Goal: Transaction & Acquisition: Purchase product/service

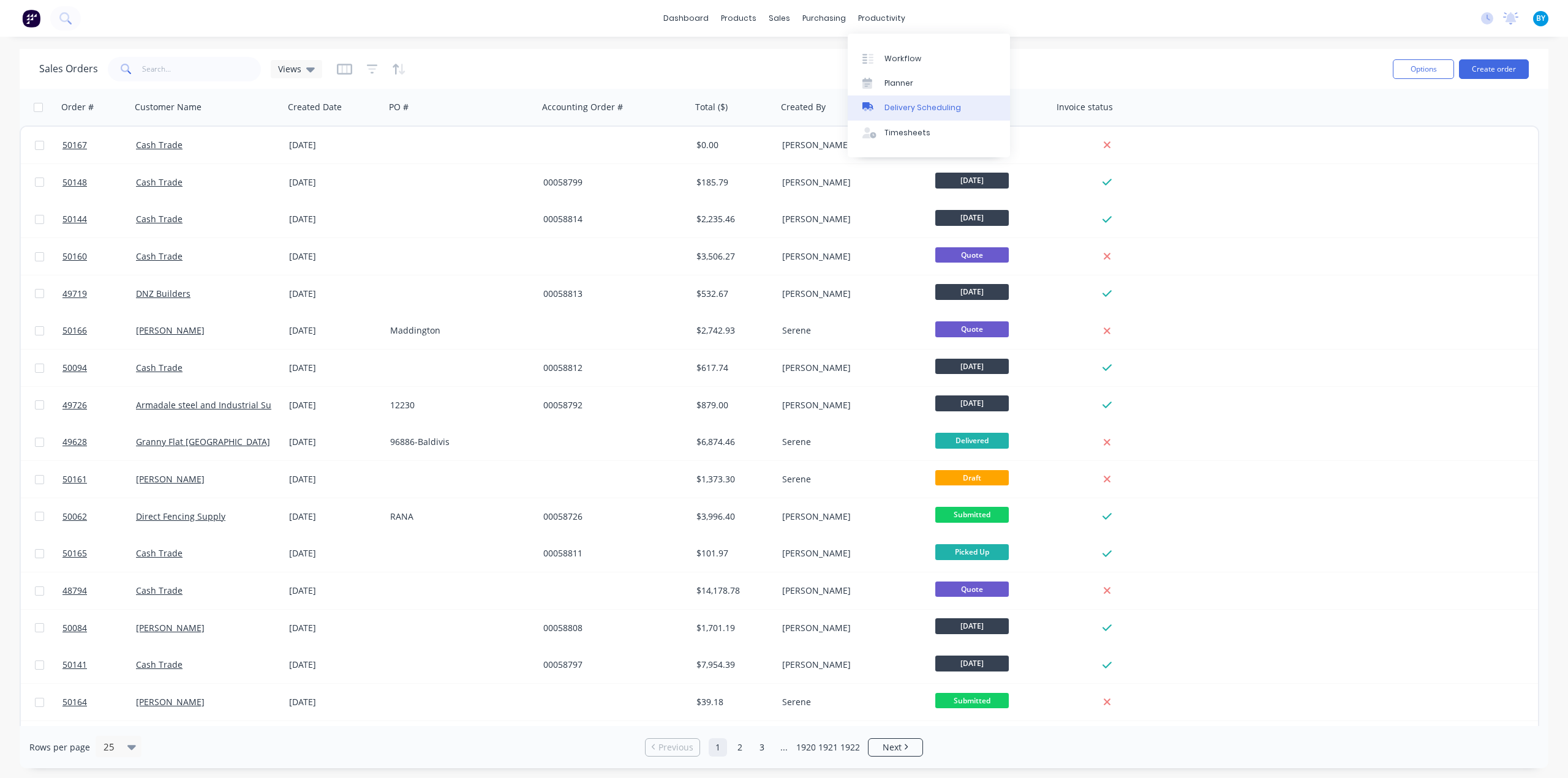
click at [928, 114] on link "Delivery Scheduling" at bounding box center [928, 108] width 162 height 24
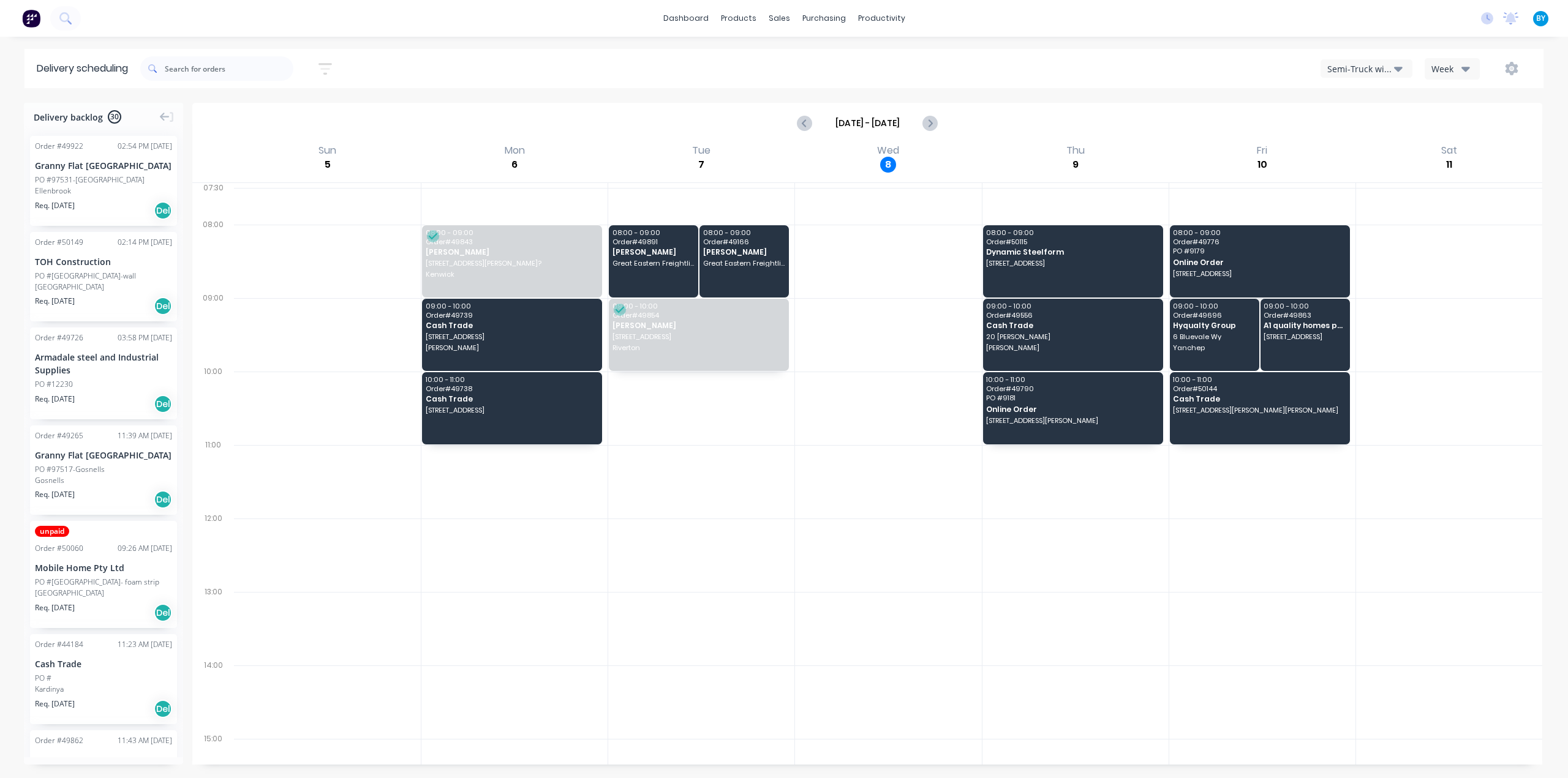
click at [1360, 72] on div "Semi-Truck with Hiab" at bounding box center [1360, 69] width 67 height 13
click at [1380, 150] on div "Utes Delivery" at bounding box center [1382, 149] width 121 height 24
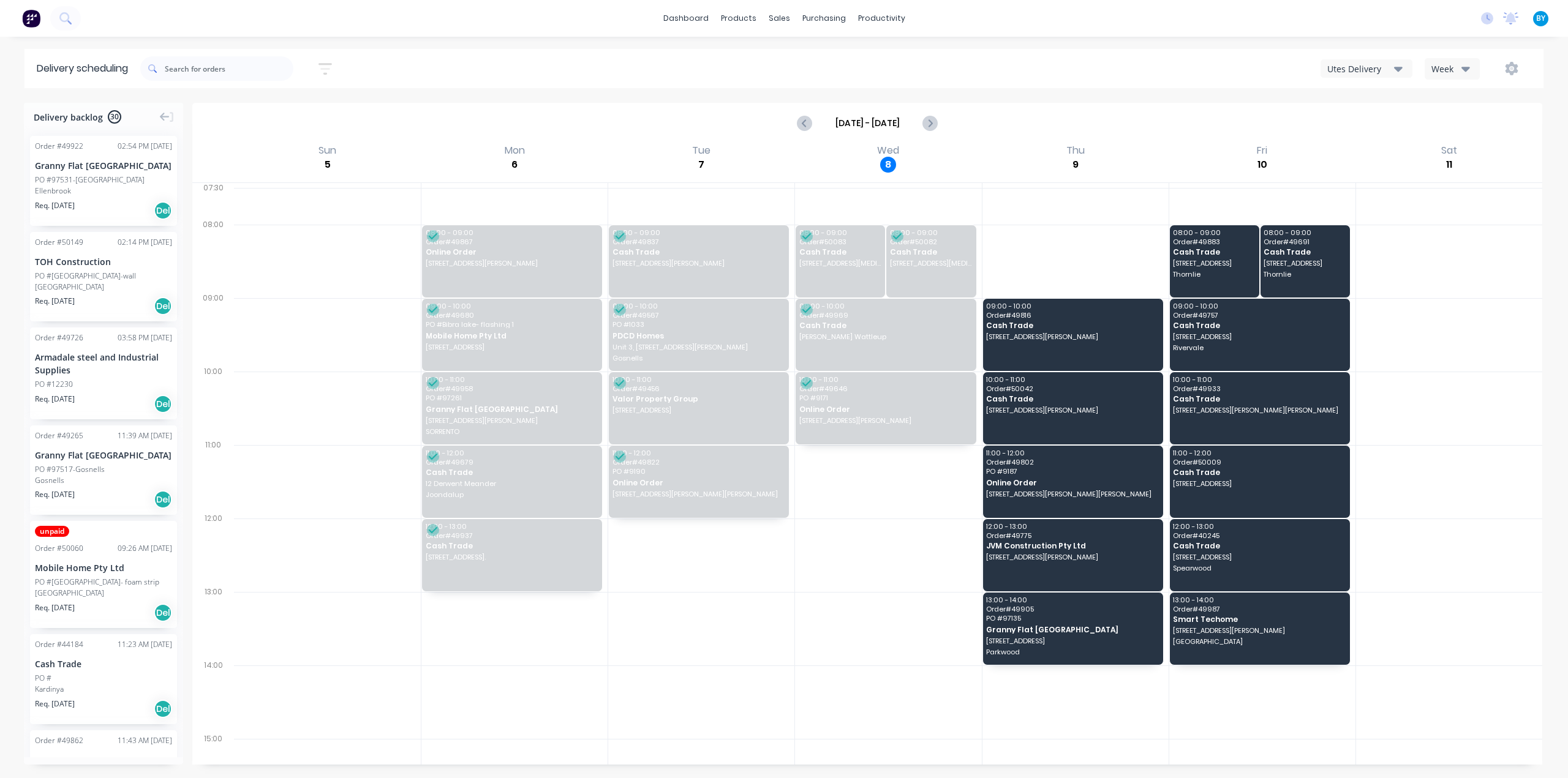
click at [34, 20] on img at bounding box center [31, 18] width 18 height 18
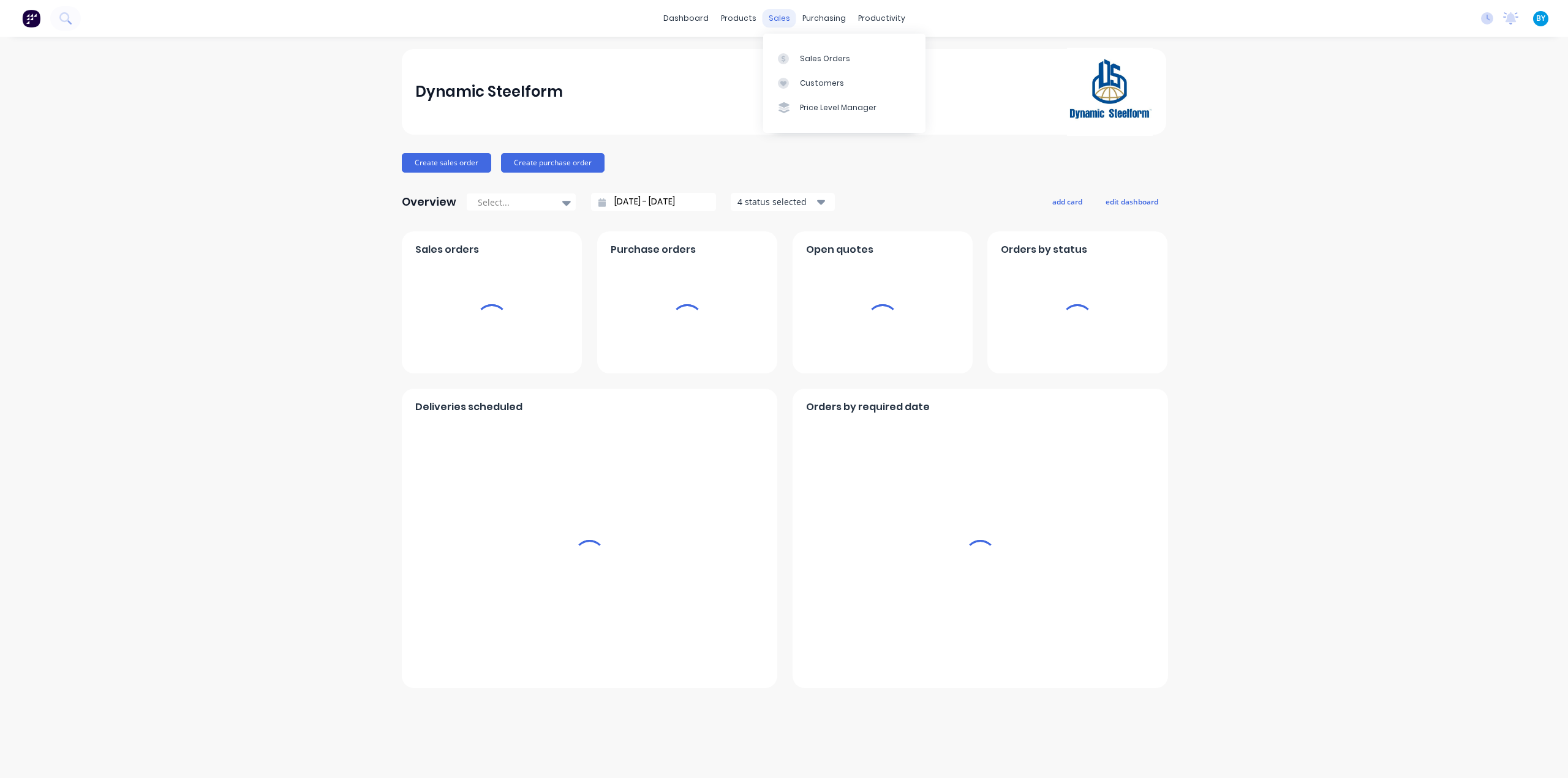
click at [773, 17] on div "sales" at bounding box center [780, 18] width 34 height 18
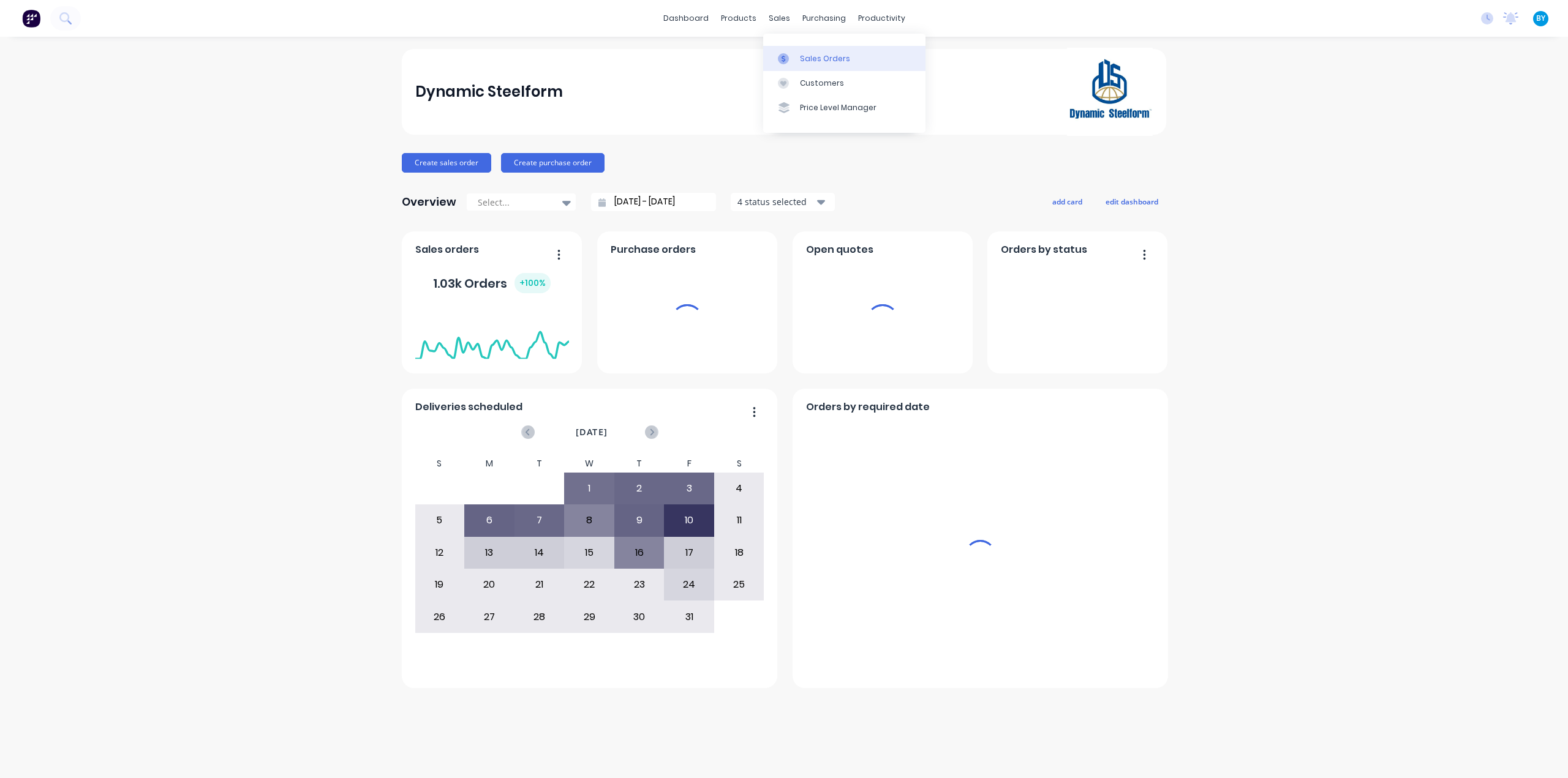
click at [792, 46] on link "Sales Orders" at bounding box center [844, 58] width 162 height 24
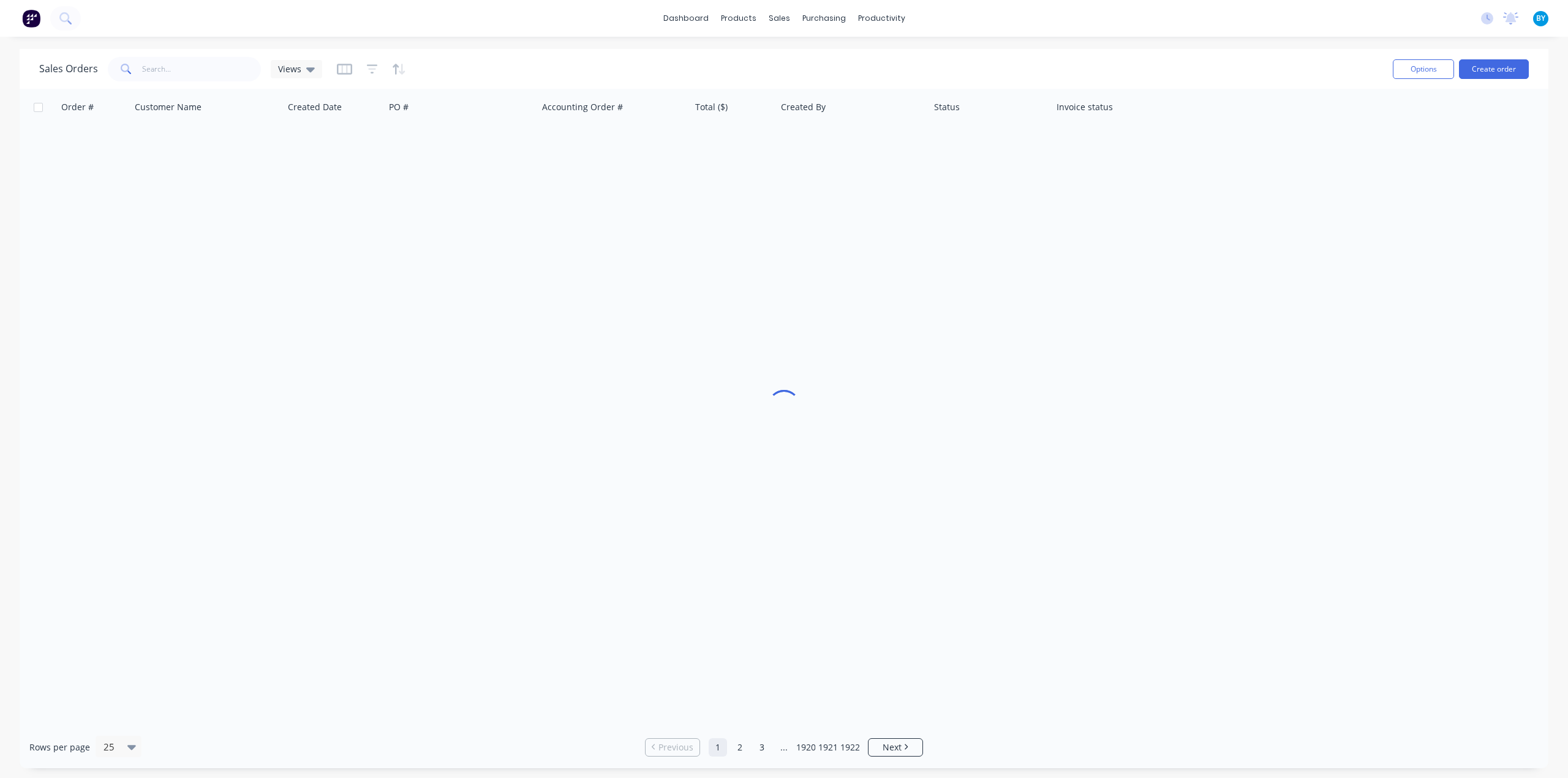
click at [792, 58] on div "Sales Orders Views" at bounding box center [711, 69] width 1344 height 30
click at [1479, 64] on button "Create order" at bounding box center [1494, 69] width 70 height 20
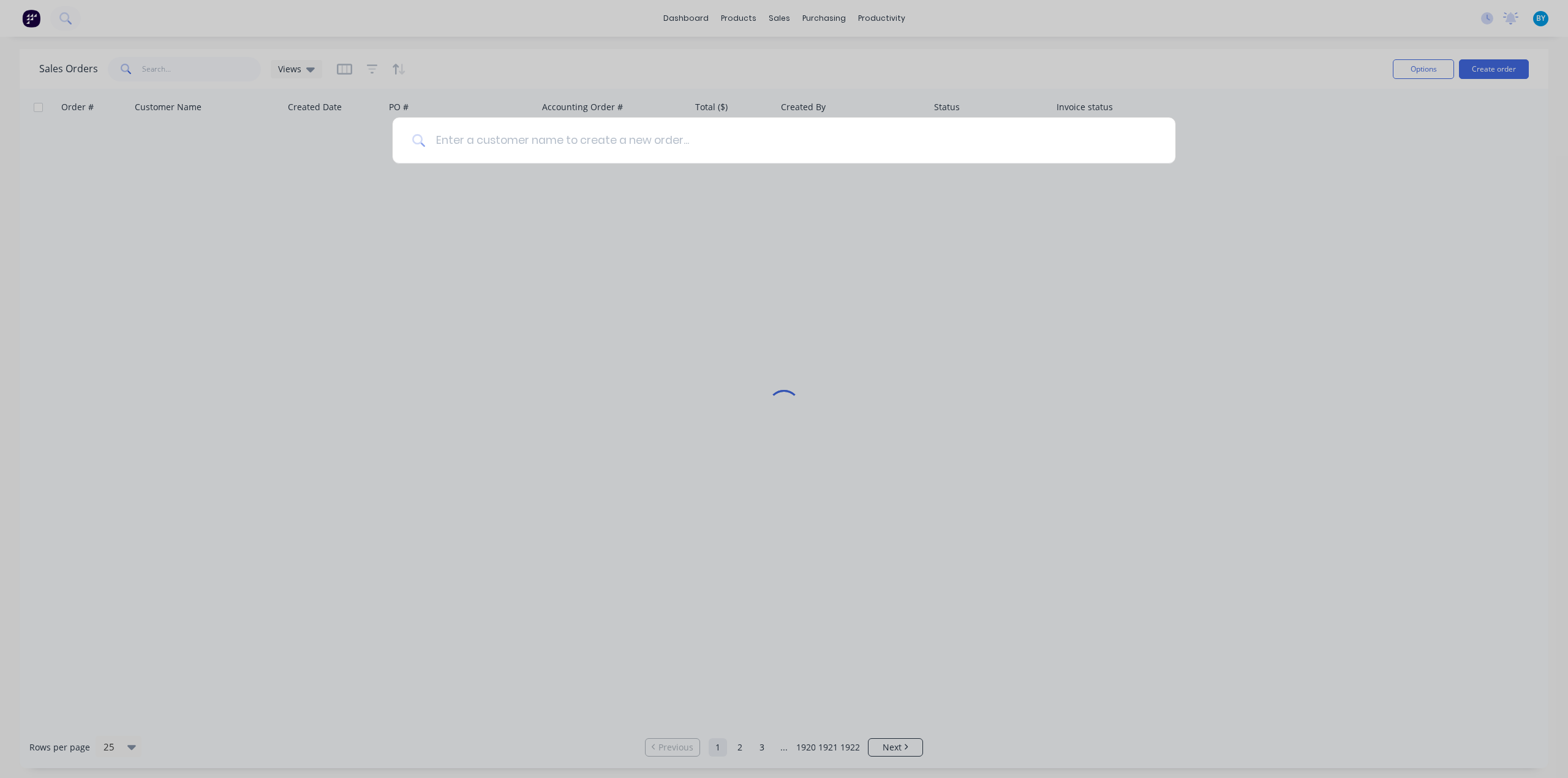
click at [817, 141] on input at bounding box center [791, 141] width 731 height 46
type input "D"
type input "S"
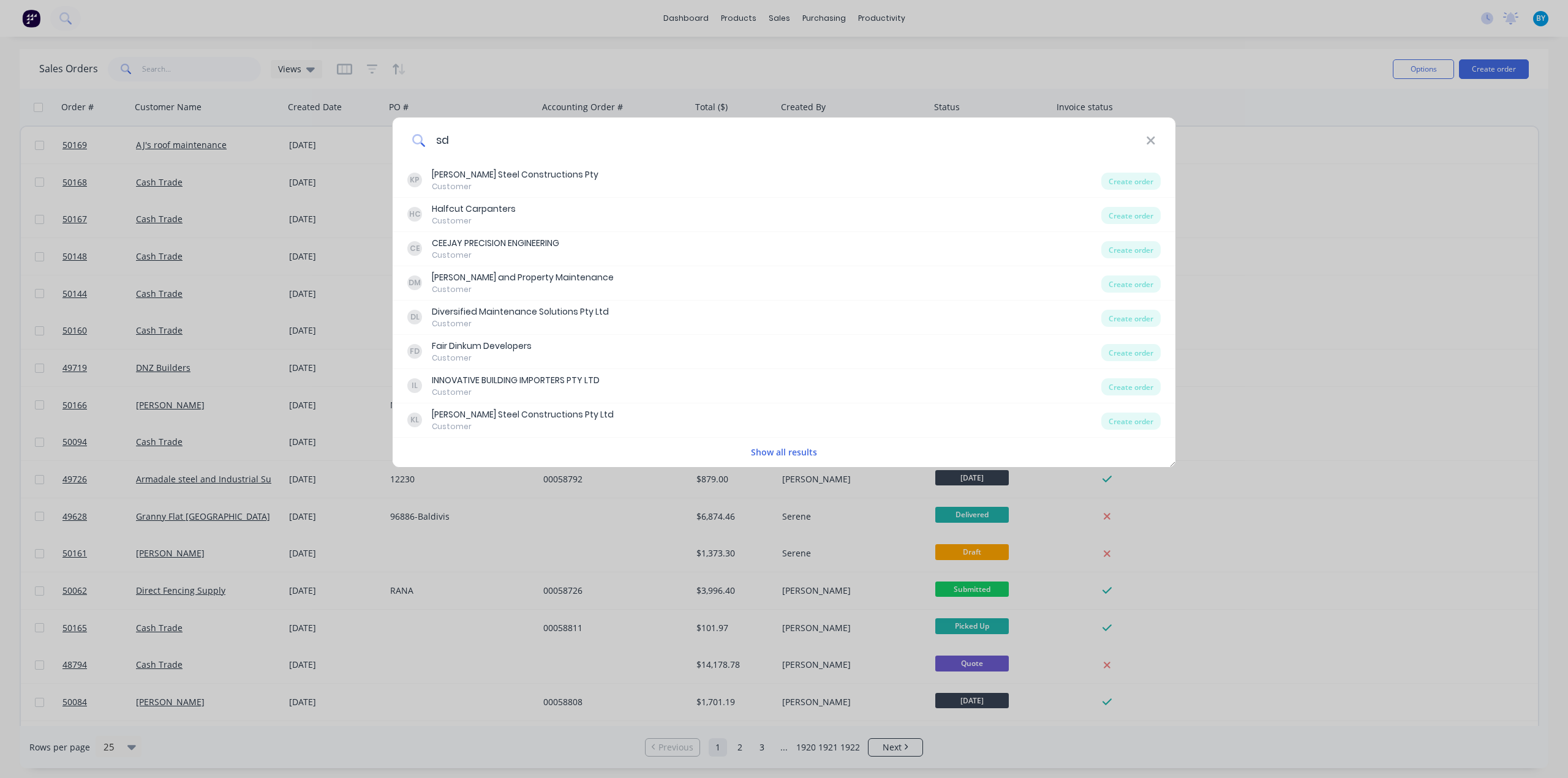
type input "s"
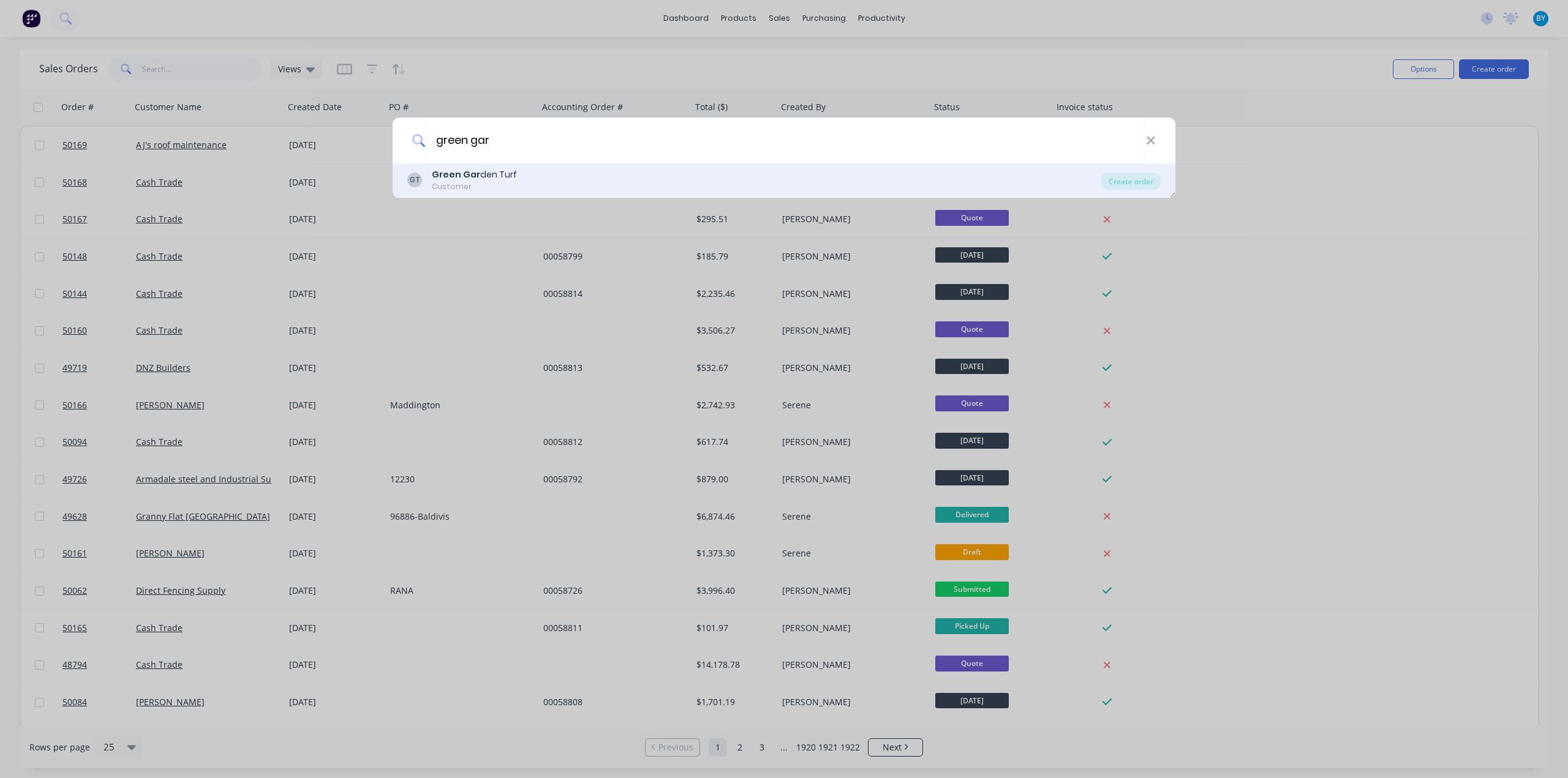
type input "green gar"
click at [790, 178] on div "GT Green Gar den Turf Customer" at bounding box center [755, 180] width 694 height 24
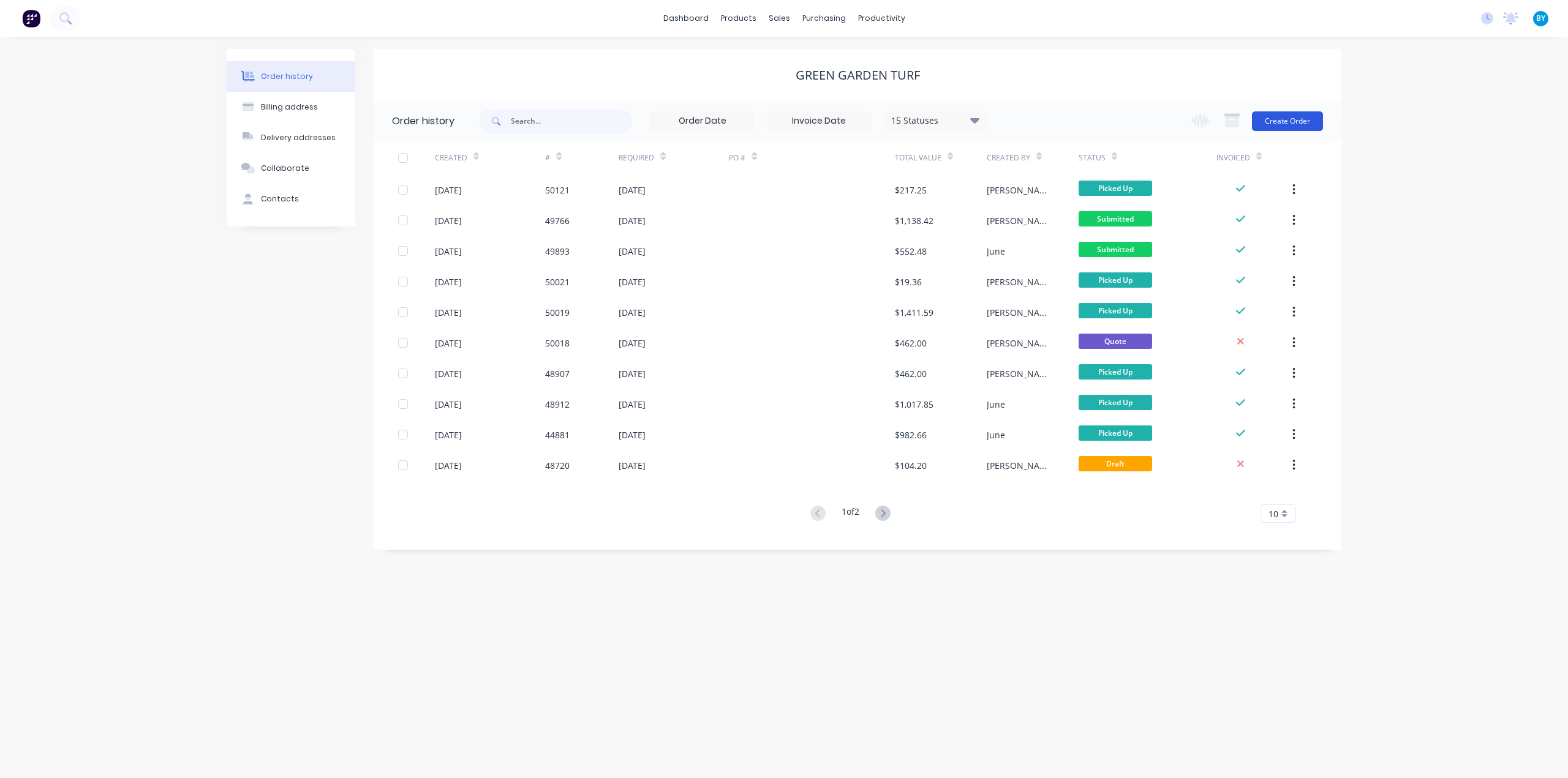
click at [1279, 129] on button "Create Order" at bounding box center [1287, 121] width 71 height 20
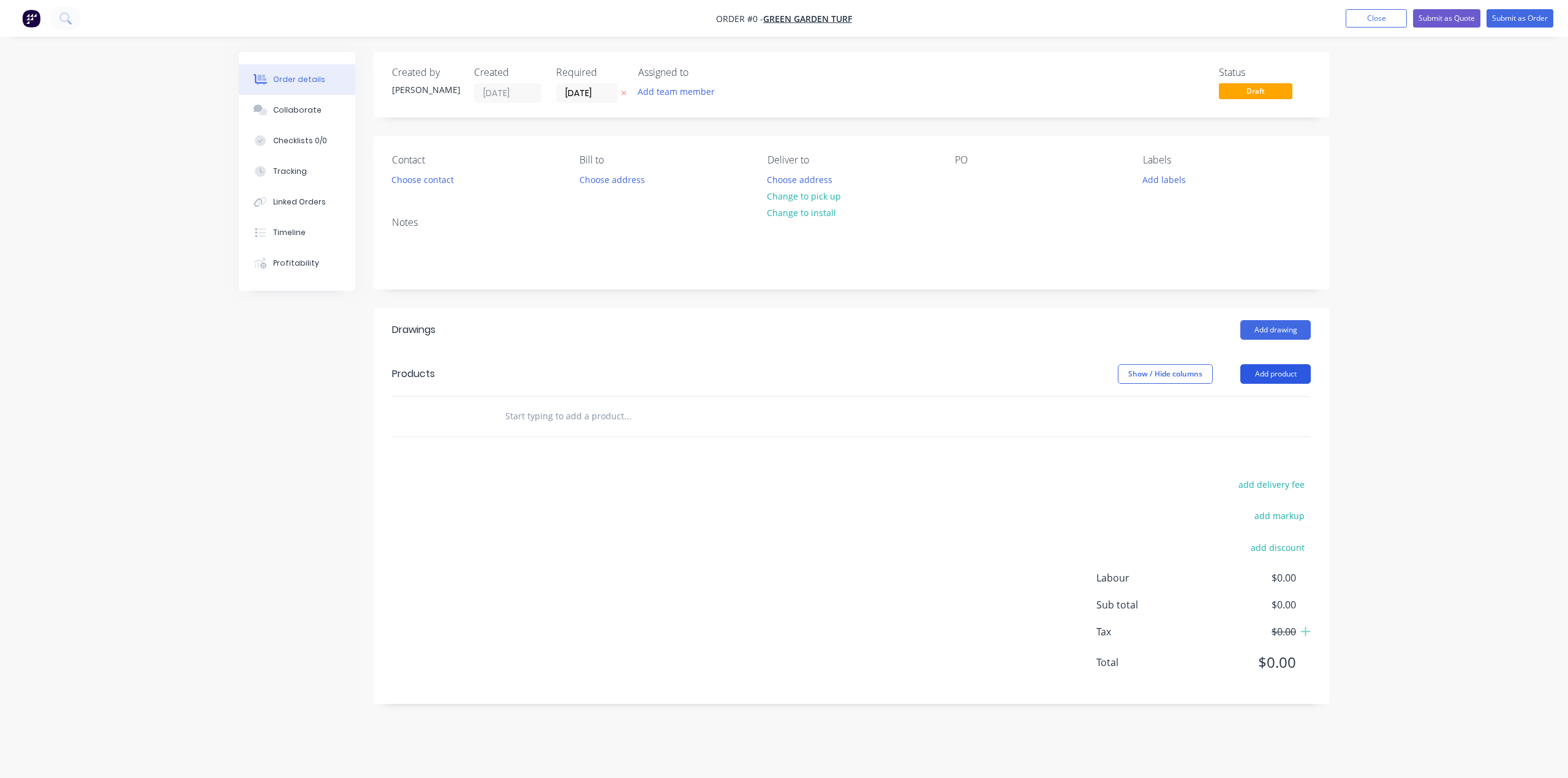
click at [1279, 366] on button "Add product" at bounding box center [1275, 374] width 71 height 20
click at [1274, 396] on div "Product catalogue" at bounding box center [1253, 405] width 94 height 17
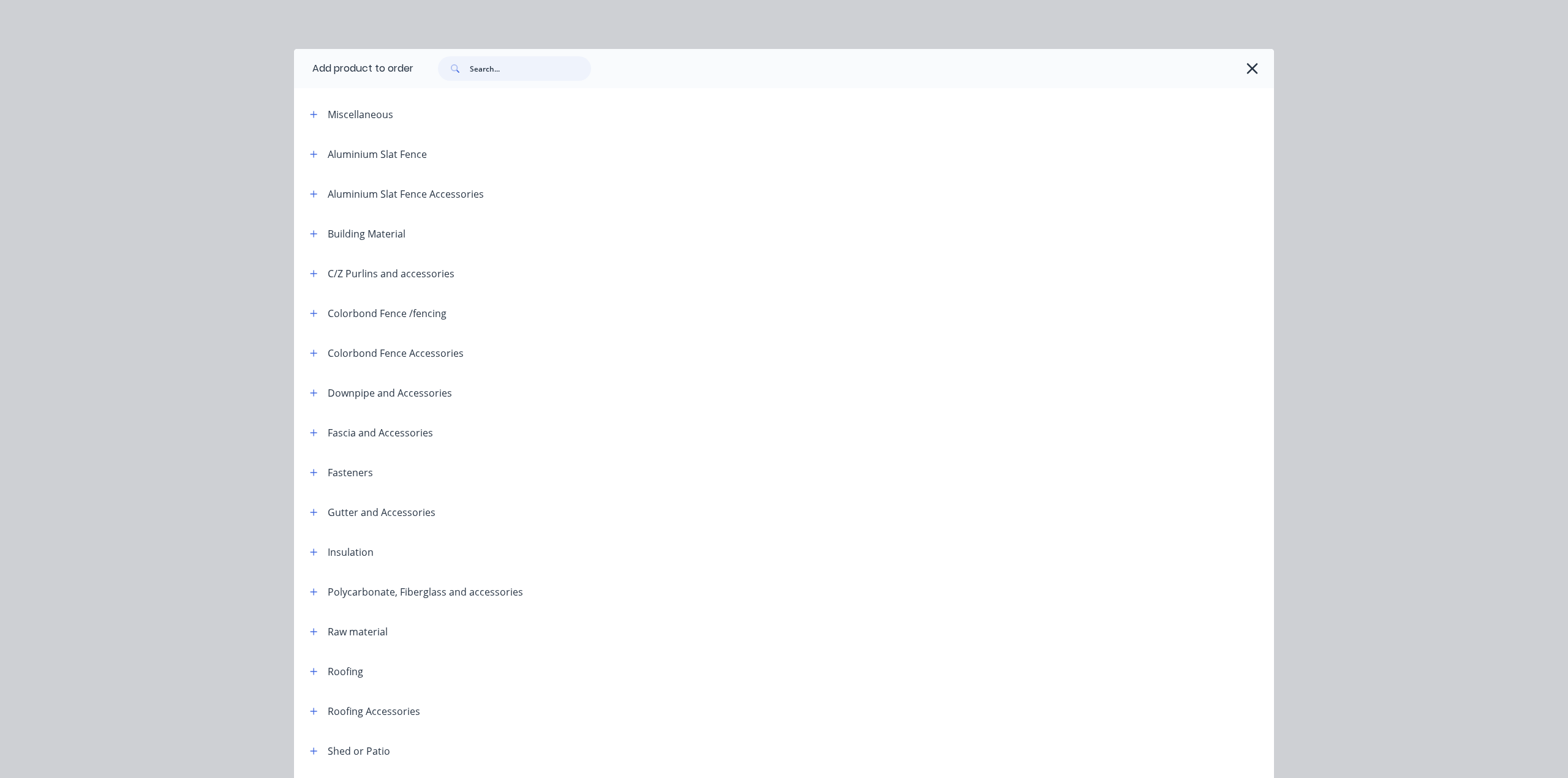
click at [519, 72] on input "text" at bounding box center [530, 69] width 121 height 24
type input "s"
type input "d"
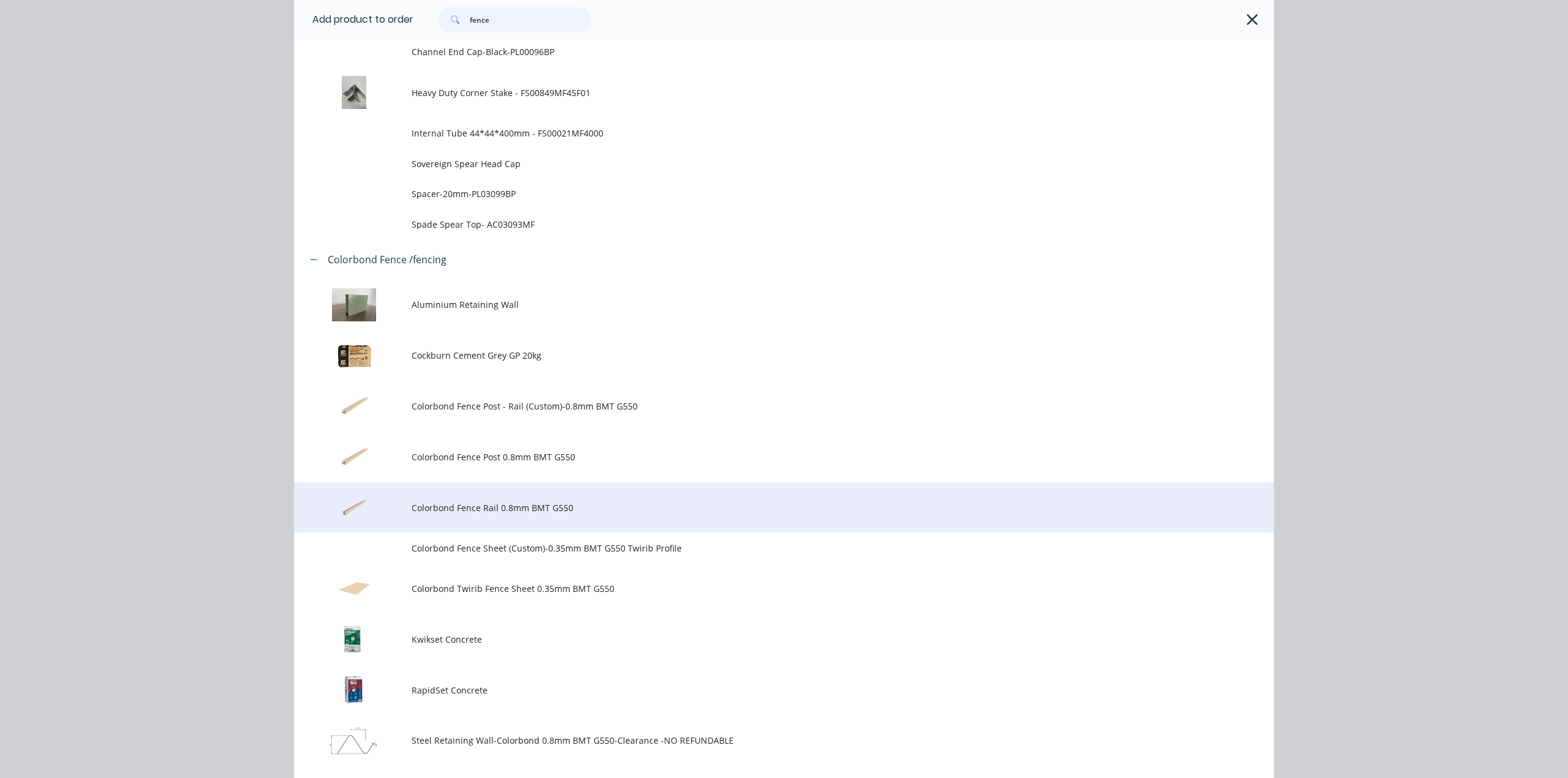
scroll to position [959, 0]
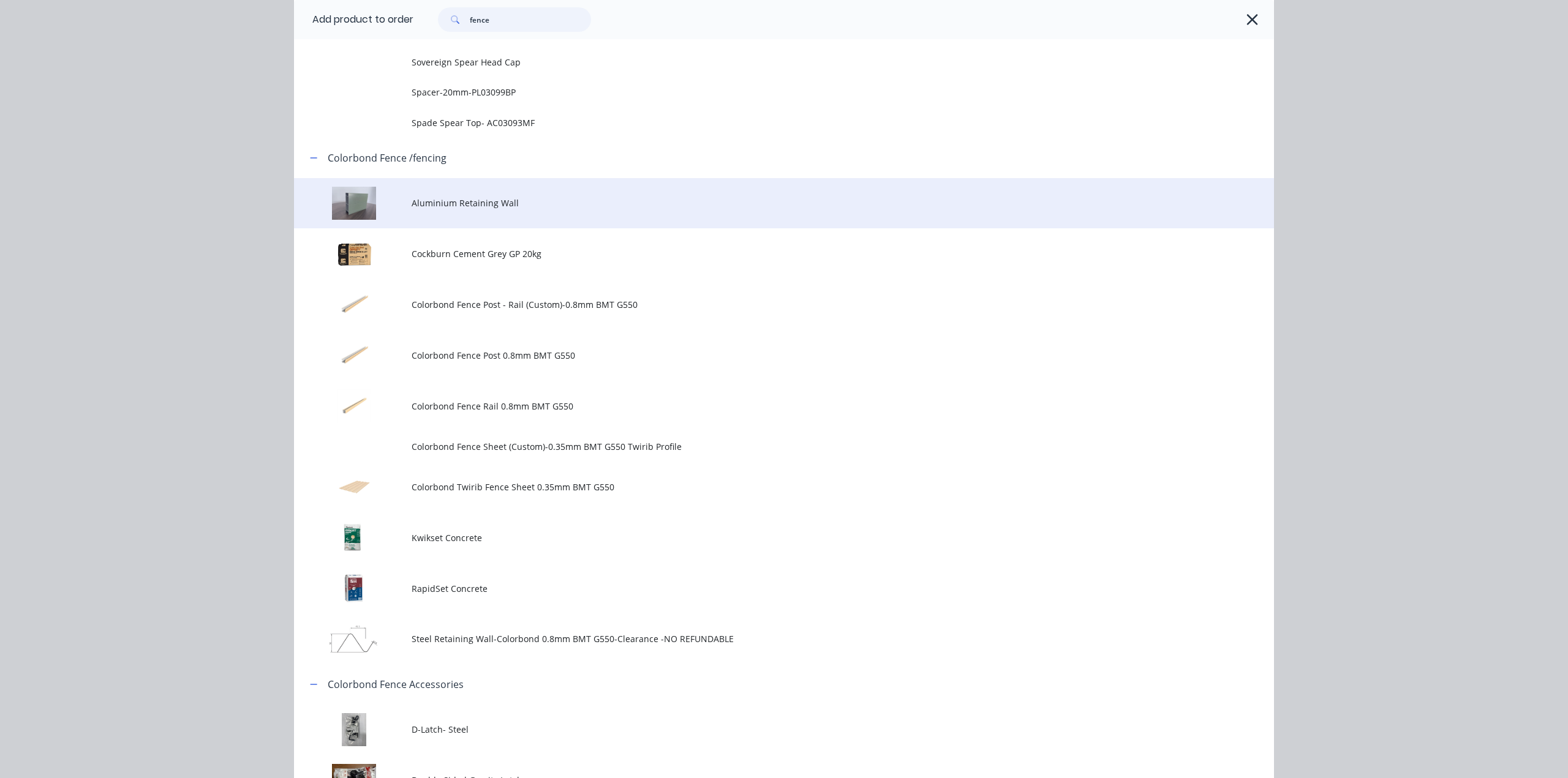
type input "fence"
click at [544, 204] on span "Aluminium Retaining Wall" at bounding box center [756, 202] width 689 height 13
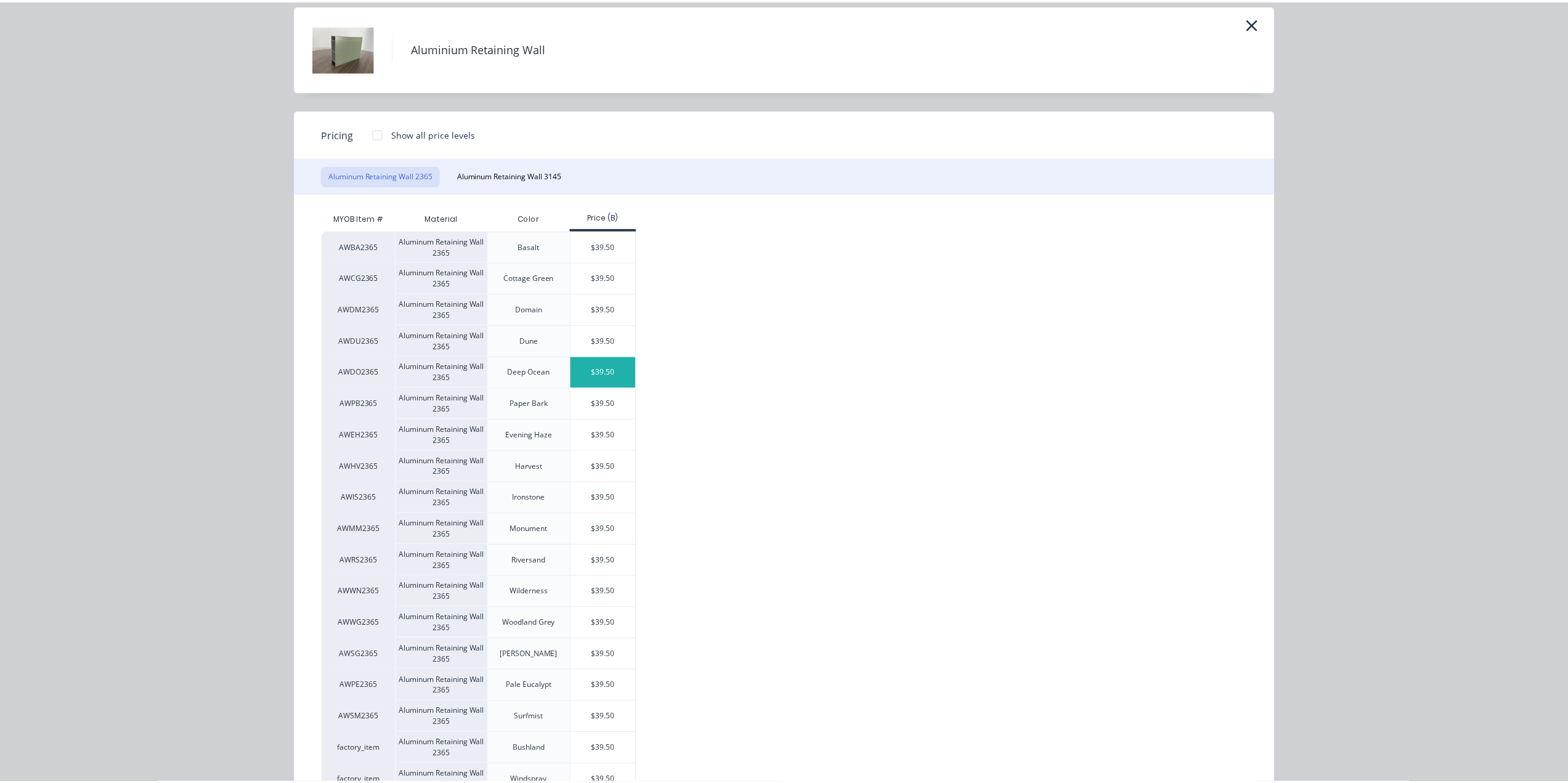
scroll to position [120, 0]
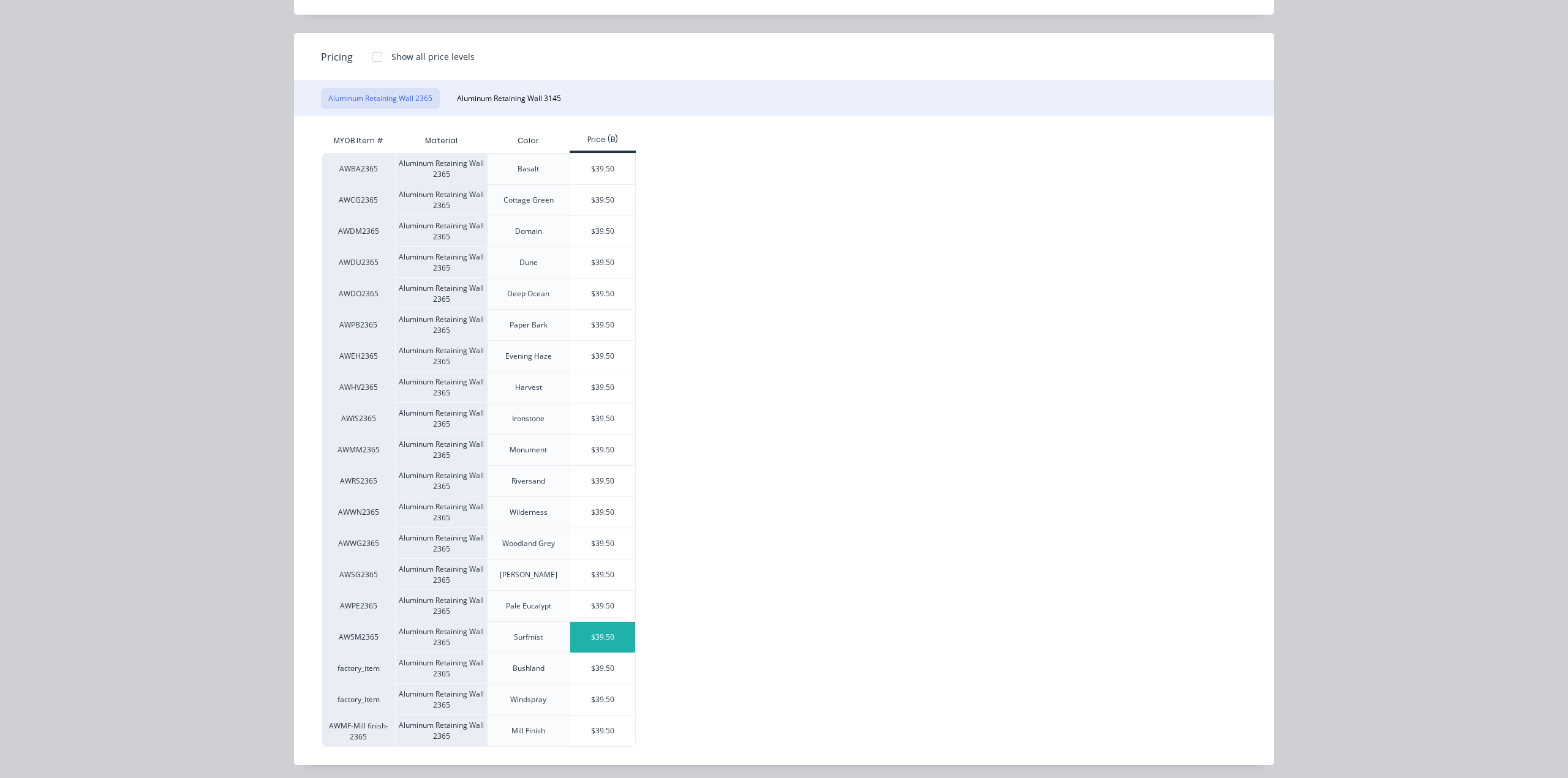
click at [589, 625] on div "$39.50" at bounding box center [603, 637] width 65 height 31
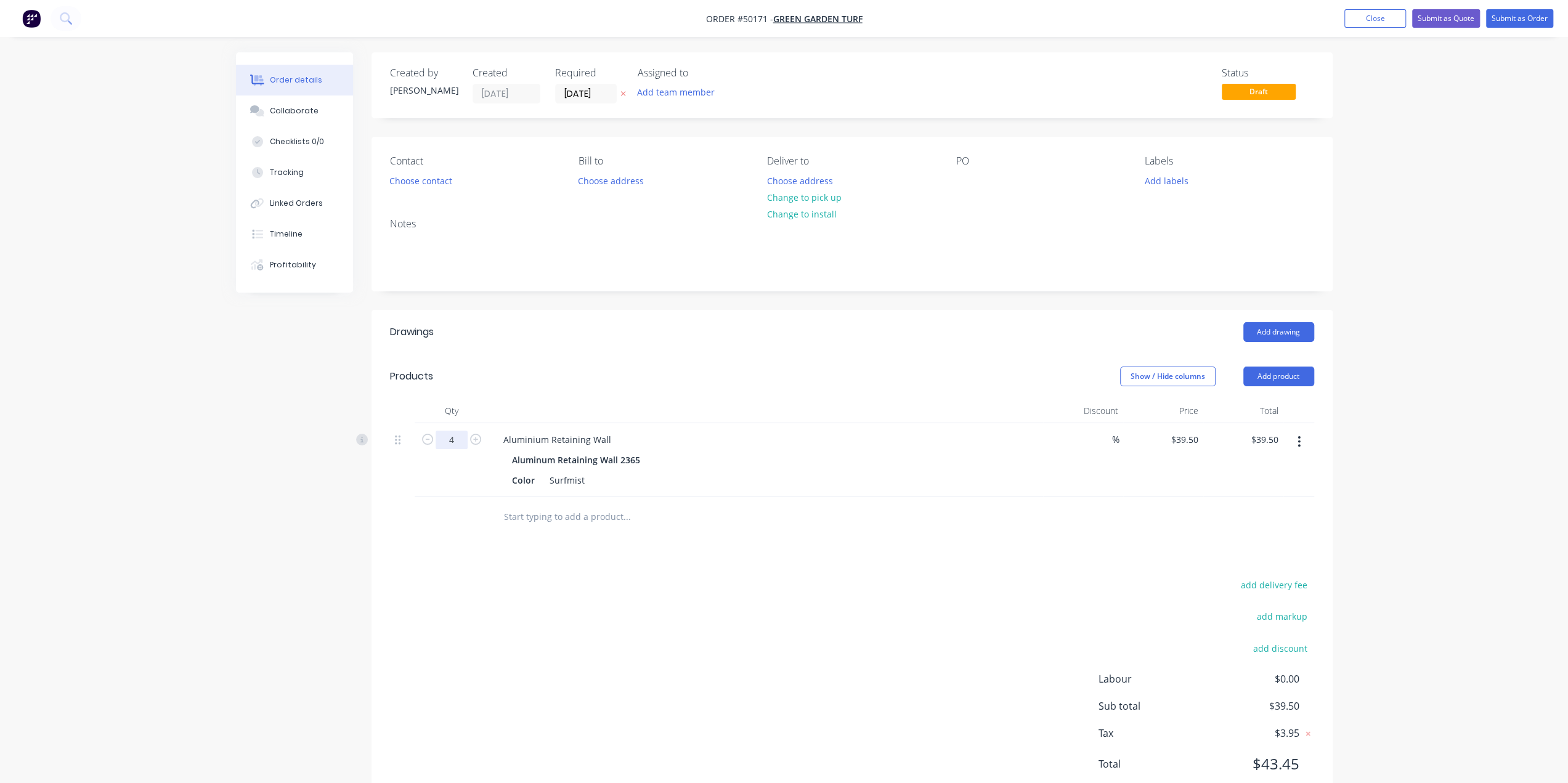
type input "4"
type input "$158.00"
drag, startPoint x: 351, startPoint y: 493, endPoint x: 421, endPoint y: 487, distance: 70.3
click at [350, 494] on div "Created by Bob Created 08/10/25 Required 08/10/25 Assigned to Add team member S…" at bounding box center [784, 438] width 1097 height 772
drag, startPoint x: 1259, startPoint y: 374, endPoint x: 1254, endPoint y: 386, distance: 13.0
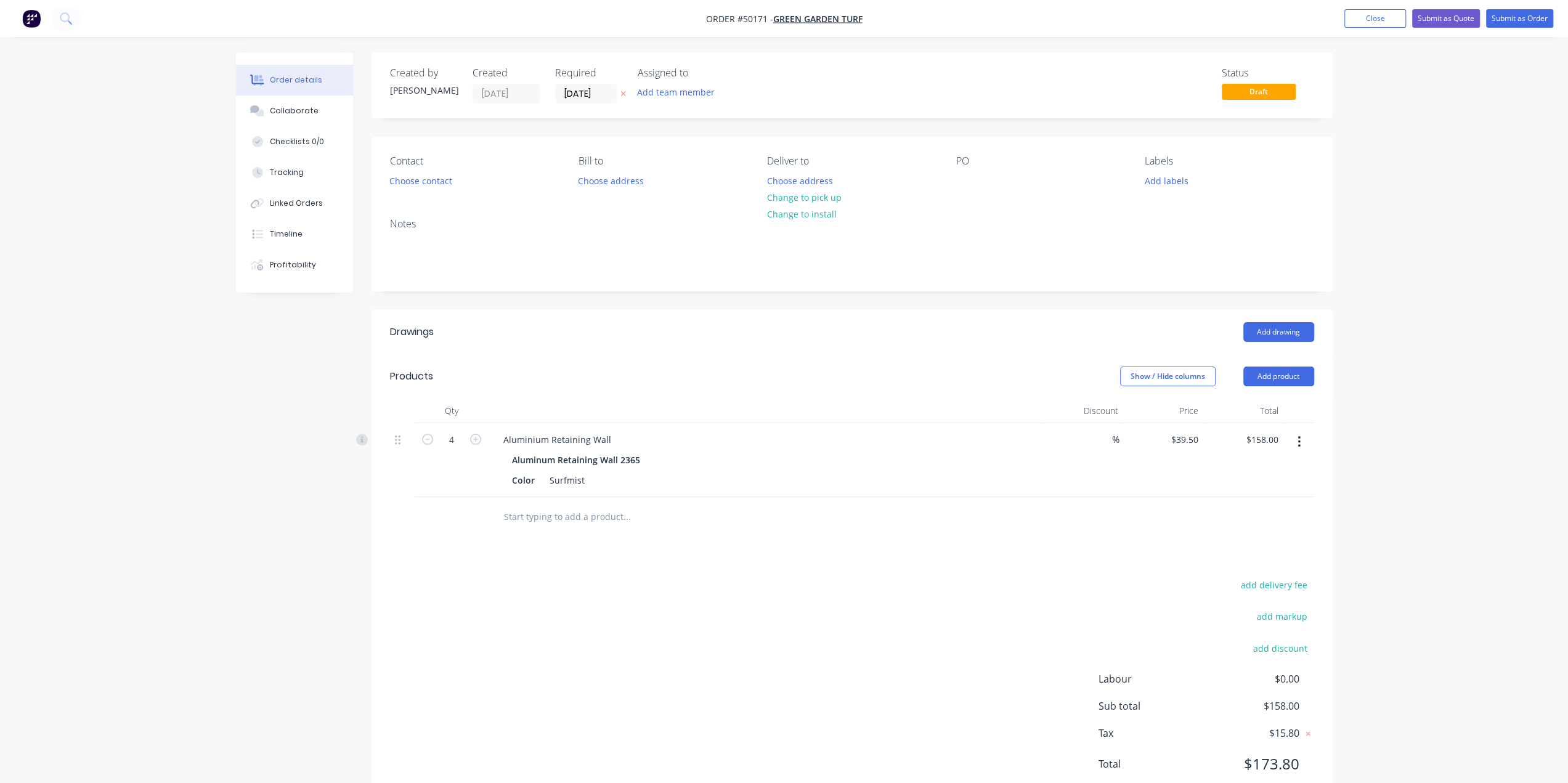
click at [1260, 374] on button "Add product" at bounding box center [1278, 376] width 71 height 20
click at [1251, 390] on header "Products Show / Hide columns Add product Product catalogue Basic product Produc…" at bounding box center [852, 377] width 961 height 45
click at [1293, 376] on button "Add product" at bounding box center [1278, 376] width 71 height 20
click at [1291, 401] on div "Product catalogue" at bounding box center [1255, 407] width 95 height 18
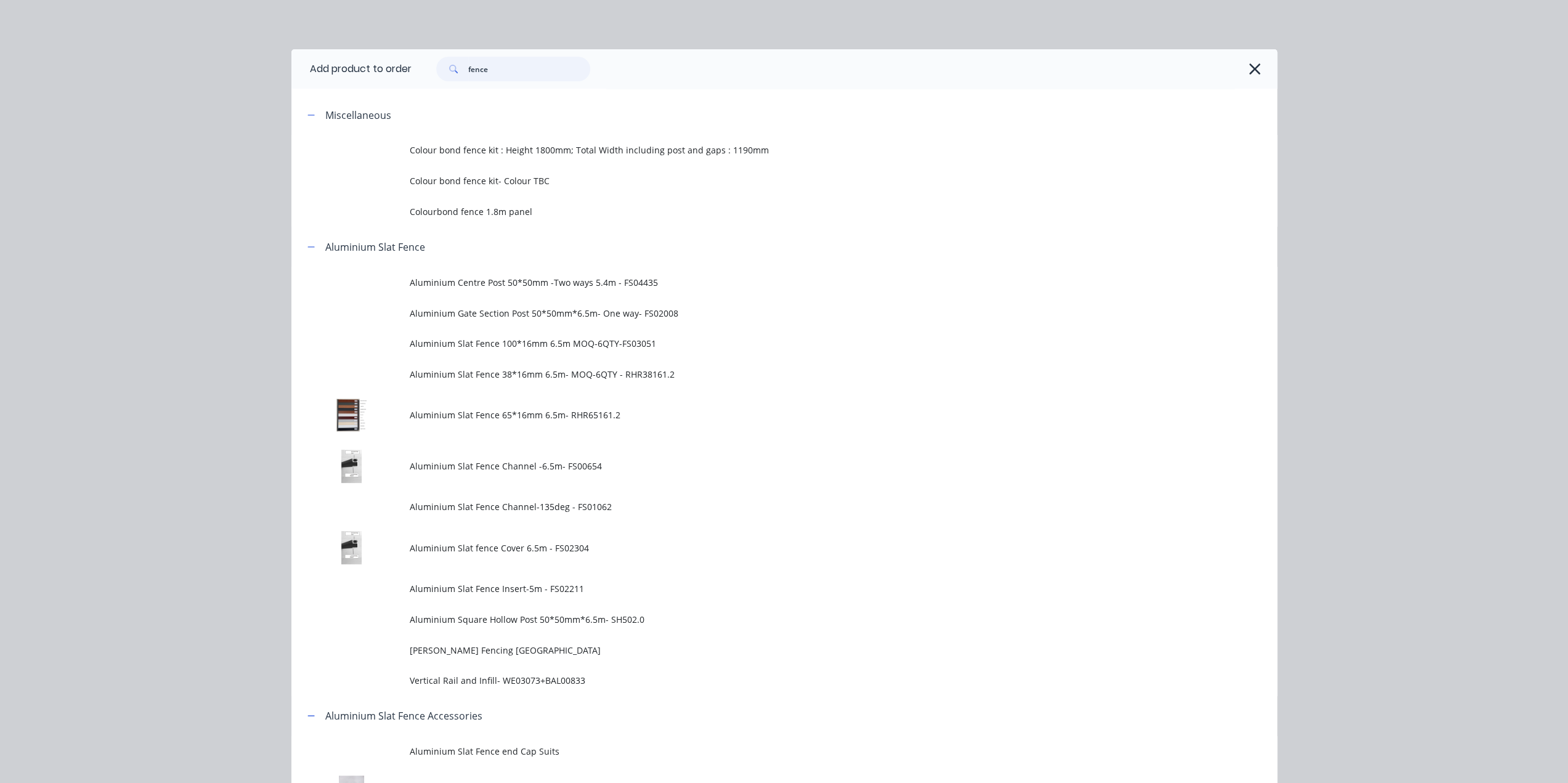
drag, startPoint x: 509, startPoint y: 71, endPoint x: 384, endPoint y: 67, distance: 125.1
click at [398, 71] on header "Add product to order fence" at bounding box center [784, 69] width 986 height 39
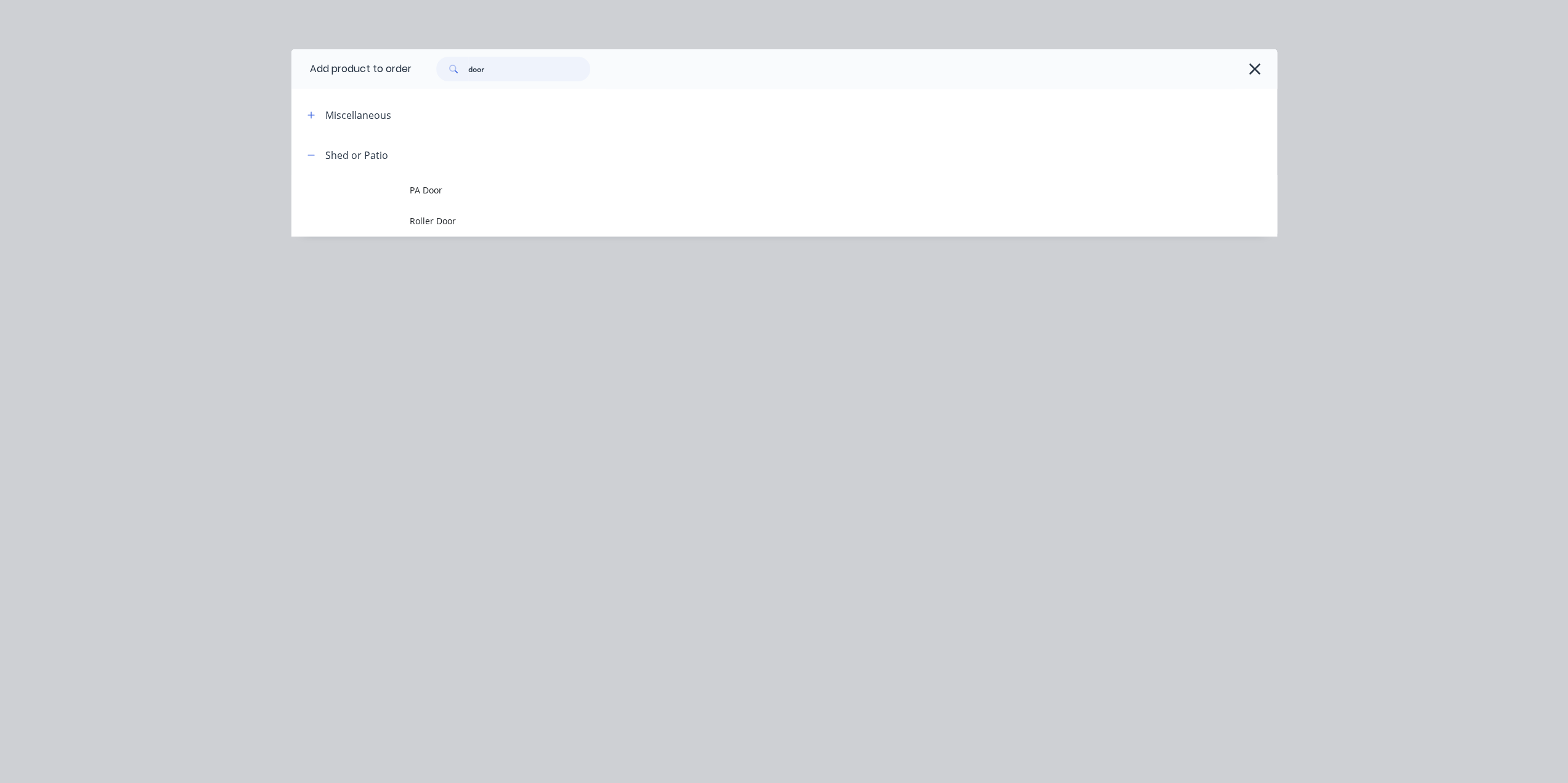
drag, startPoint x: 524, startPoint y: 65, endPoint x: 344, endPoint y: 66, distance: 180.0
click at [344, 66] on header "Add product to order door" at bounding box center [784, 69] width 986 height 39
type input "s"
type input "fence"
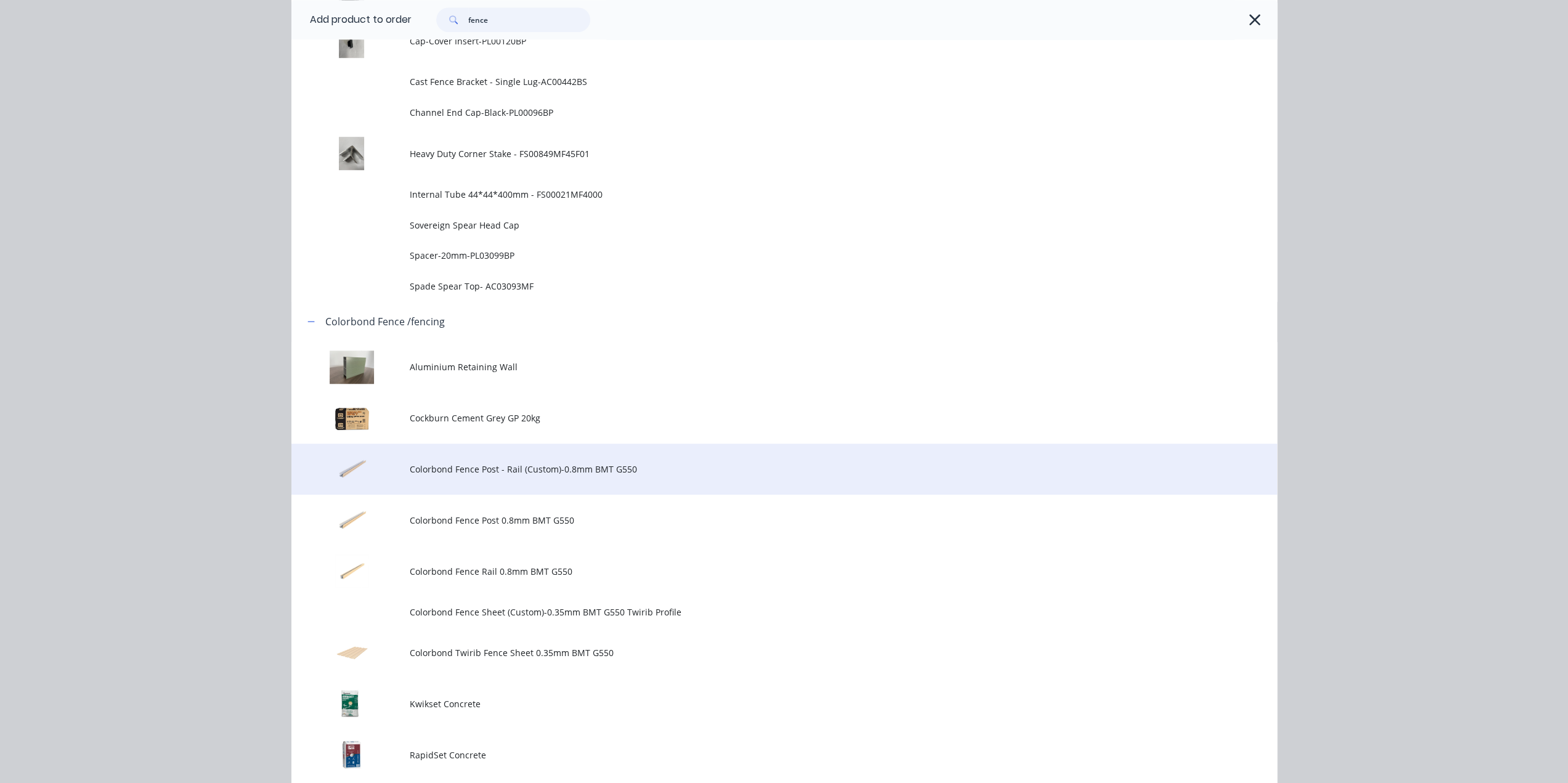
scroll to position [822, 0]
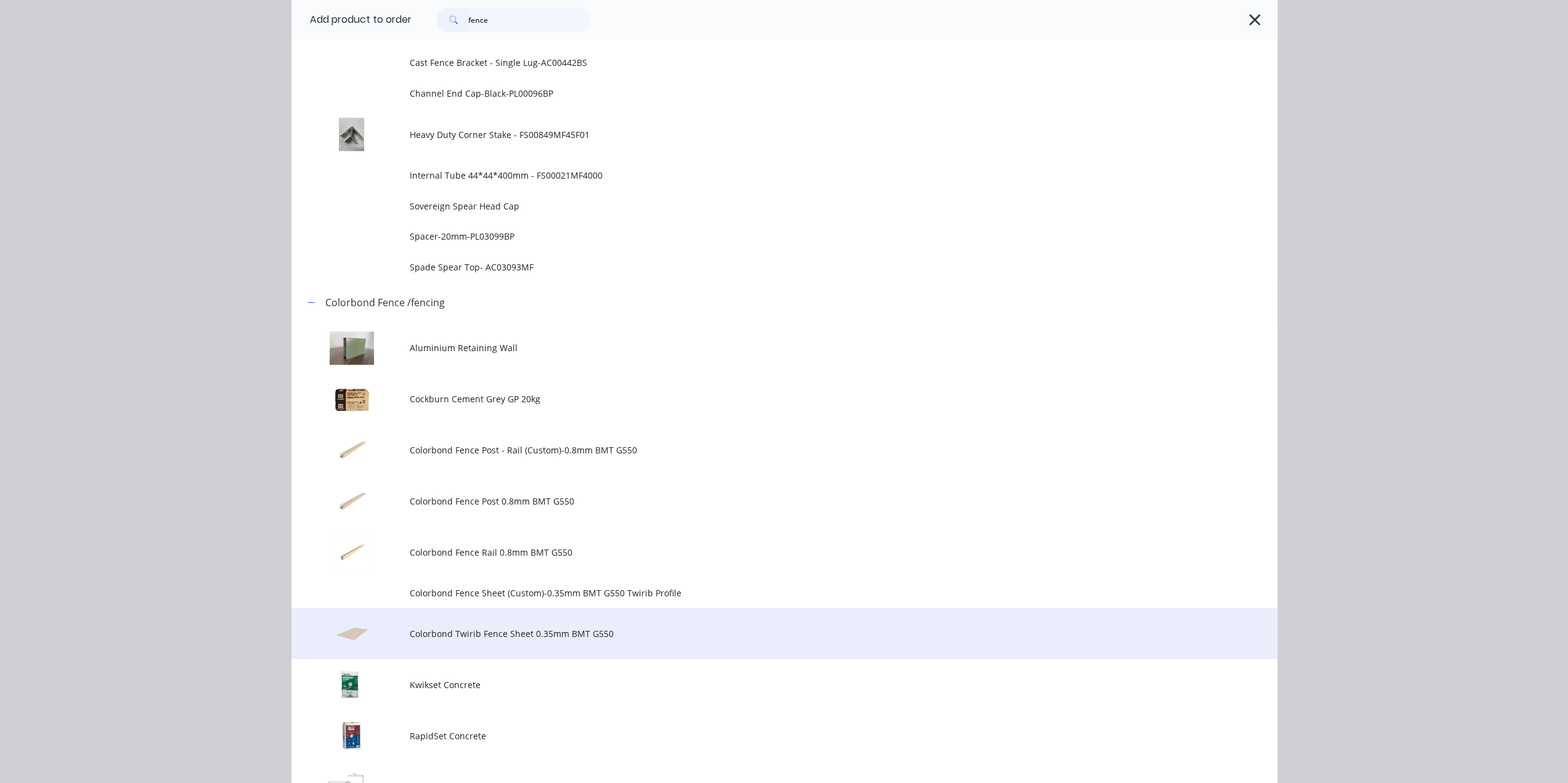
click at [595, 643] on td "Colorbond Twirib Fence Sheet 0.35mm BMT G550" at bounding box center [844, 634] width 867 height 51
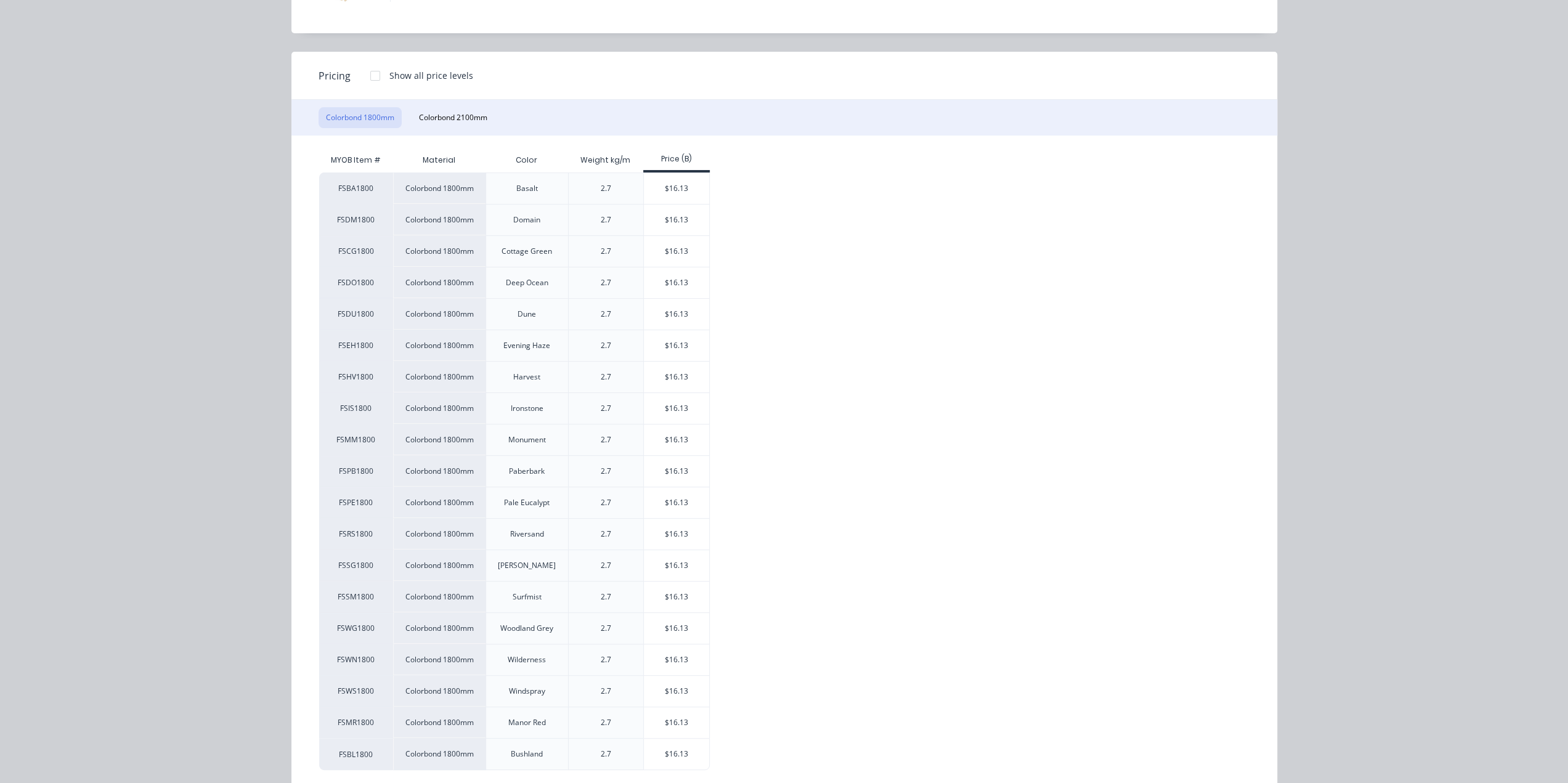
scroll to position [120, 0]
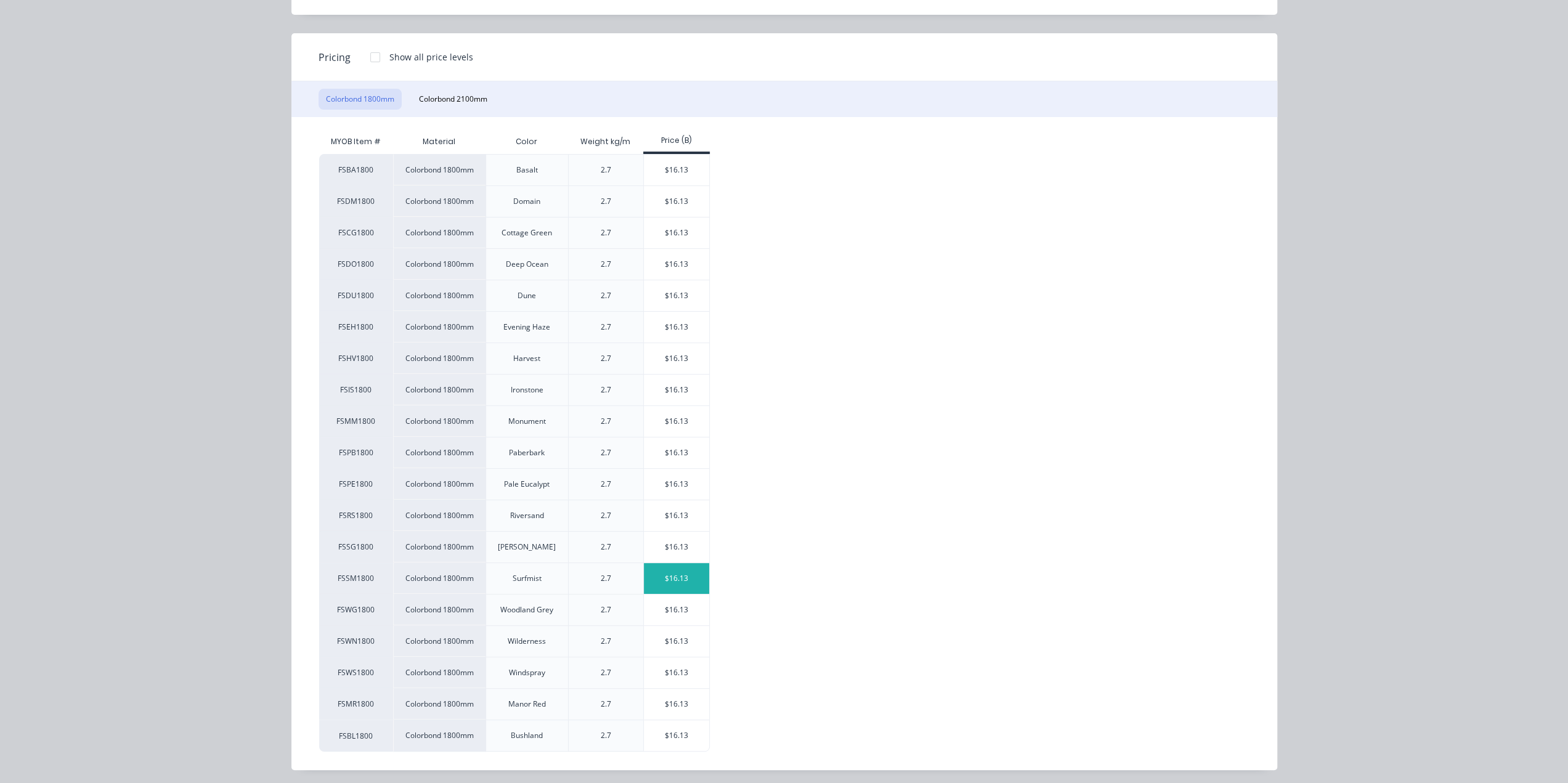
click at [645, 573] on div "$16.13" at bounding box center [676, 579] width 66 height 31
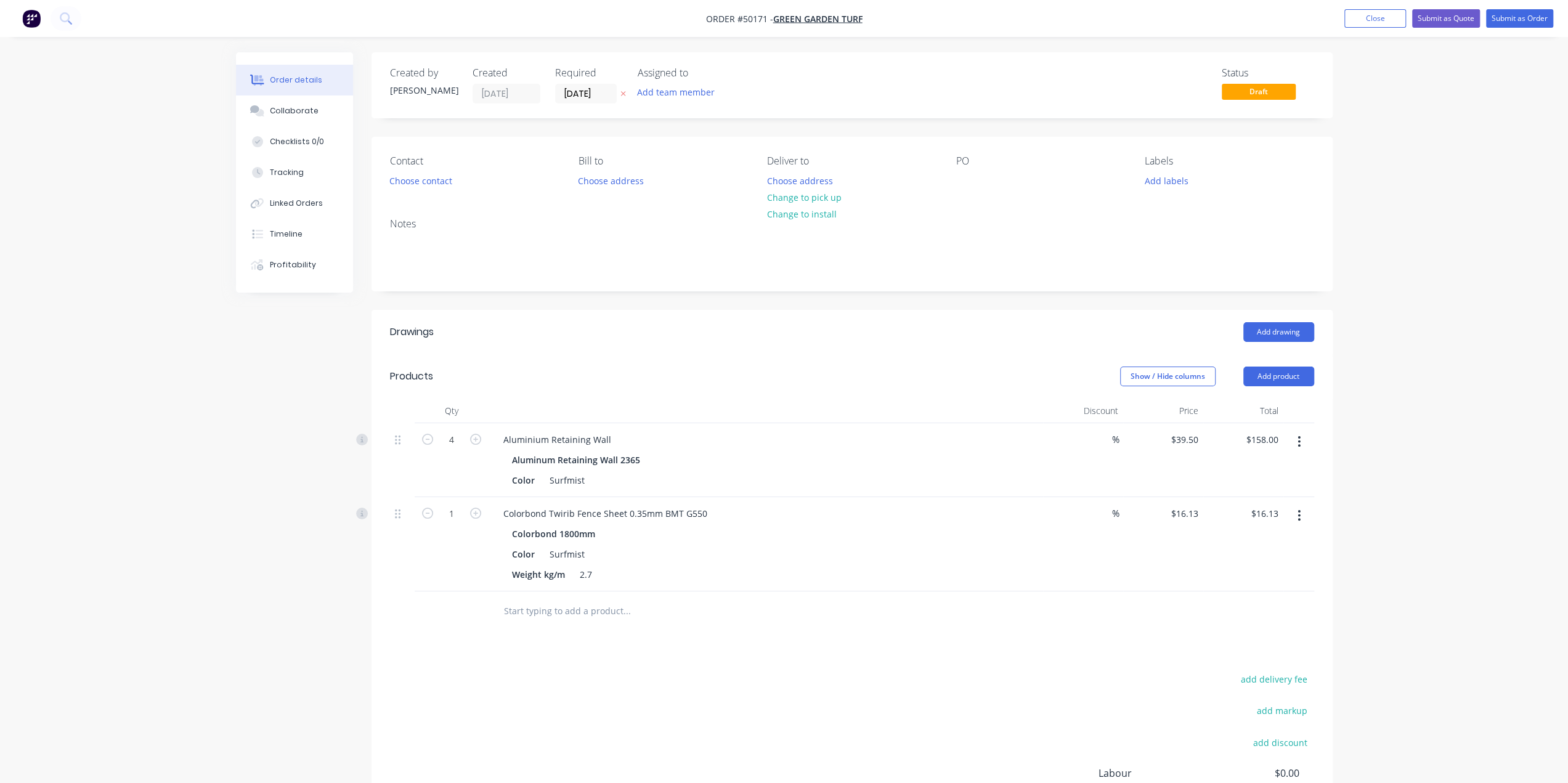
click at [1303, 512] on button "button" at bounding box center [1299, 516] width 29 height 22
click at [1266, 541] on div "Edit" at bounding box center [1255, 548] width 95 height 18
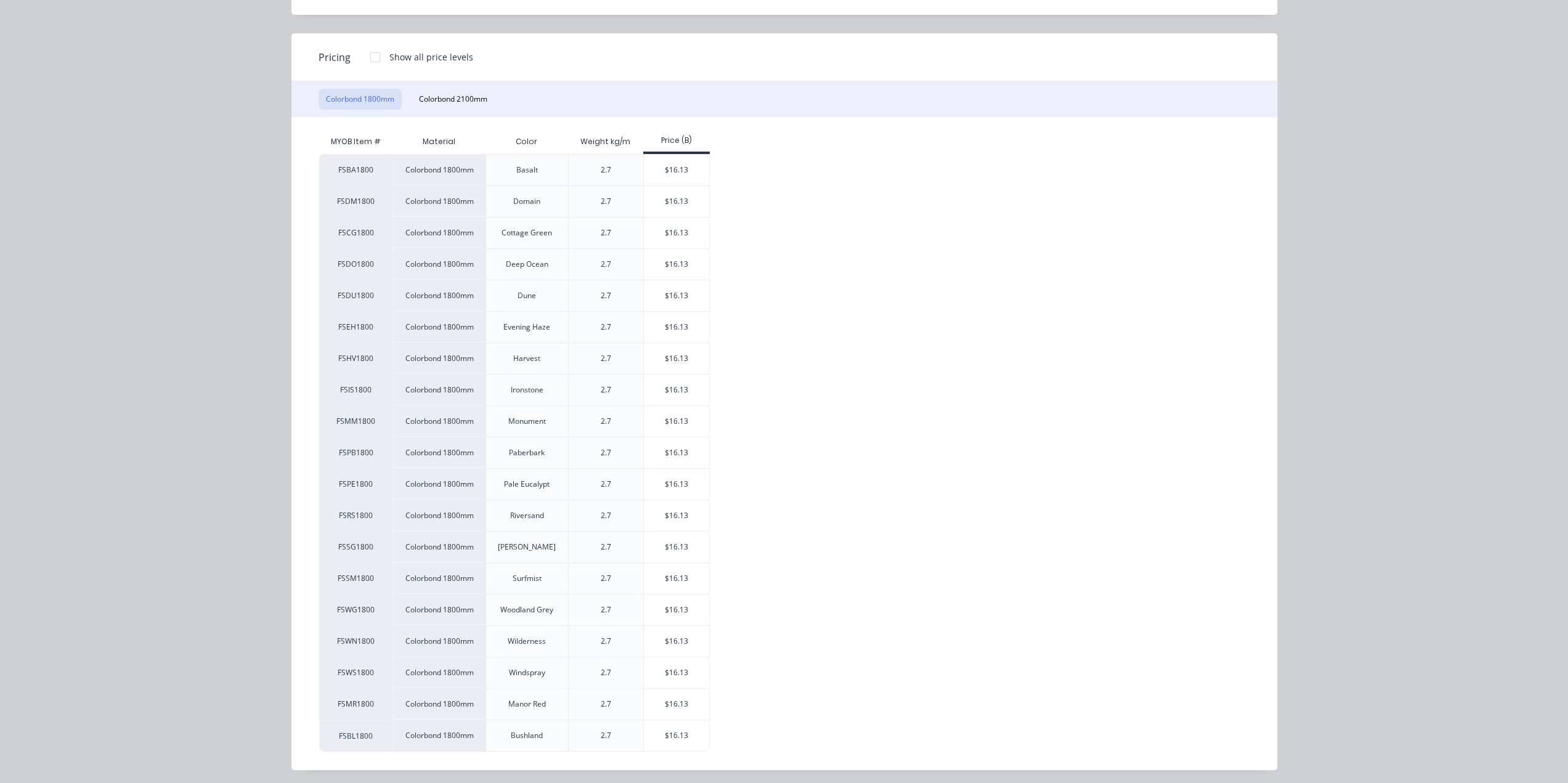
scroll to position [152, 0]
click at [662, 583] on div "$16.13" at bounding box center [676, 579] width 66 height 31
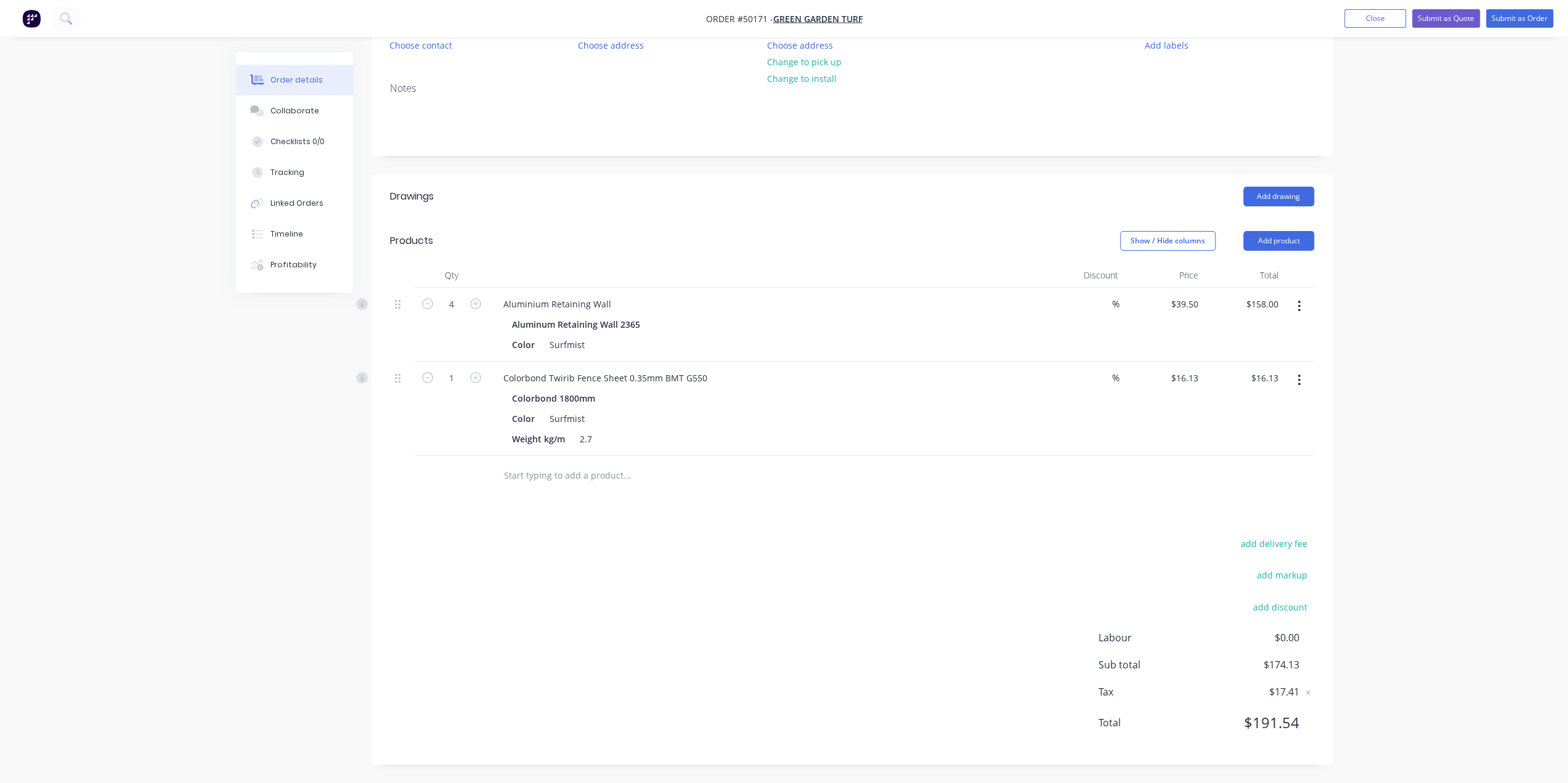
scroll to position [134, 0]
click at [459, 378] on input "1" at bounding box center [451, 380] width 32 height 18
type input "12"
type input "$193.56"
click at [300, 545] on div "Created by Bob Created 08/10/25 Required 08/10/25 Assigned to Add team member S…" at bounding box center [784, 352] width 1097 height 866
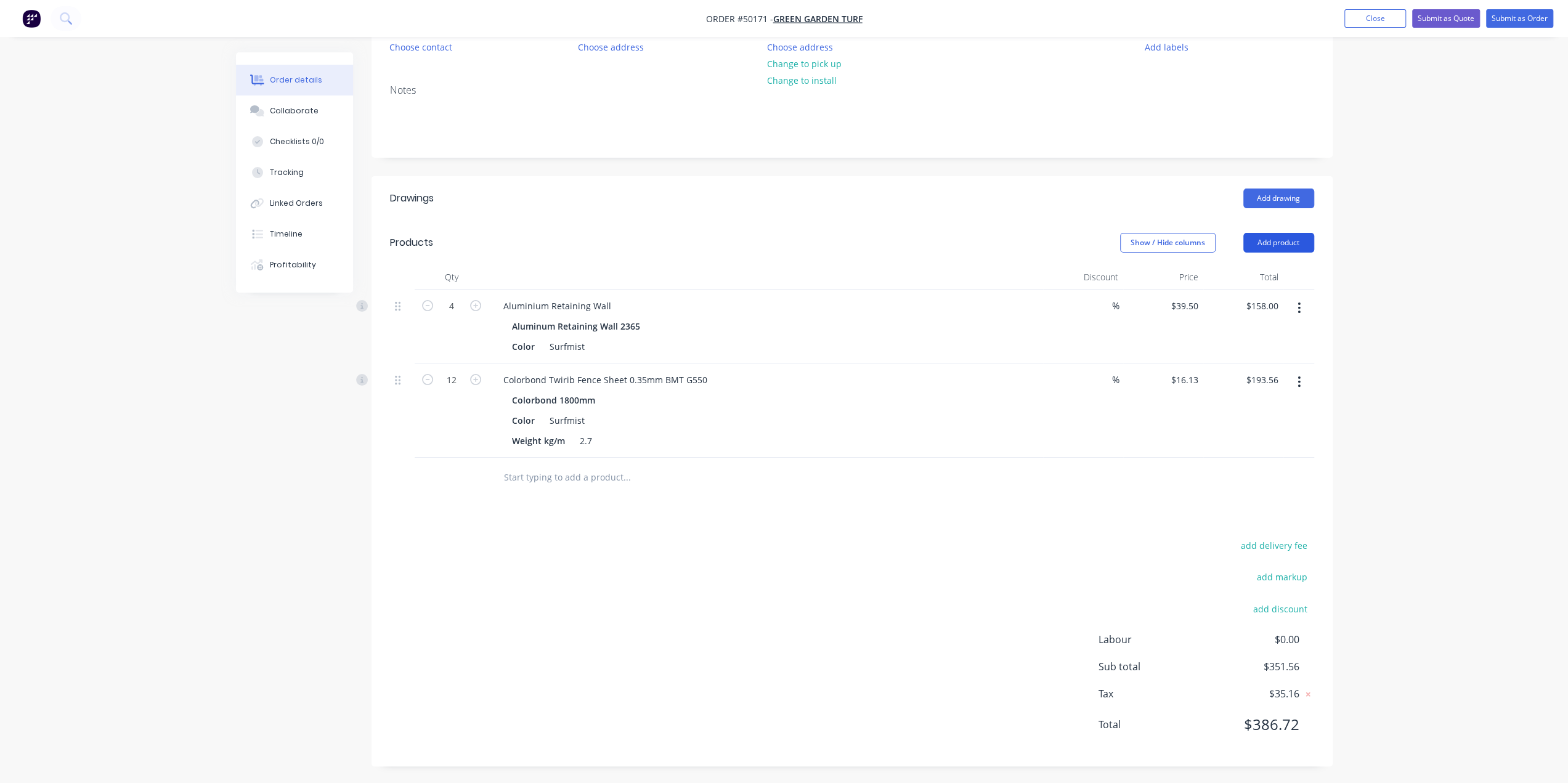
click at [1293, 242] on button "Add product" at bounding box center [1278, 242] width 71 height 20
click at [1289, 270] on div "Product catalogue" at bounding box center [1255, 274] width 95 height 18
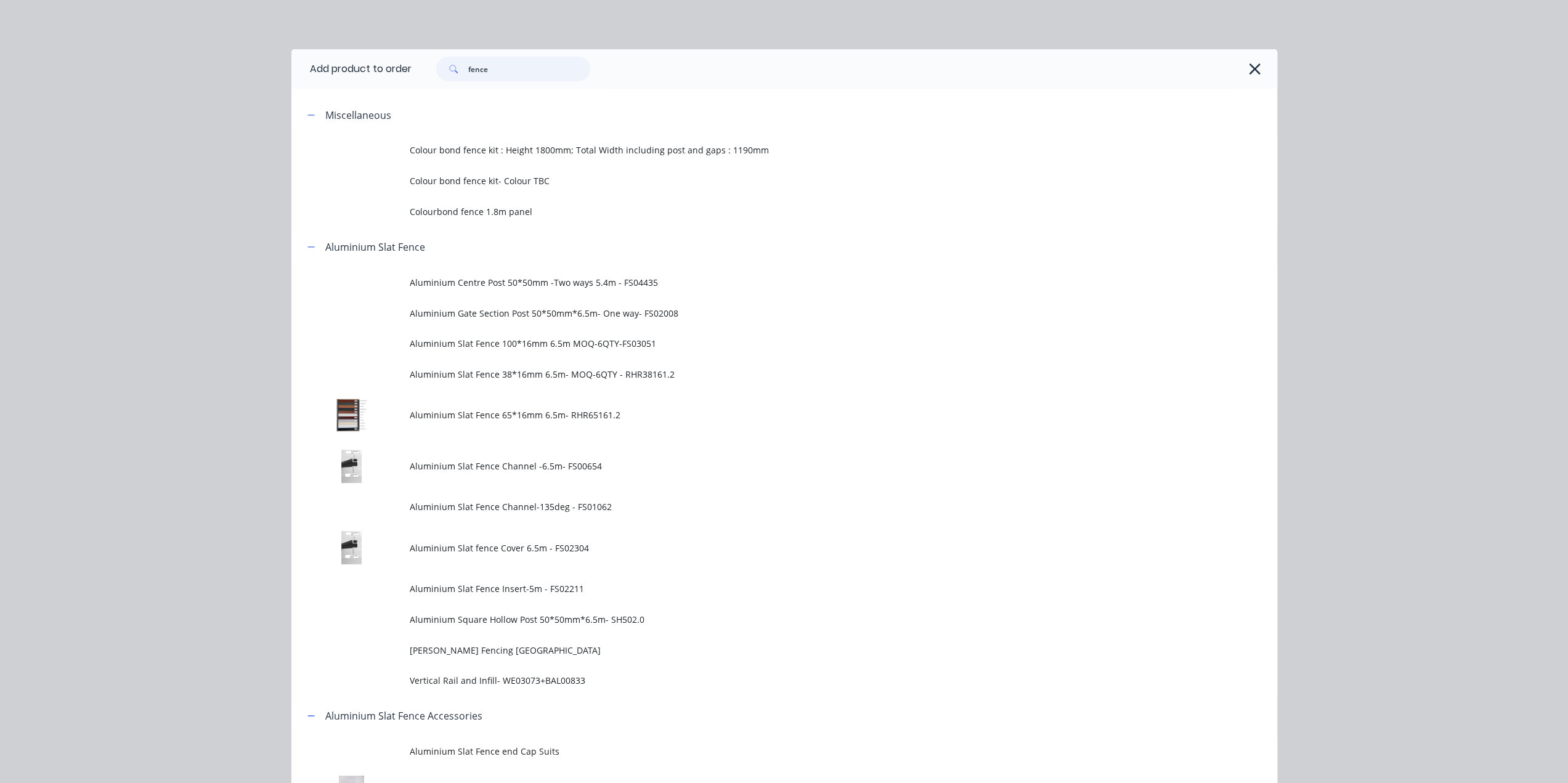
drag, startPoint x: 504, startPoint y: 74, endPoint x: 298, endPoint y: 64, distance: 206.2
click at [306, 62] on header "Add product to order fence" at bounding box center [784, 69] width 986 height 39
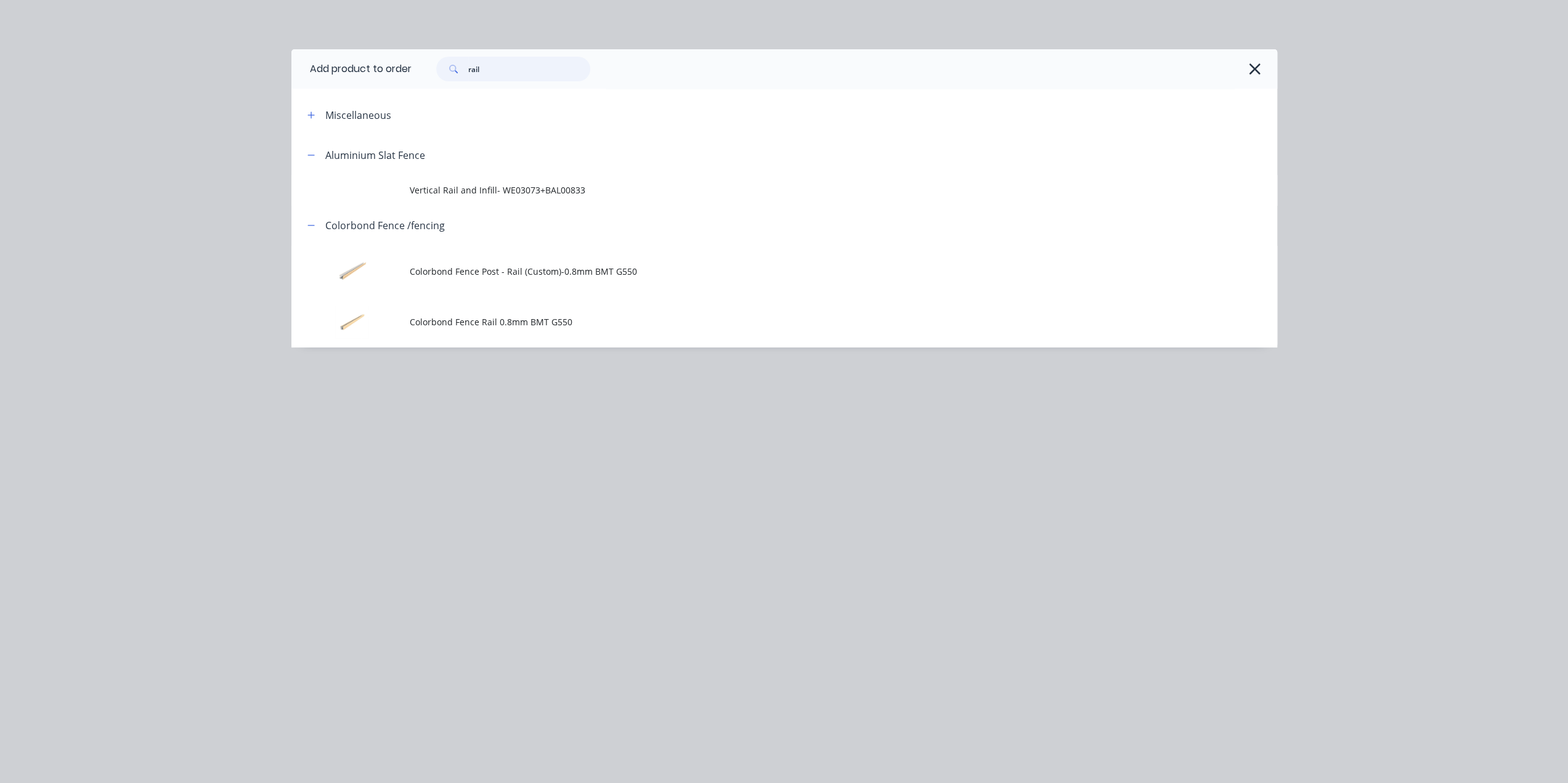
type input "rail"
click at [561, 327] on span "Colorbond Fence Rail 0.8mm BMT G550" at bounding box center [756, 321] width 693 height 13
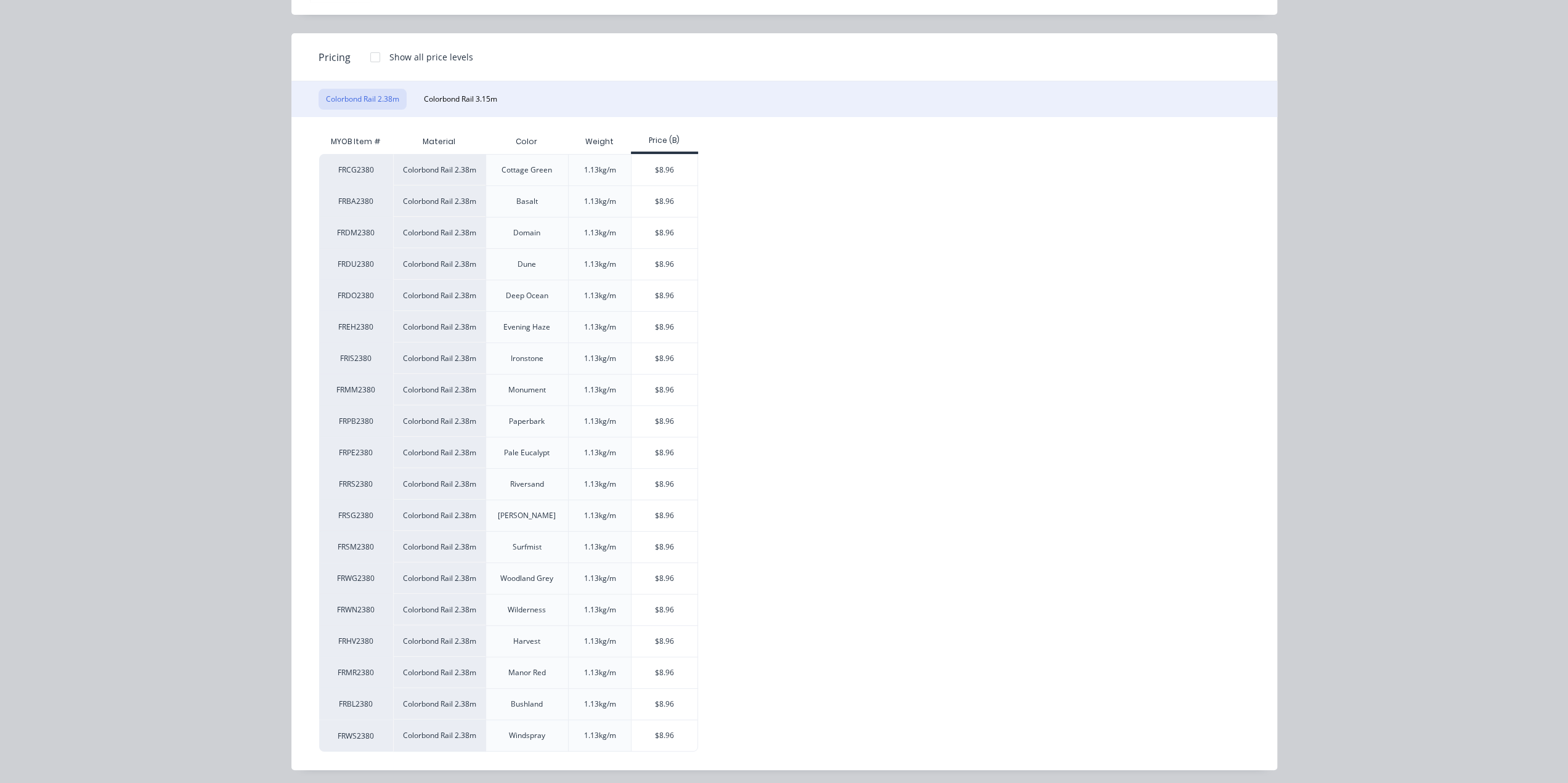
scroll to position [152, 0]
click at [643, 541] on div "$8.96" at bounding box center [664, 547] width 66 height 31
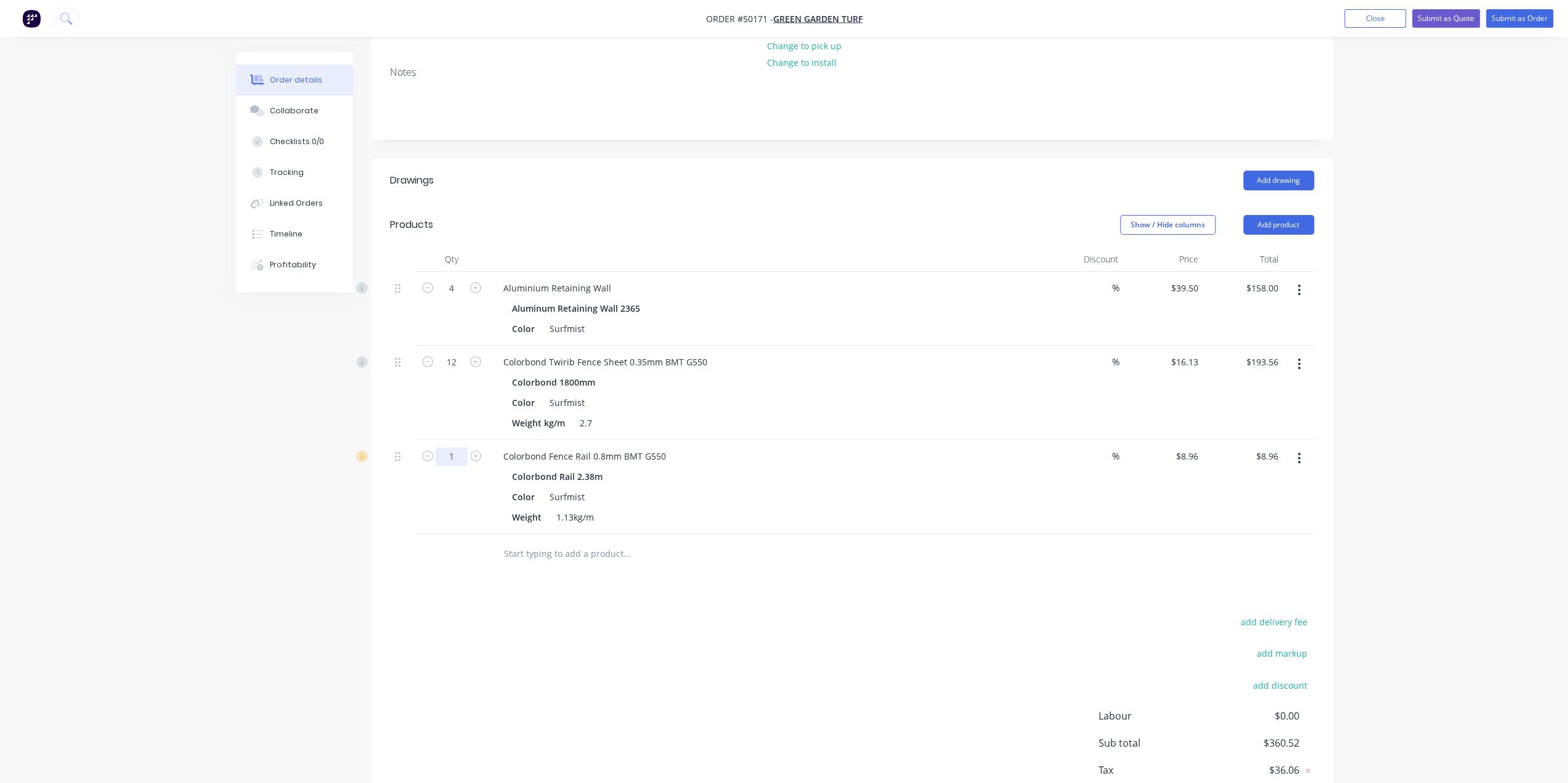
click at [460, 457] on input "1" at bounding box center [451, 456] width 32 height 18
type input "8"
type input "$71.68"
click at [1134, 511] on div "$8.96 $8.96" at bounding box center [1163, 487] width 80 height 94
click at [1271, 227] on button "Add product" at bounding box center [1278, 225] width 71 height 20
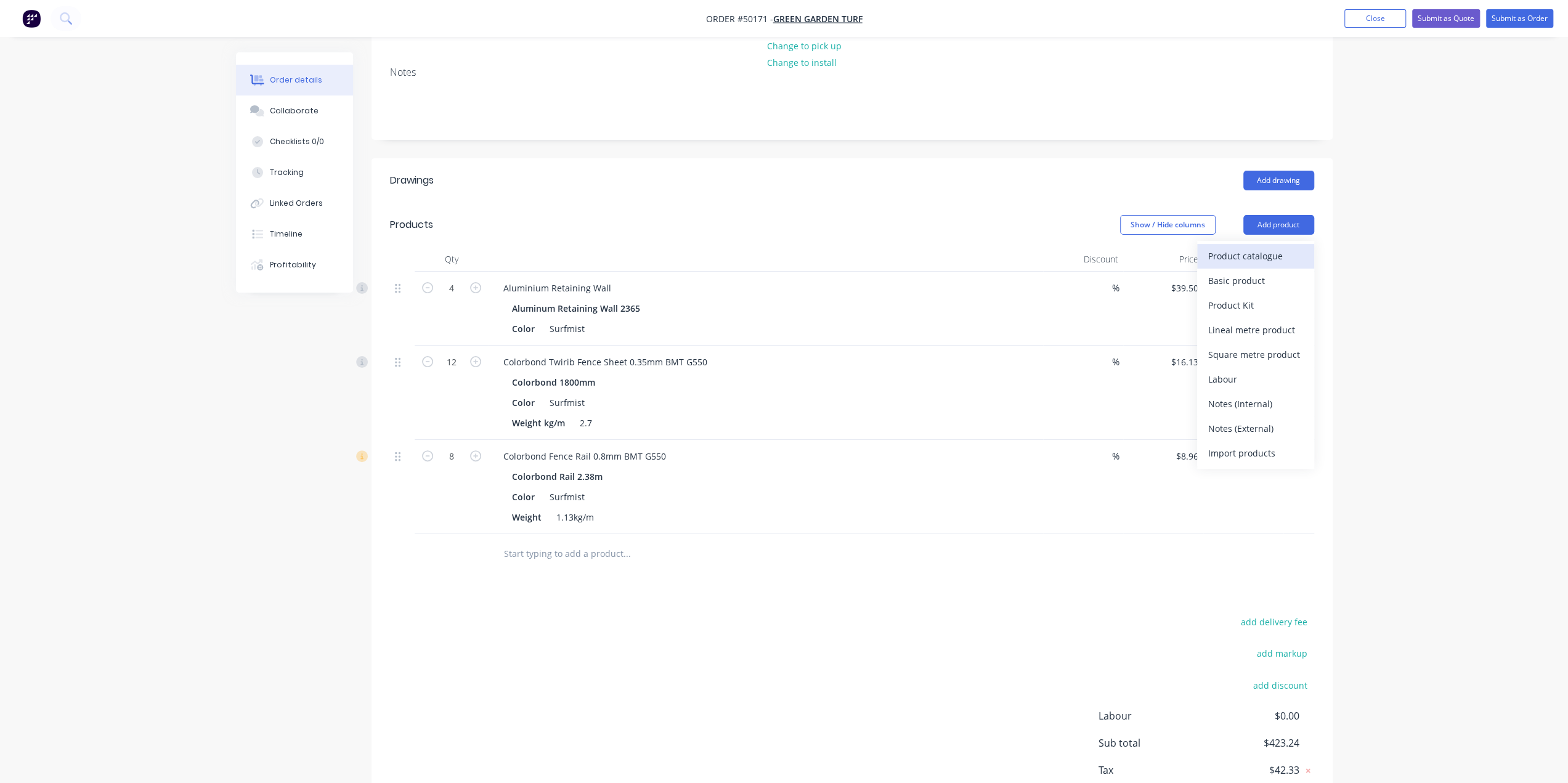
click at [1264, 252] on div "Product catalogue" at bounding box center [1255, 256] width 95 height 18
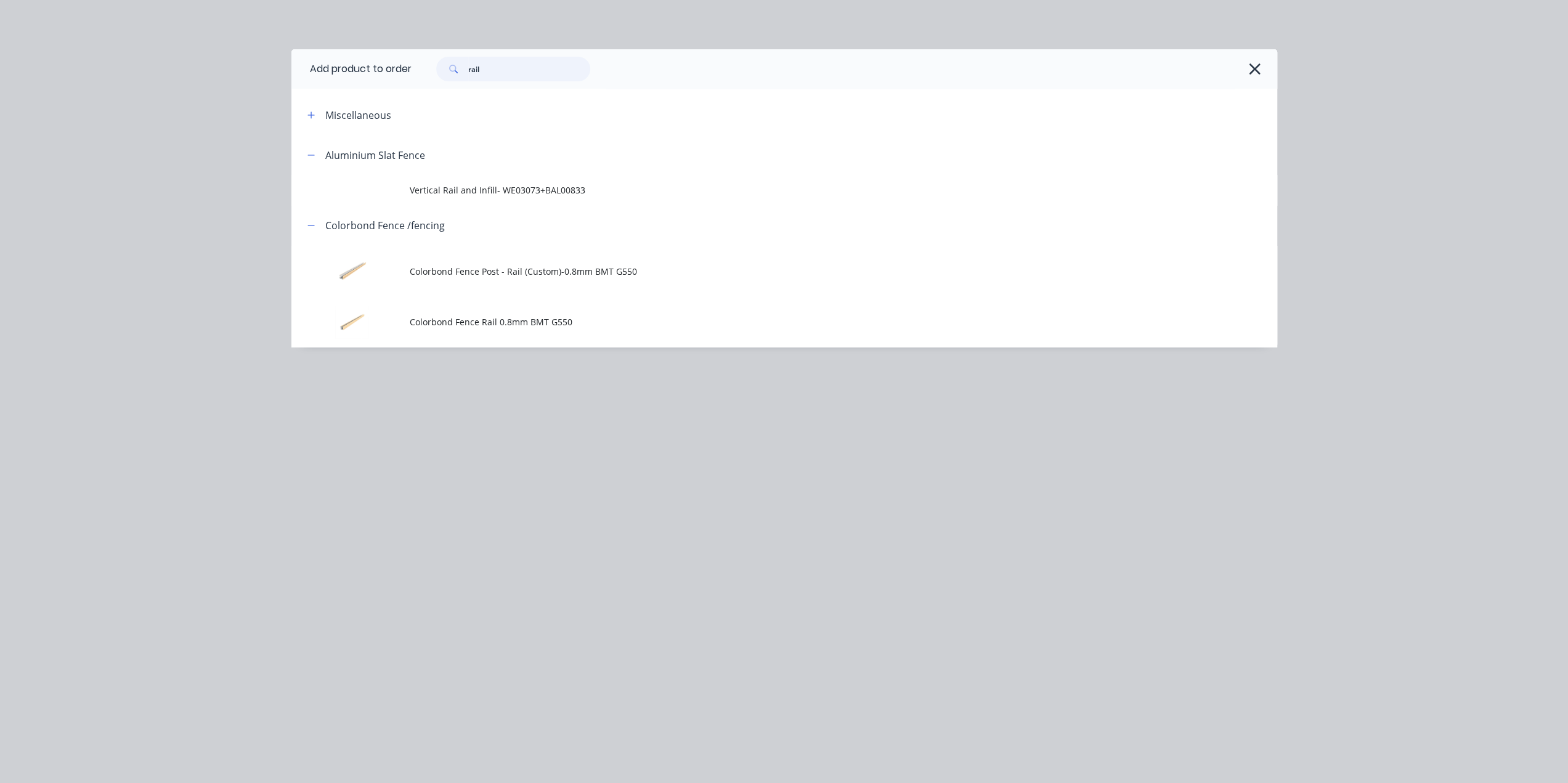
drag, startPoint x: 545, startPoint y: 66, endPoint x: 172, endPoint y: 64, distance: 373.0
click at [189, 64] on div "Add product to order rail Miscellaneous Aluminium Slat Fence Vertical Rail and …" at bounding box center [784, 391] width 1568 height 783
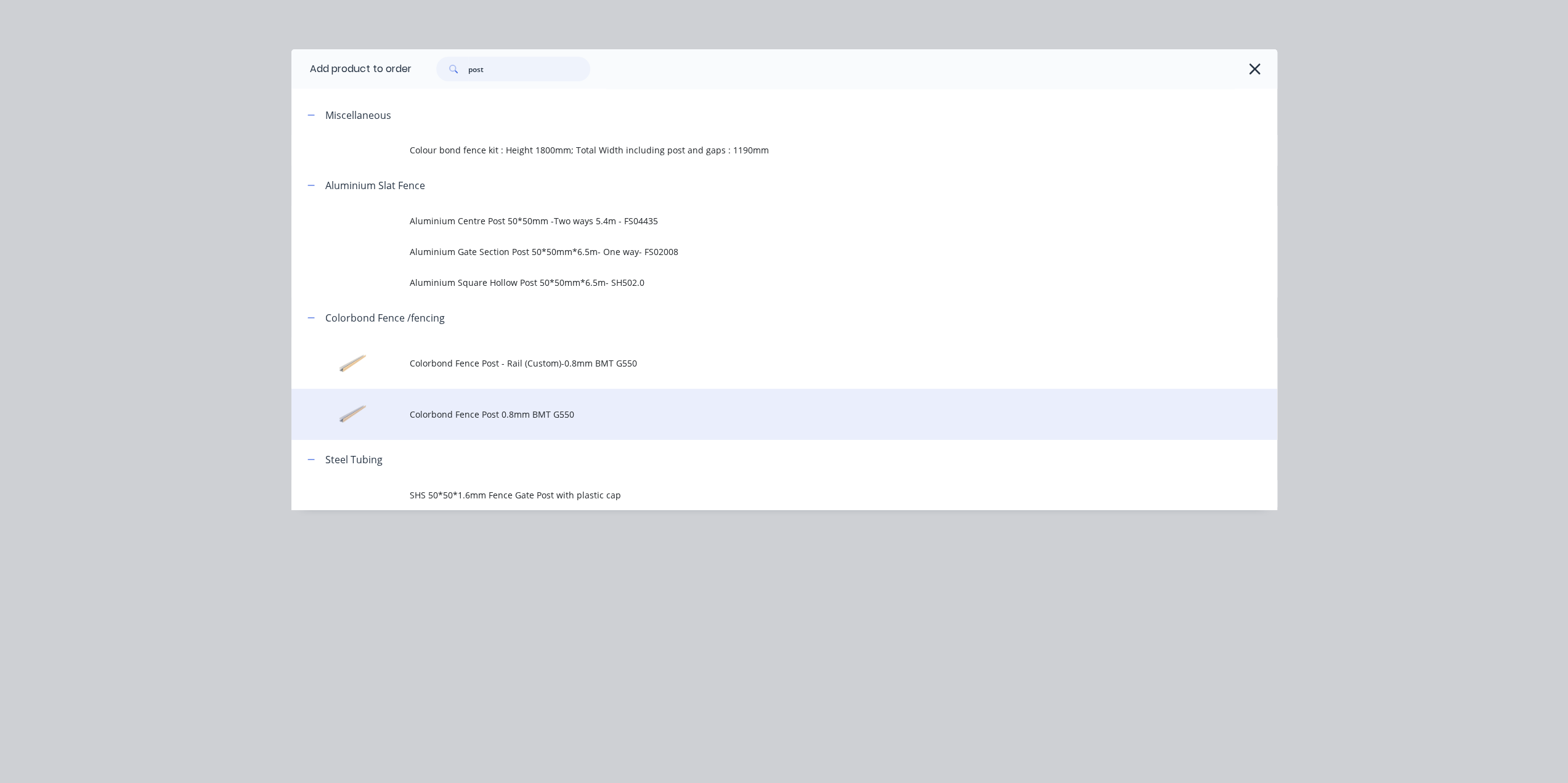
type input "post"
click at [576, 413] on span "Colorbond Fence Post 0.8mm BMT G550" at bounding box center [756, 414] width 693 height 13
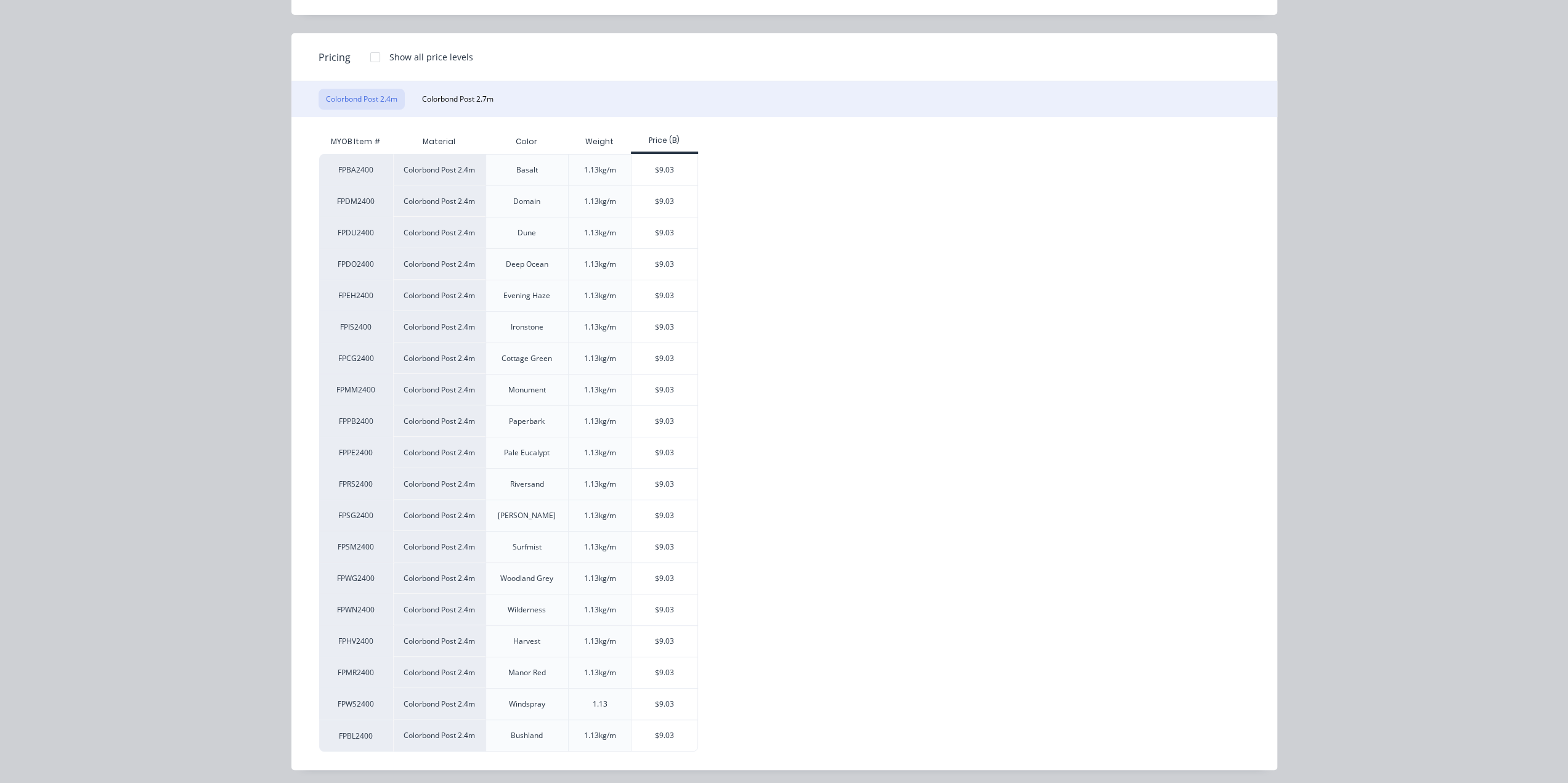
scroll to position [245, 0]
click at [649, 543] on div "$9.03" at bounding box center [664, 547] width 66 height 31
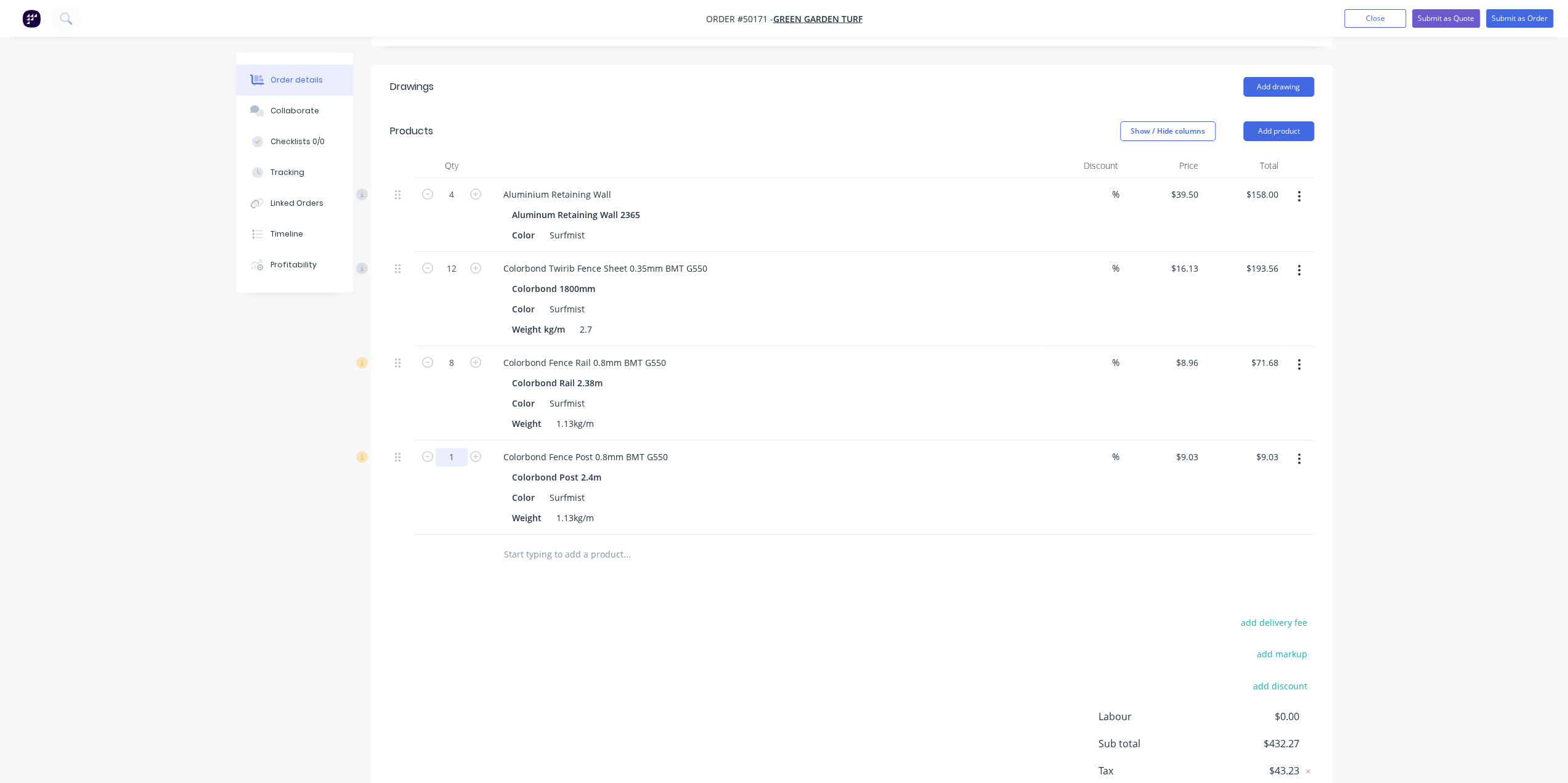
click at [452, 455] on input "1" at bounding box center [451, 457] width 32 height 18
type input "10"
type input "$90.30"
click at [281, 591] on div "Created by Bob Created 08/10/25 Required 08/10/25 Assigned to Add team member S…" at bounding box center [784, 334] width 1097 height 1055
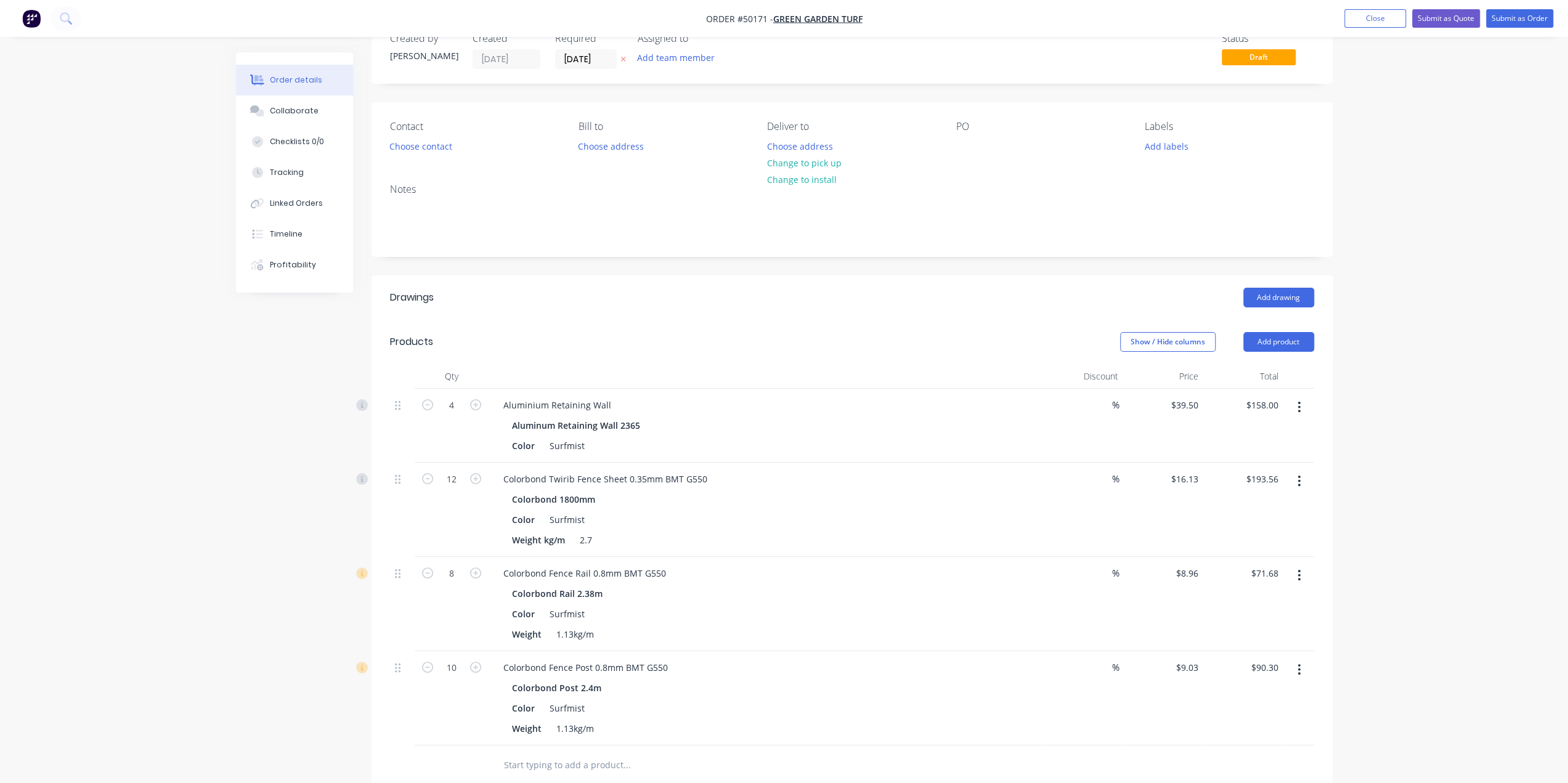
scroll to position [0, 0]
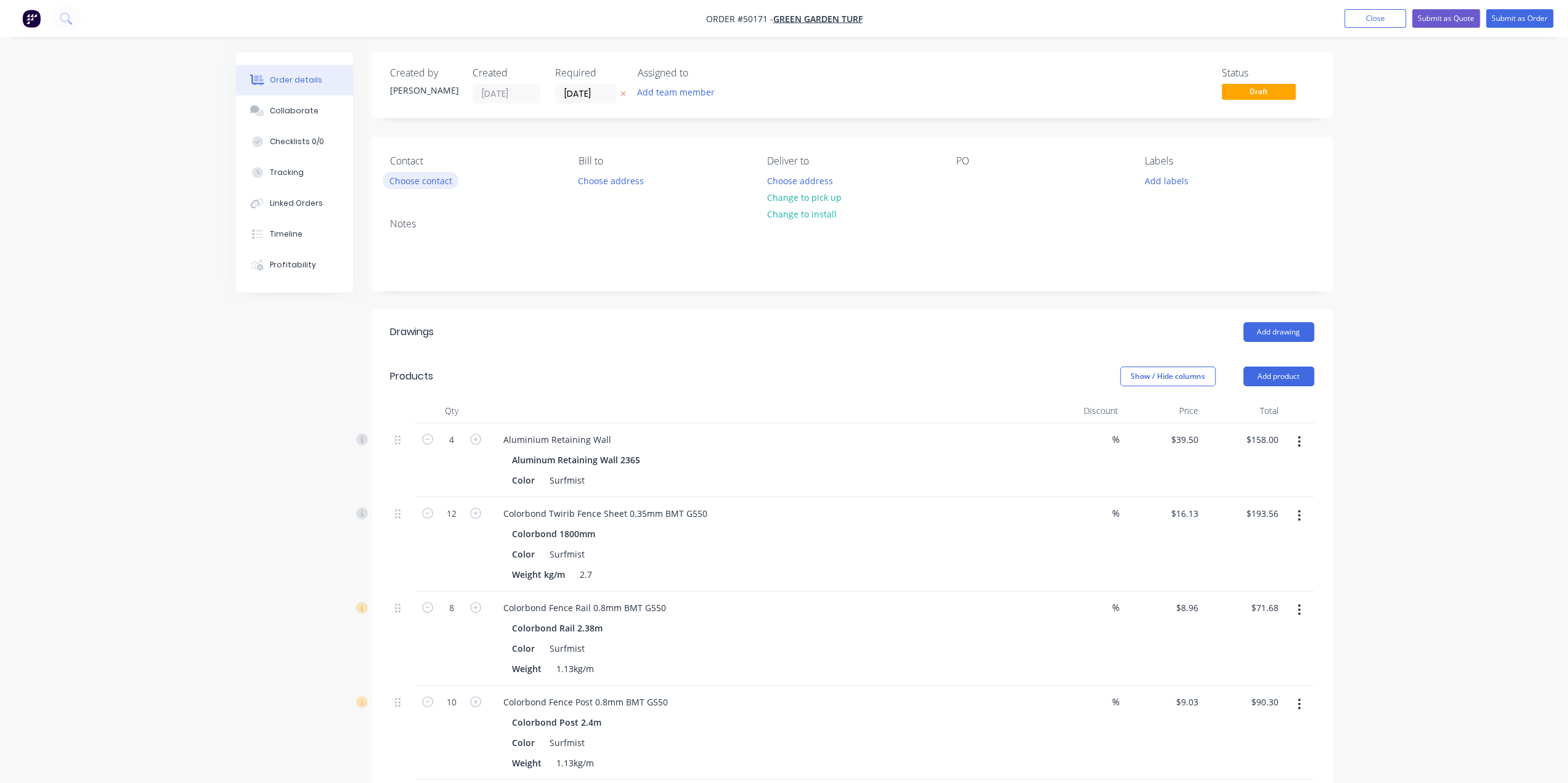
click at [438, 183] on button "Choose contact" at bounding box center [421, 180] width 76 height 17
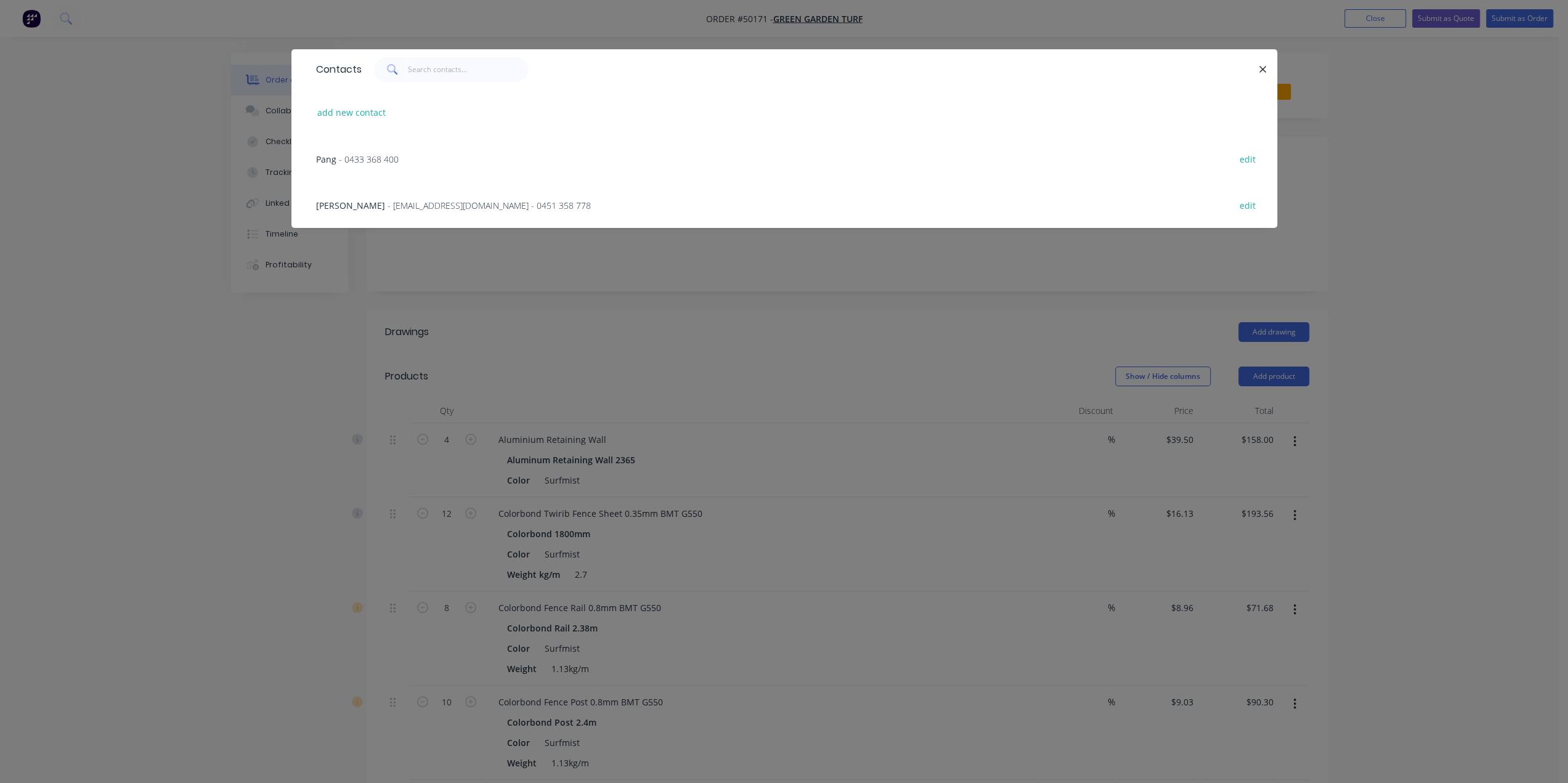
click at [375, 154] on span "- 0433 368 400" at bounding box center [369, 159] width 60 height 12
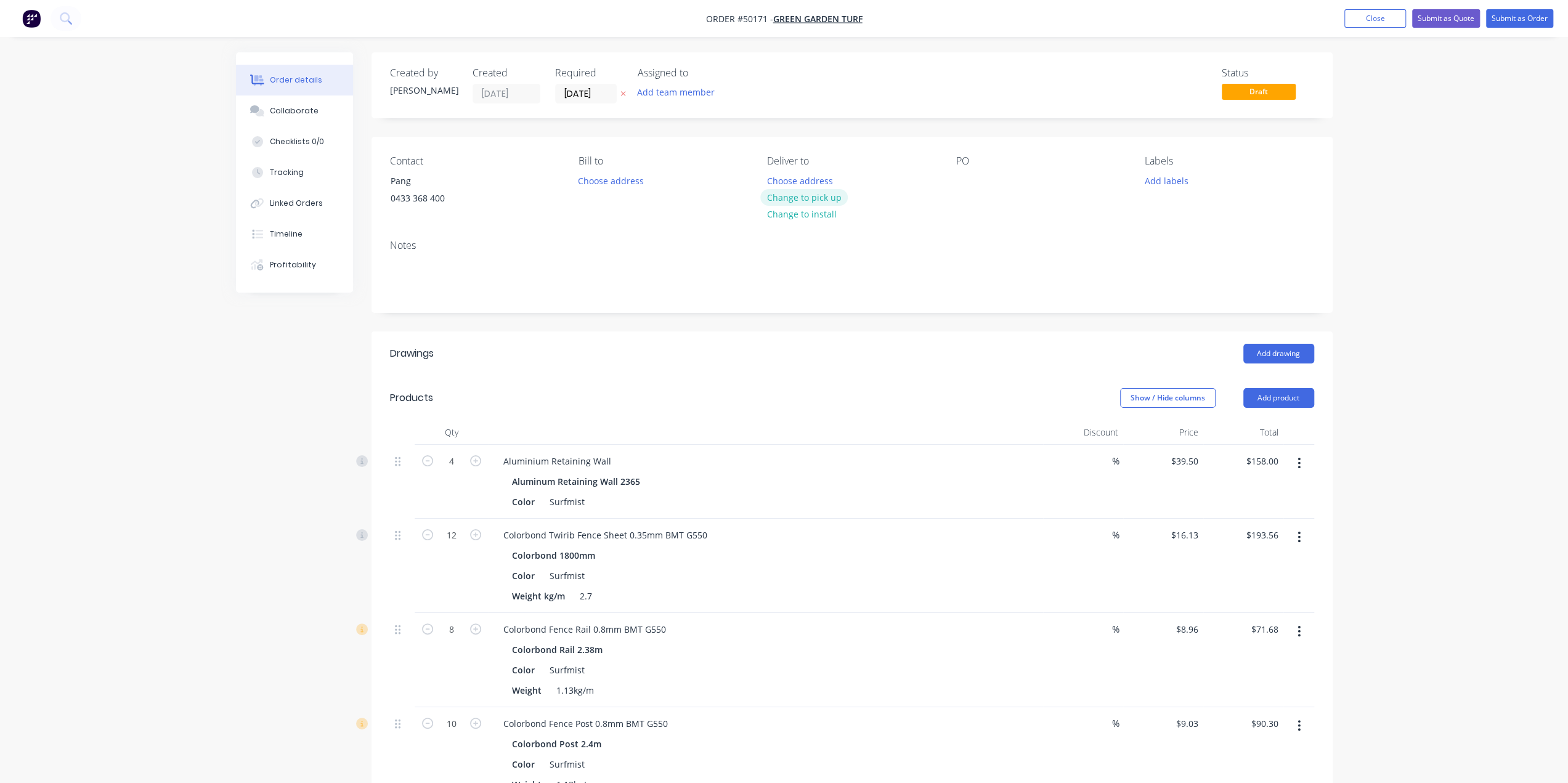
click at [805, 196] on button "Change to pick up" at bounding box center [804, 198] width 87 height 17
click at [1454, 18] on button "Submit as Quote" at bounding box center [1446, 18] width 68 height 18
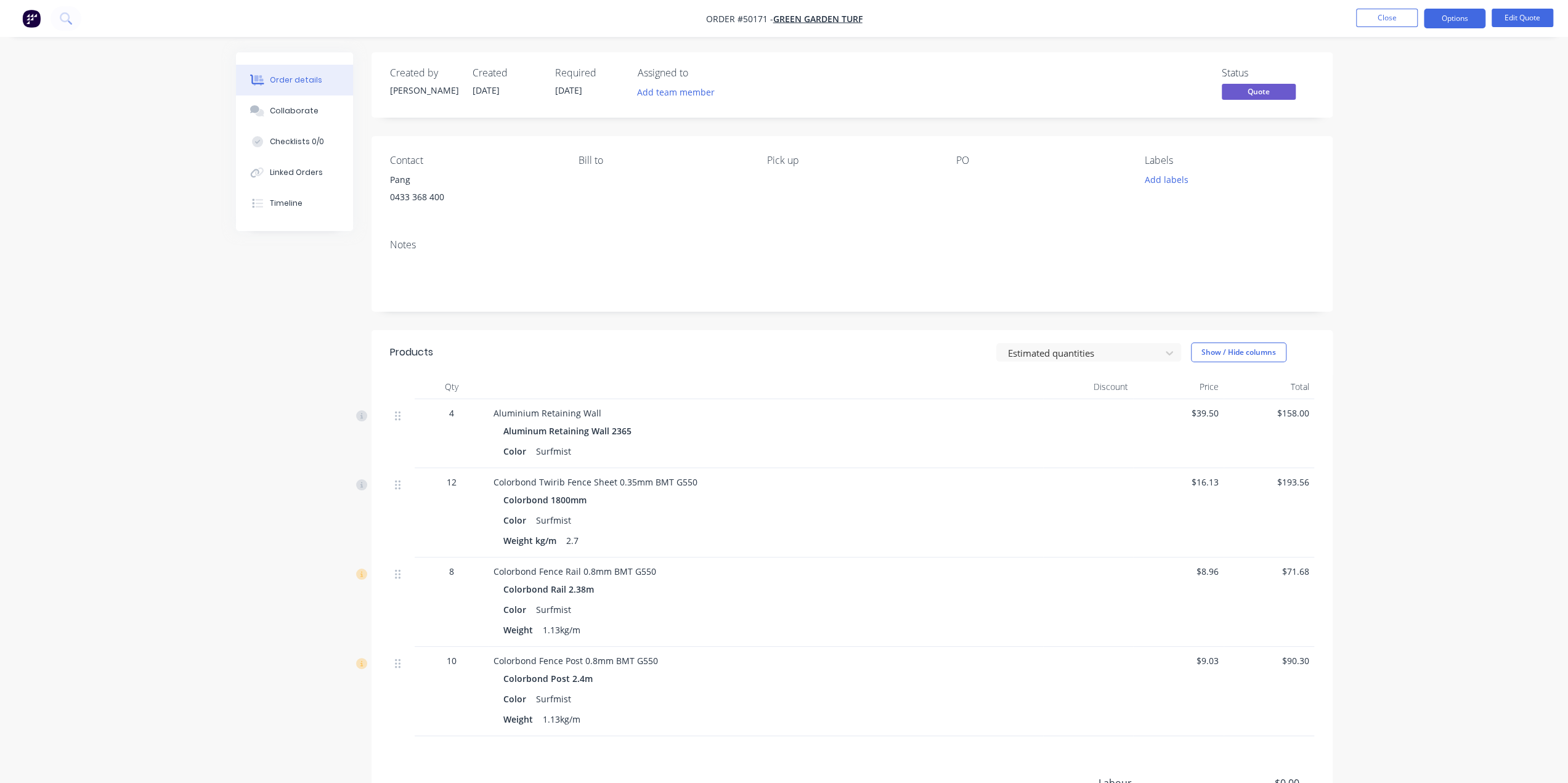
drag, startPoint x: 1451, startPoint y: 455, endPoint x: 1434, endPoint y: 449, distance: 18.0
click at [1450, 453] on div "Order details Collaborate Checklists 0/0 Linked Orders Timeline Order details C…" at bounding box center [784, 464] width 1568 height 929
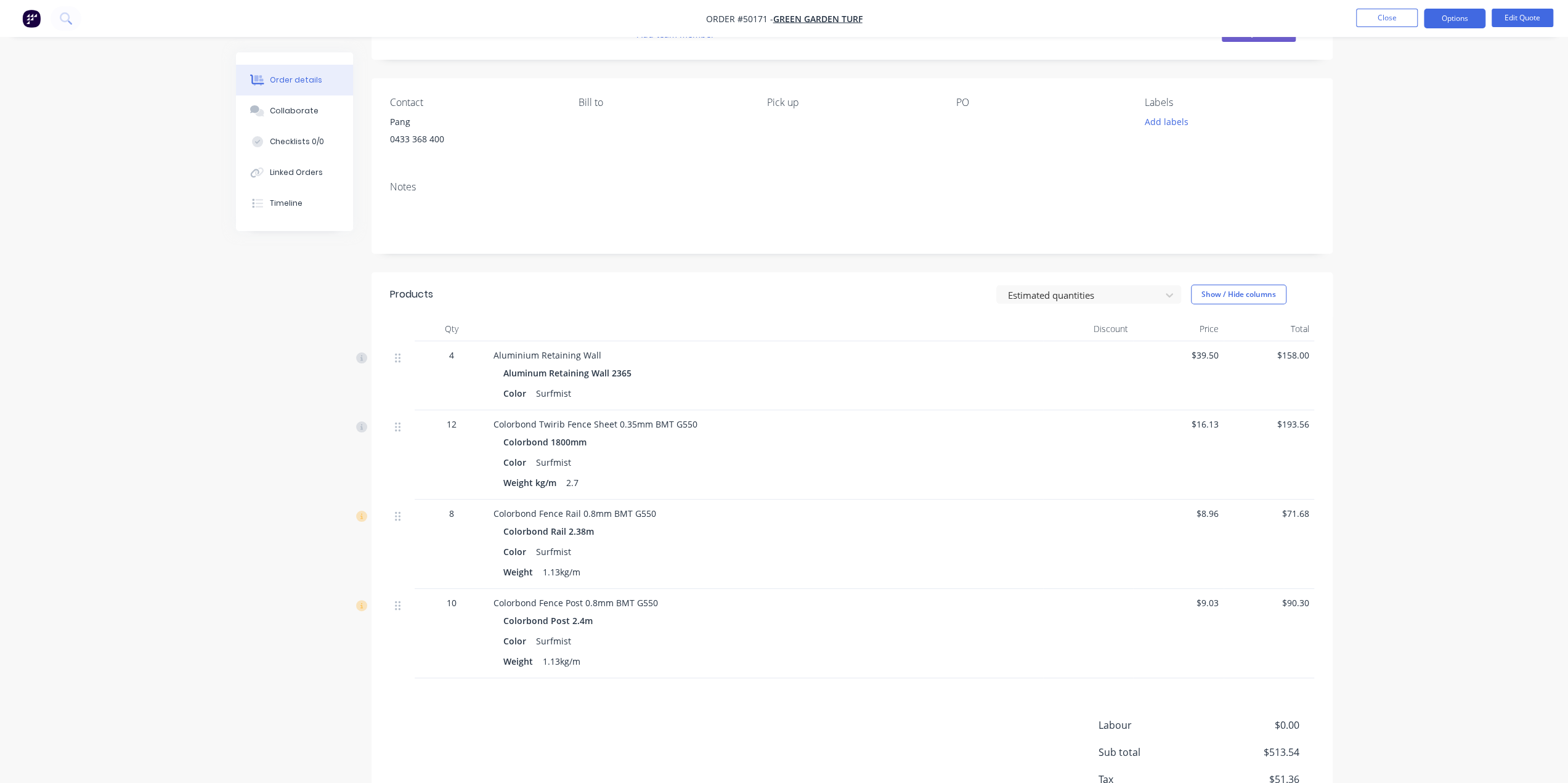
scroll to position [144, 0]
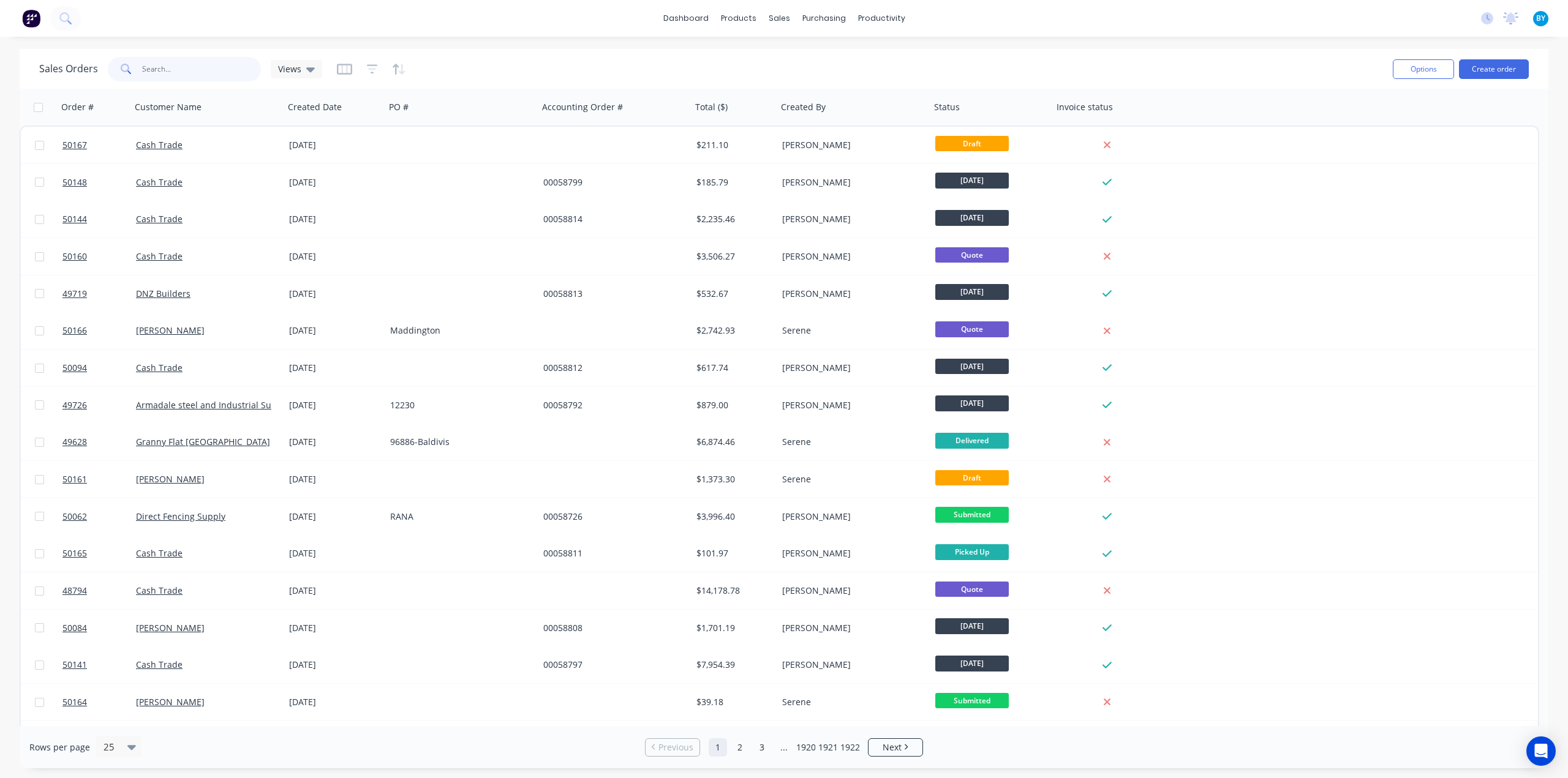
click at [202, 72] on input "text" at bounding box center [202, 69] width 120 height 24
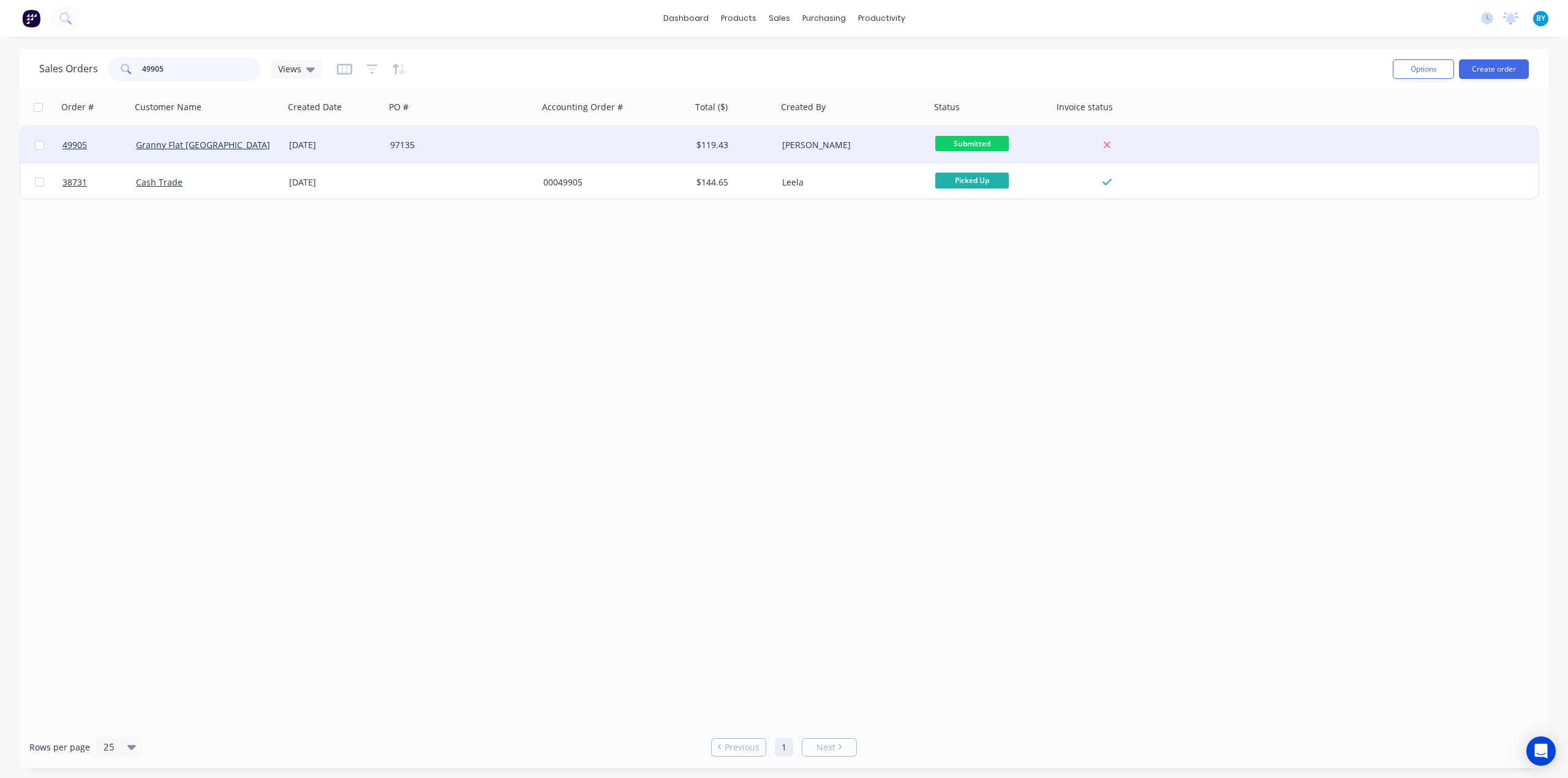
type input "49905"
click at [463, 147] on div "97135" at bounding box center [458, 145] width 136 height 12
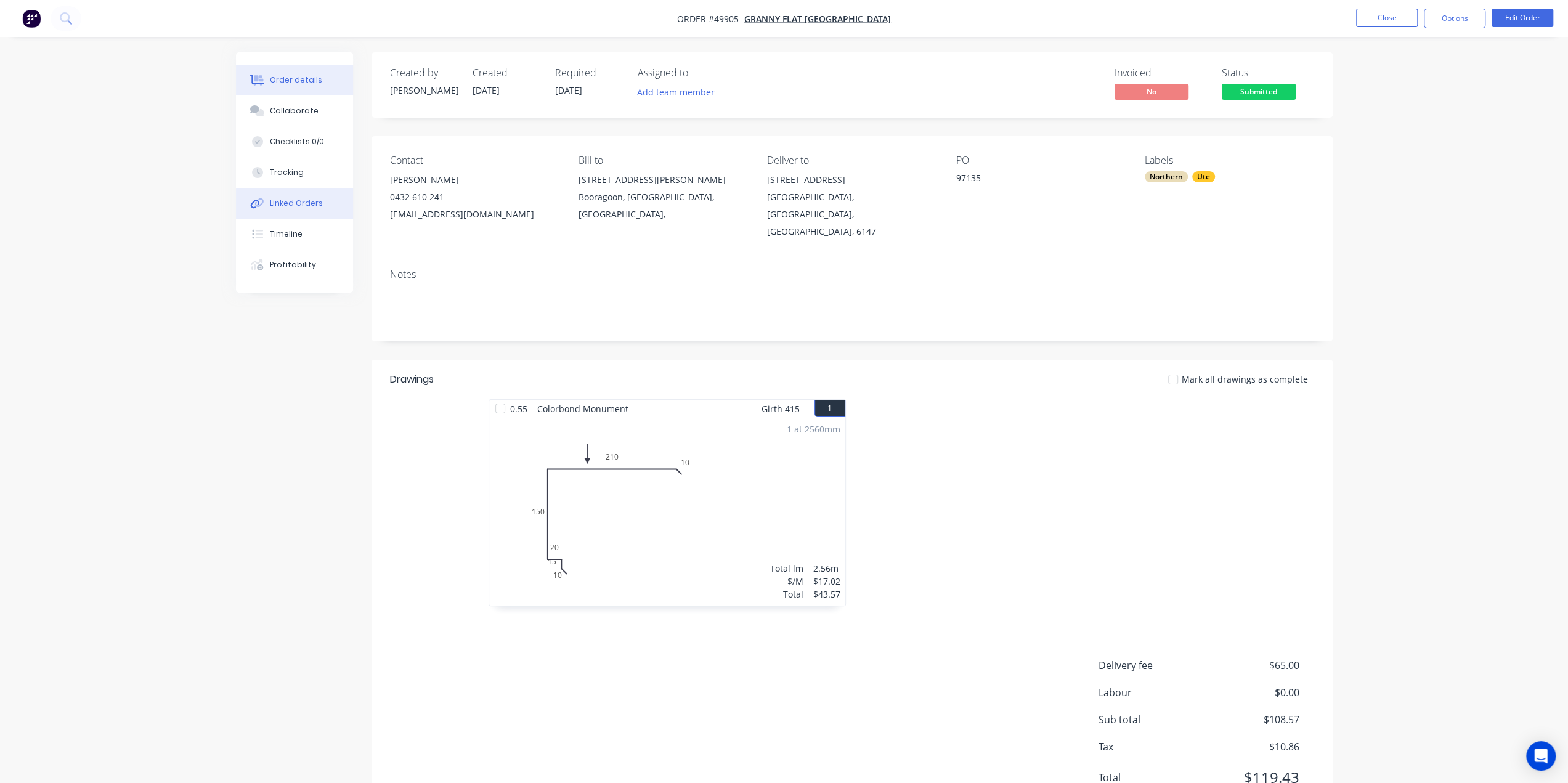
click at [270, 204] on div "Linked Orders" at bounding box center [296, 203] width 53 height 11
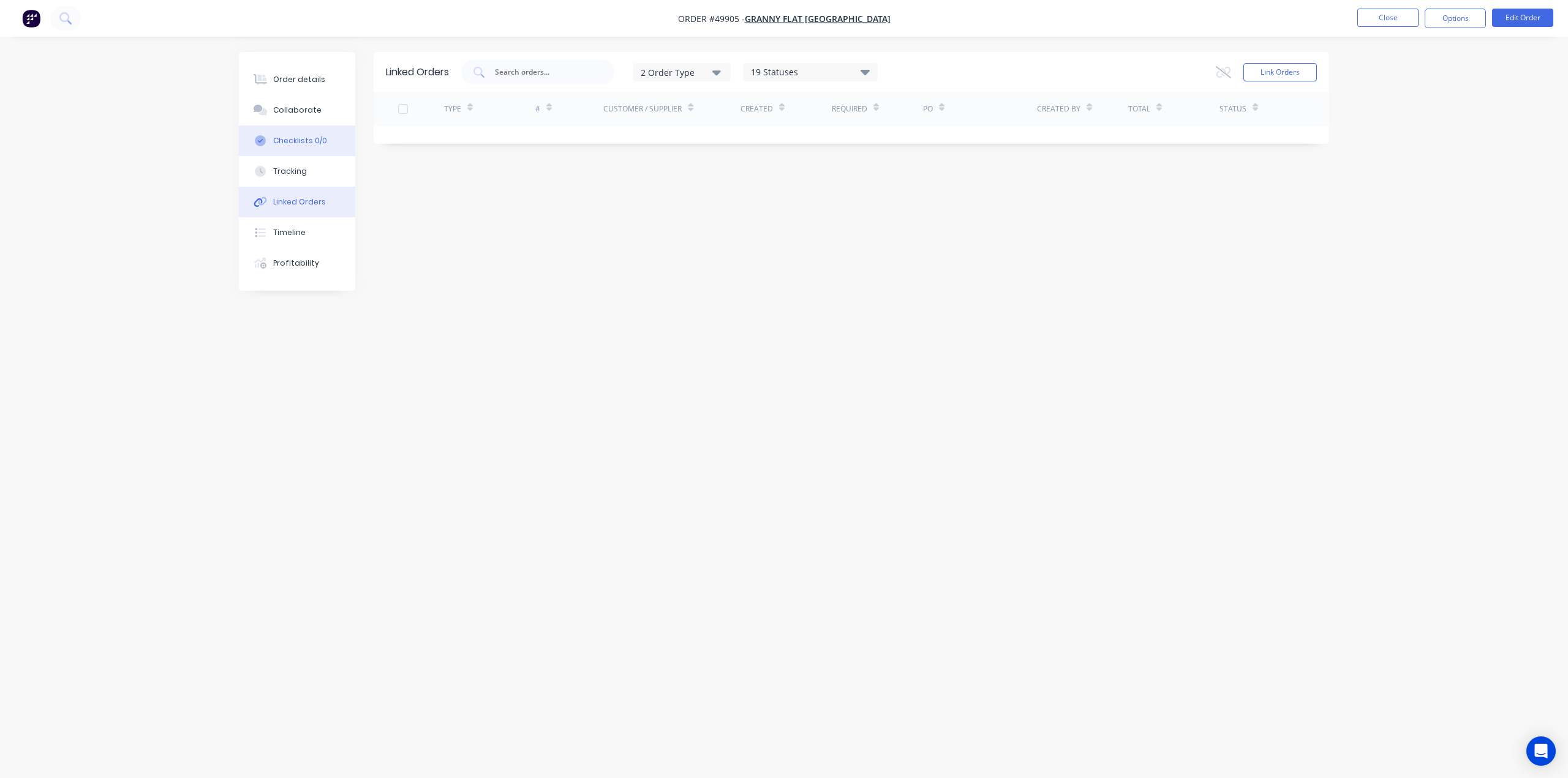
click at [287, 153] on button "Checklists 0/0" at bounding box center [297, 141] width 116 height 31
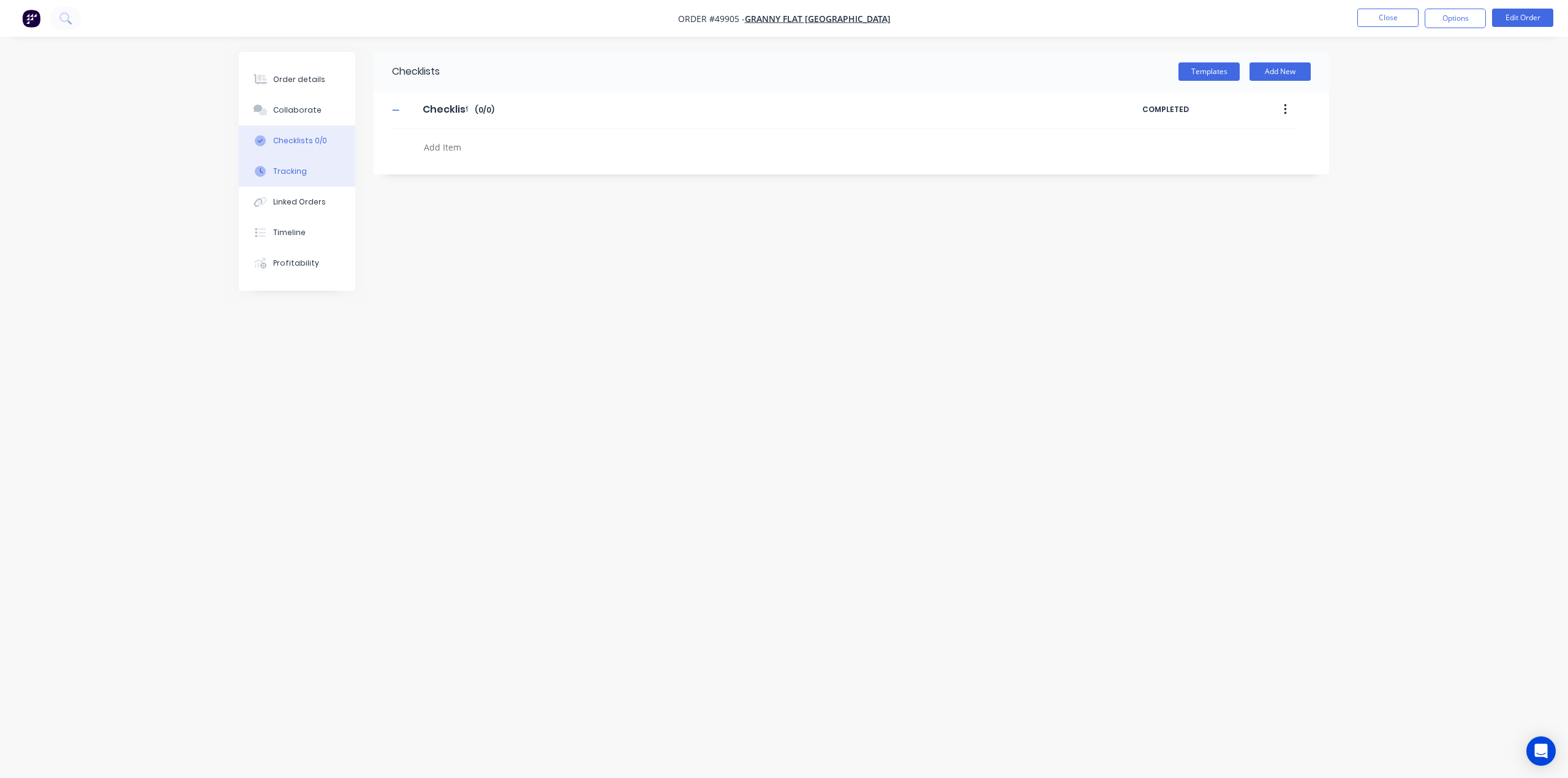
drag, startPoint x: 289, startPoint y: 175, endPoint x: 328, endPoint y: 187, distance: 40.8
click at [289, 175] on div "Tracking" at bounding box center [290, 171] width 34 height 11
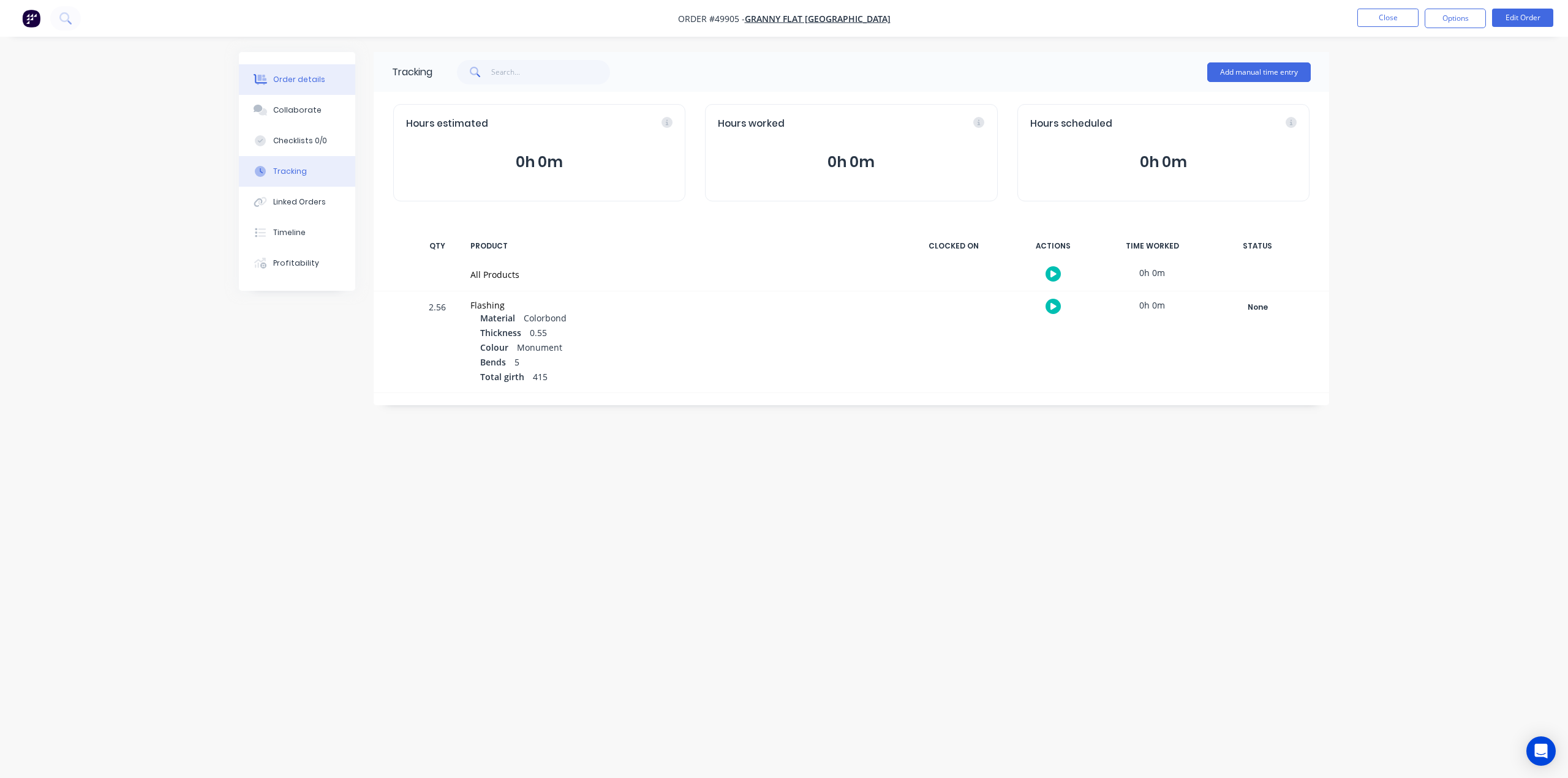
click at [300, 83] on div "Order details" at bounding box center [299, 79] width 52 height 11
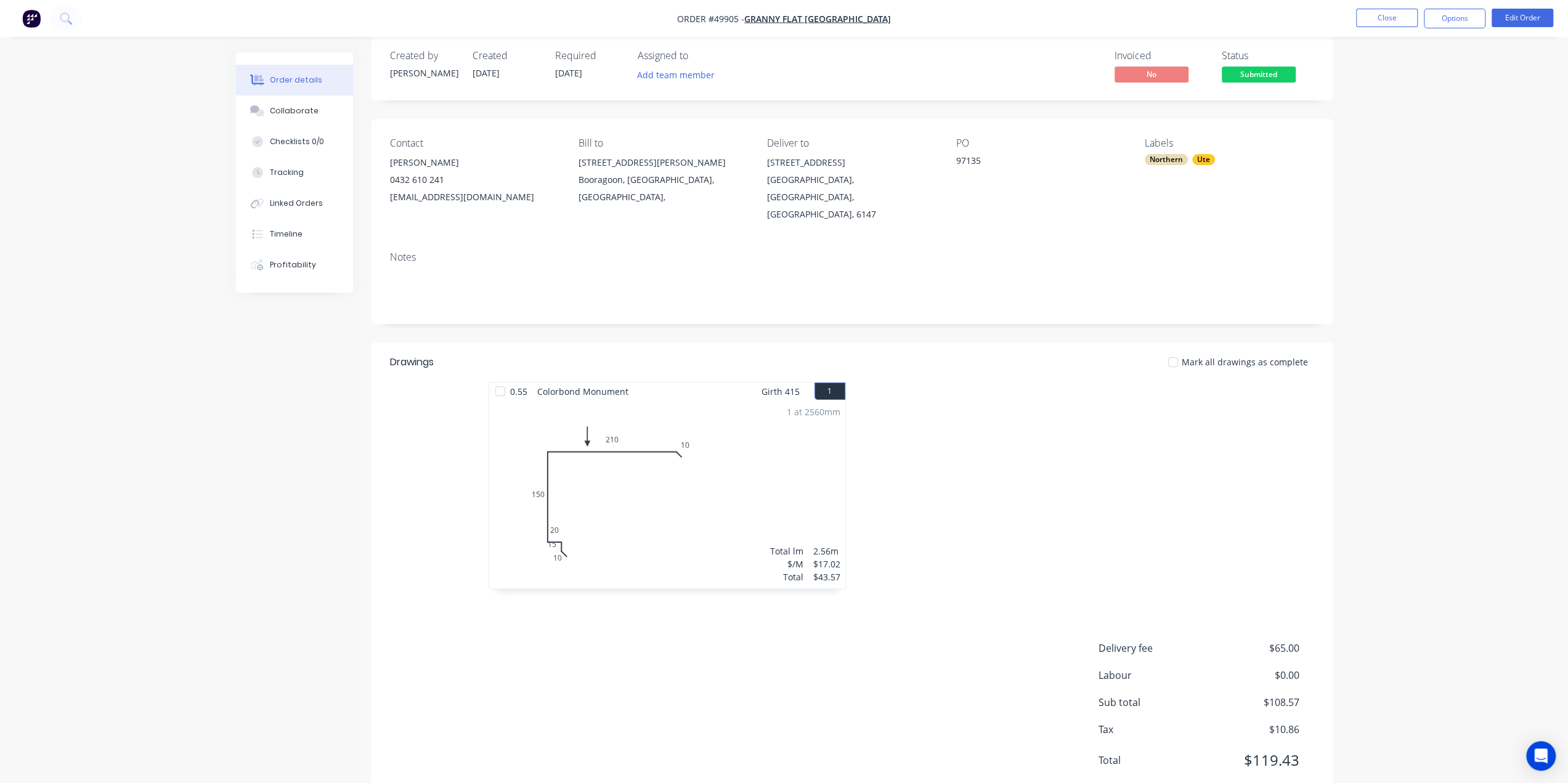
scroll to position [37, 0]
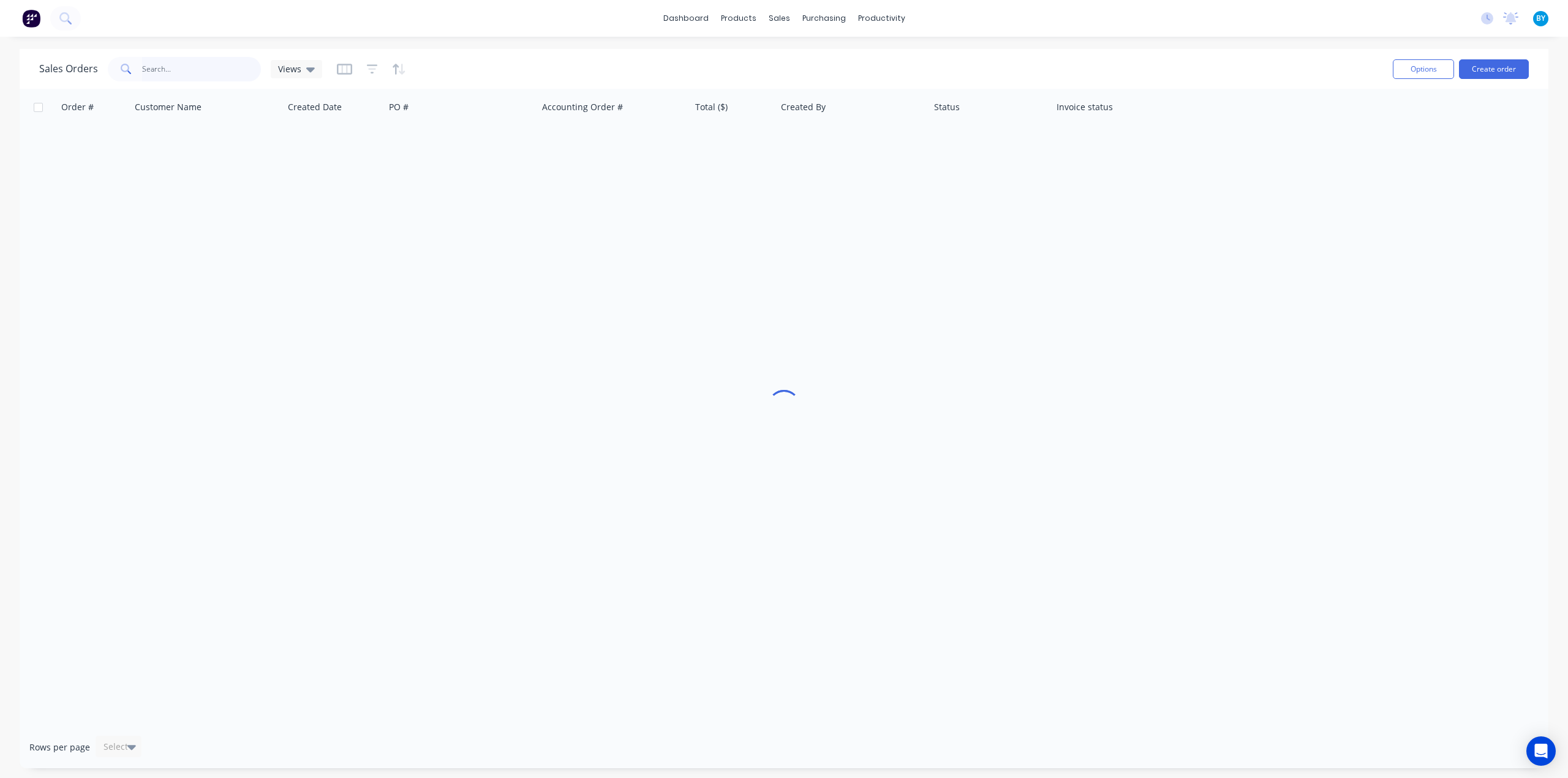
click at [163, 74] on input "text" at bounding box center [202, 69] width 120 height 24
click at [737, 65] on div "Sales Orders Views" at bounding box center [711, 69] width 1344 height 30
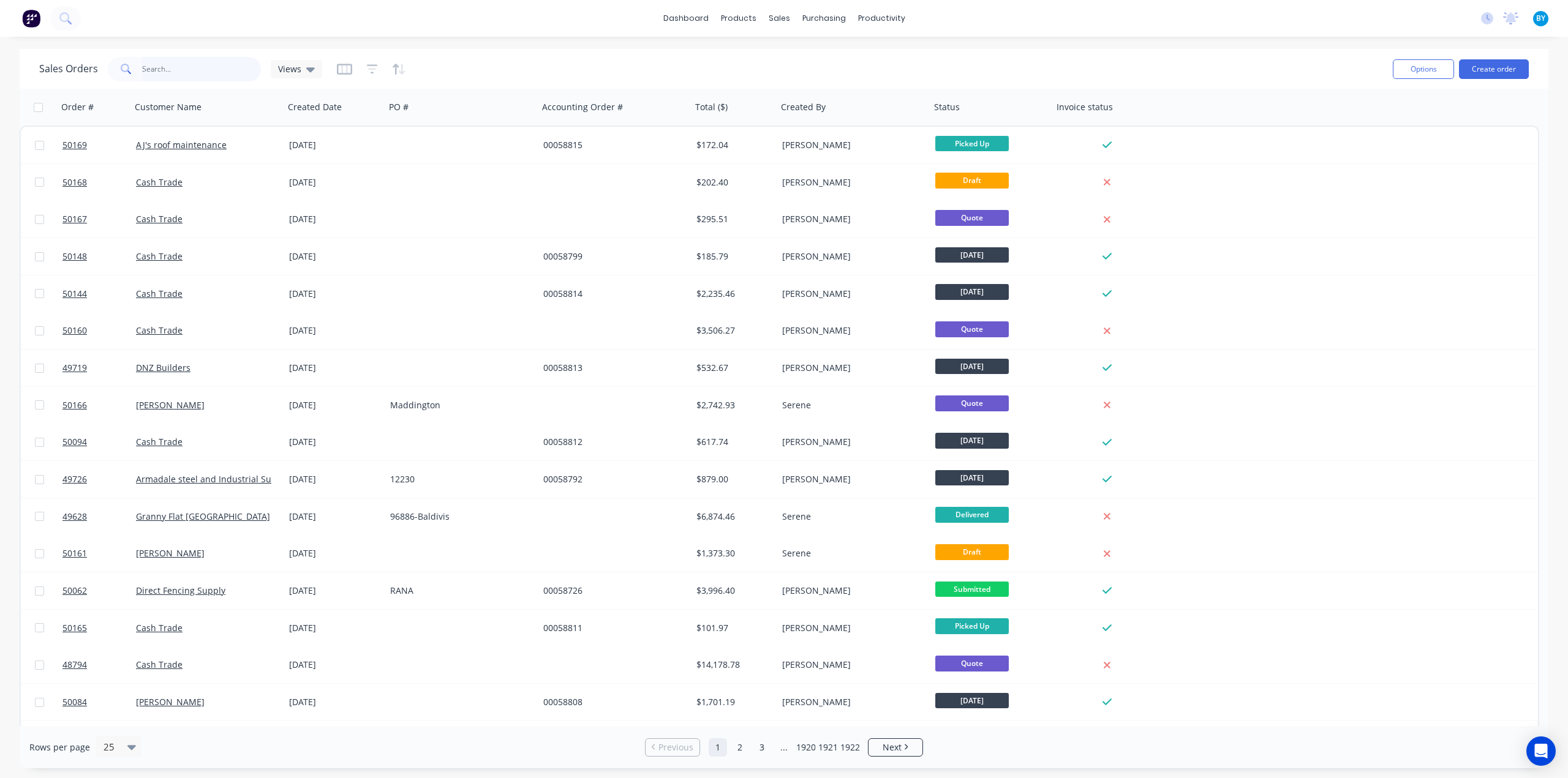
click at [181, 69] on input "text" at bounding box center [202, 69] width 120 height 24
click at [1495, 71] on button "Create order" at bounding box center [1494, 69] width 70 height 20
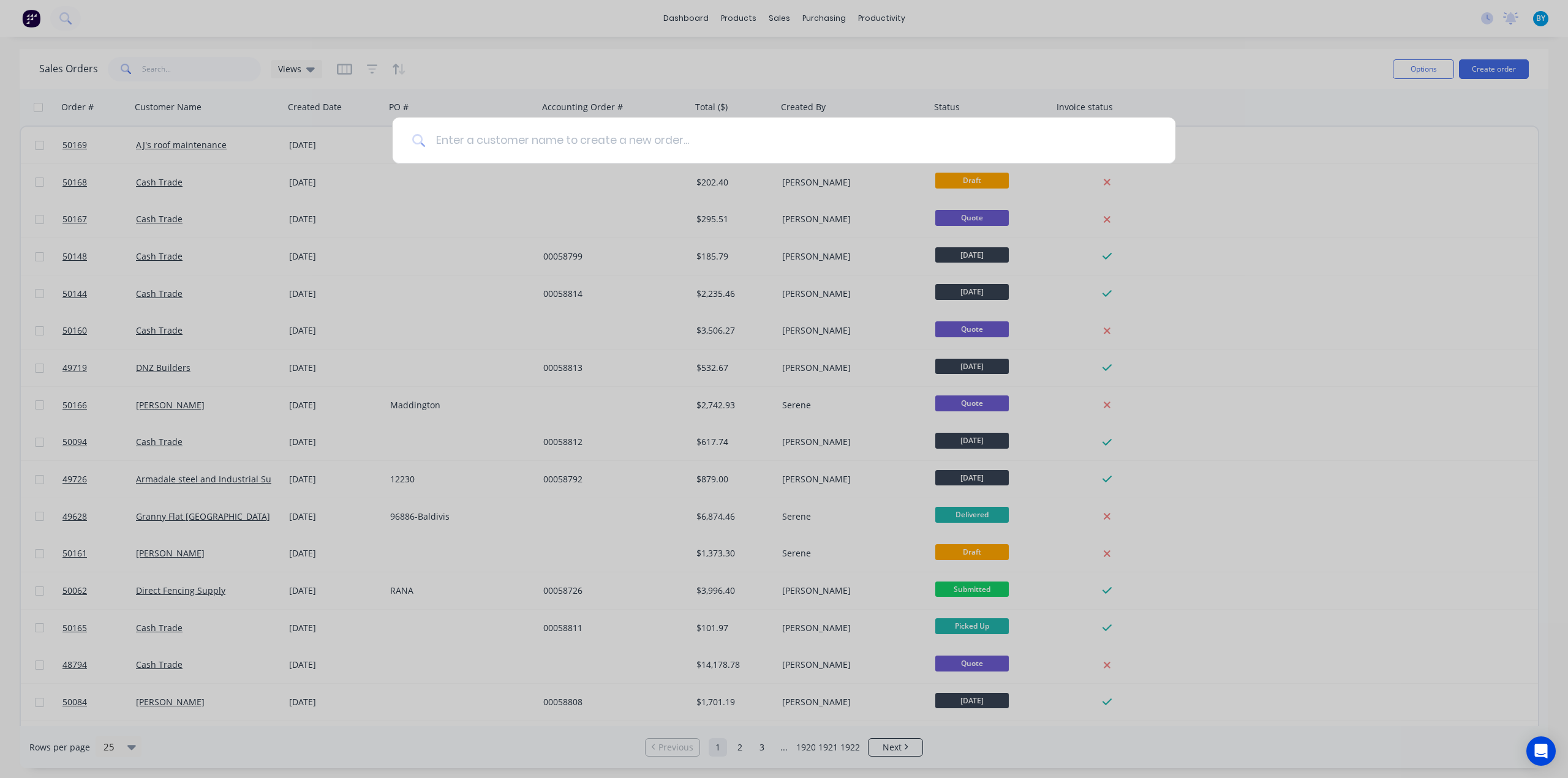
click at [538, 142] on input at bounding box center [791, 141] width 731 height 46
drag, startPoint x: 544, startPoint y: 141, endPoint x: 537, endPoint y: 134, distance: 9.9
click at [546, 143] on input at bounding box center [791, 141] width 731 height 46
type input "B"
type input "G"
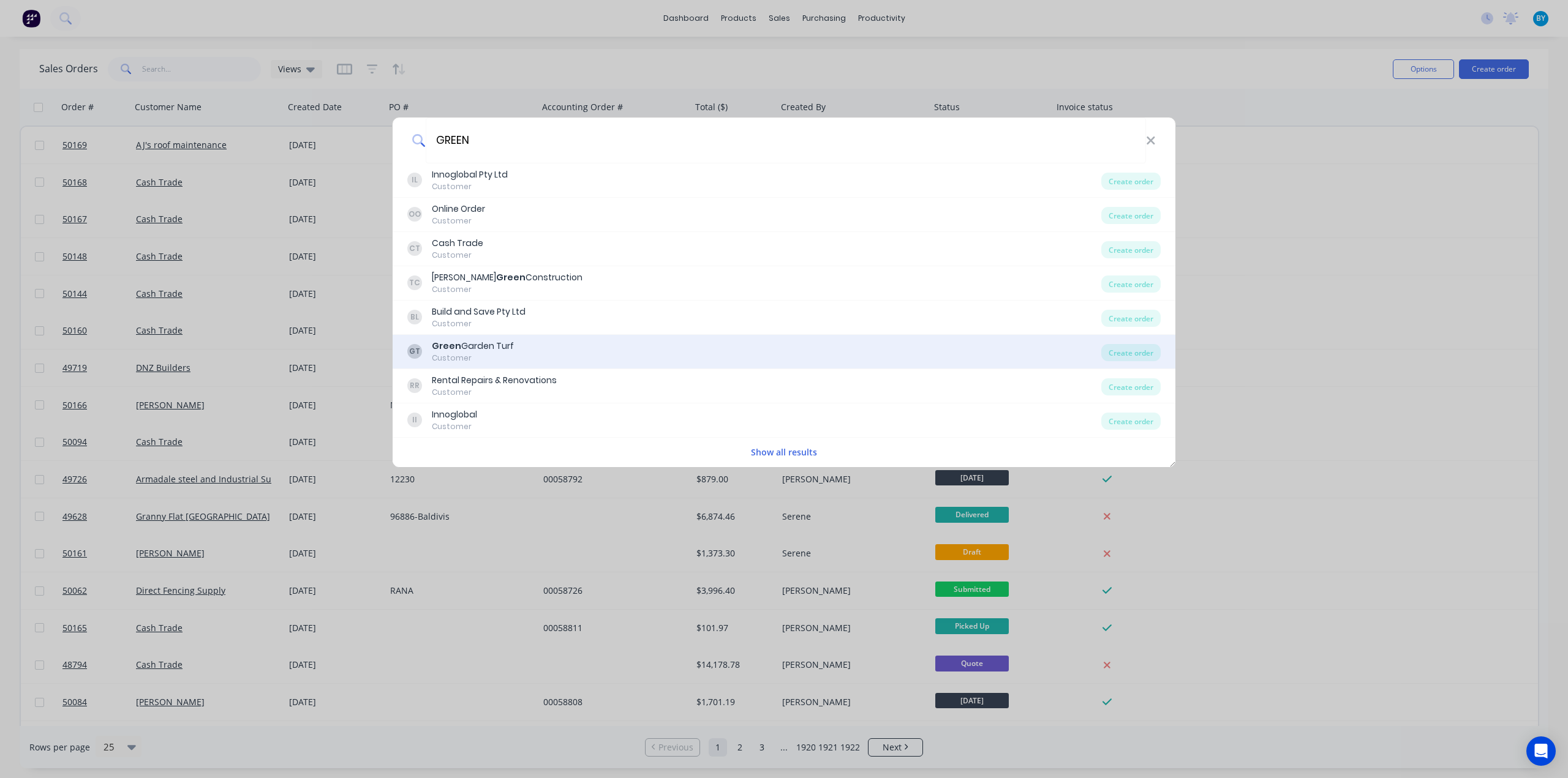
type input "GREEN"
click at [511, 349] on div "Green Garden Turf" at bounding box center [473, 346] width 82 height 13
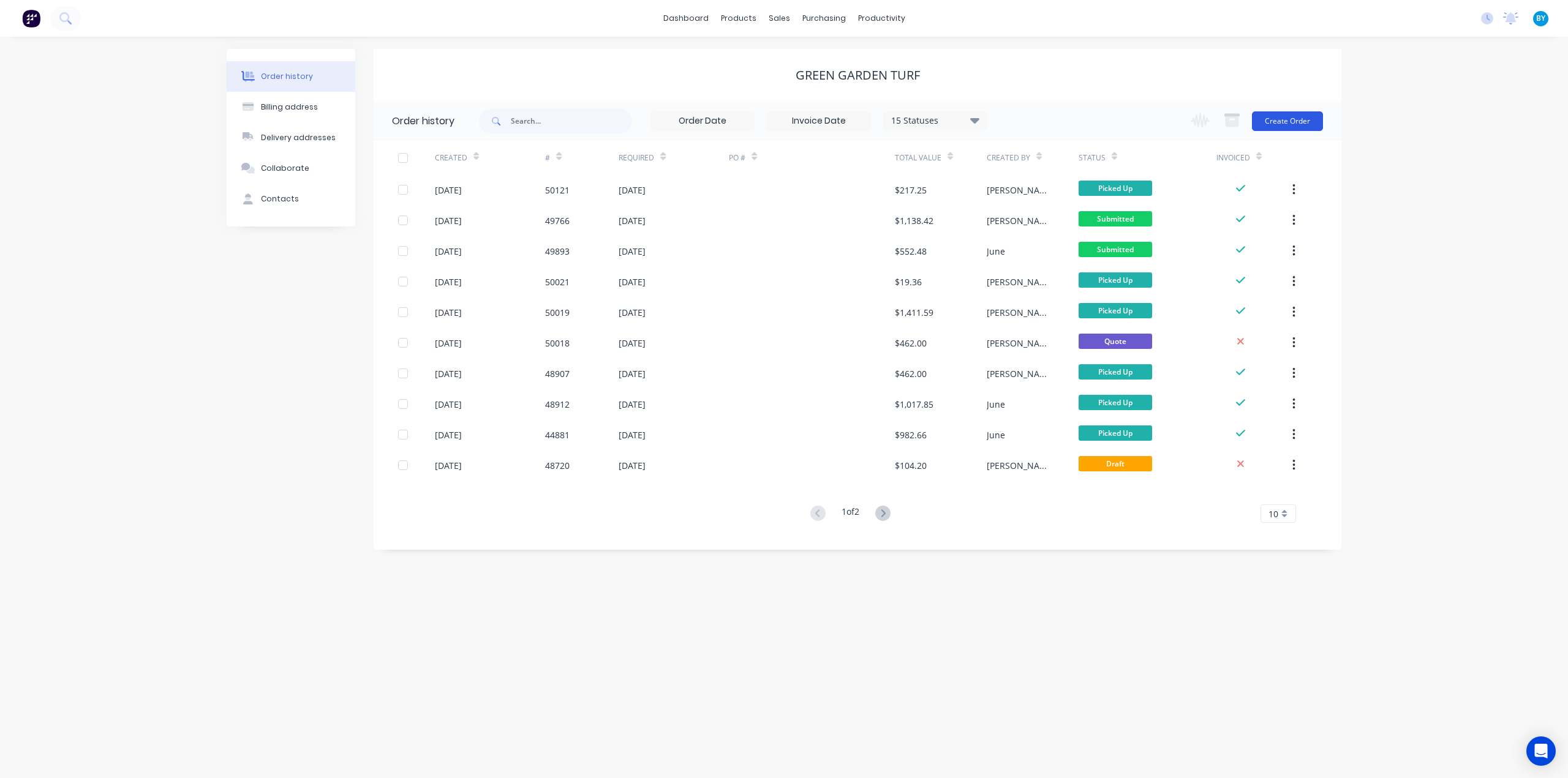
click at [1293, 125] on button "Create Order" at bounding box center [1287, 121] width 71 height 20
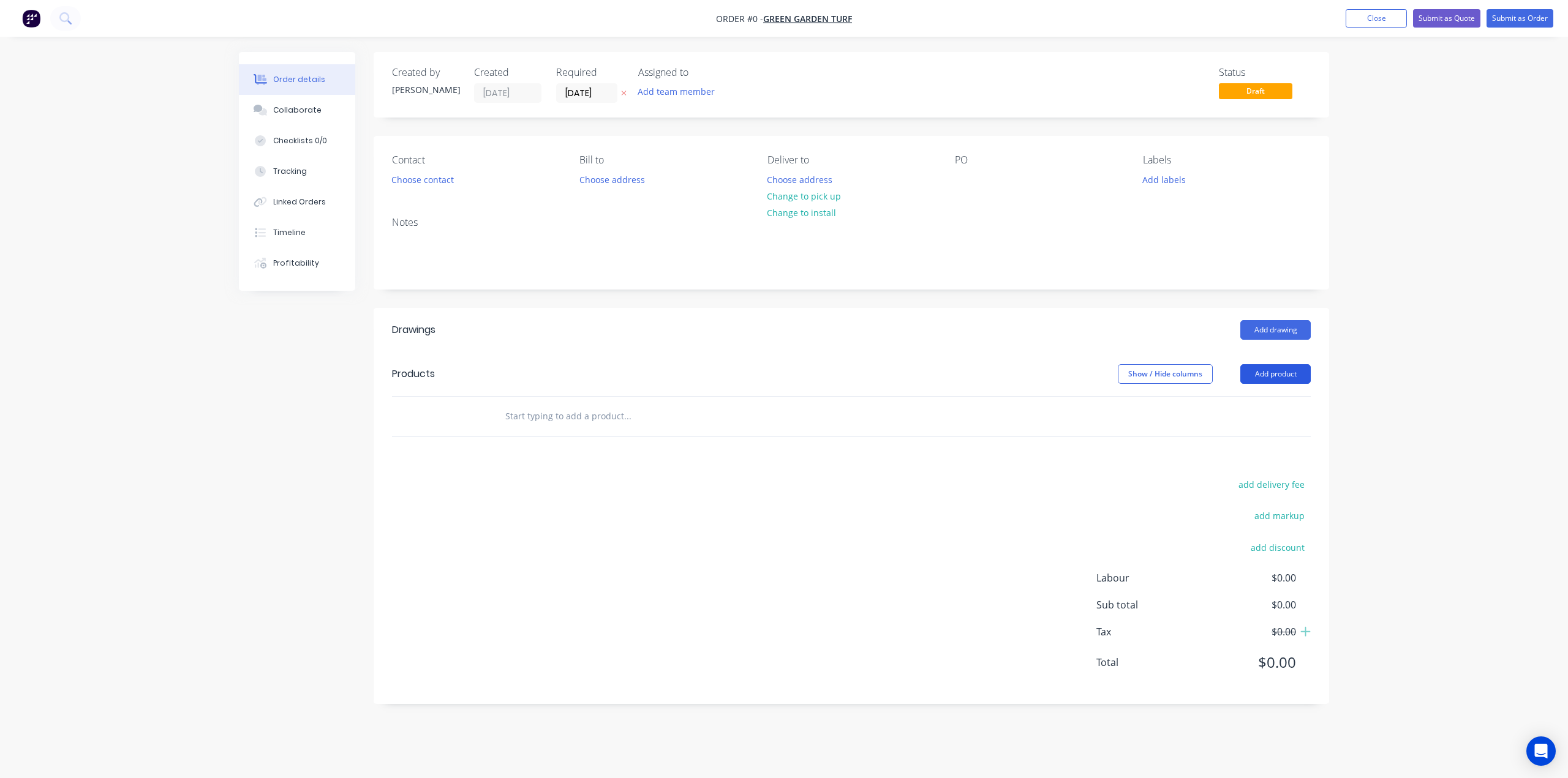
click at [1279, 377] on button "Add product" at bounding box center [1275, 374] width 71 height 20
click at [1259, 405] on div "Product catalogue" at bounding box center [1253, 405] width 94 height 17
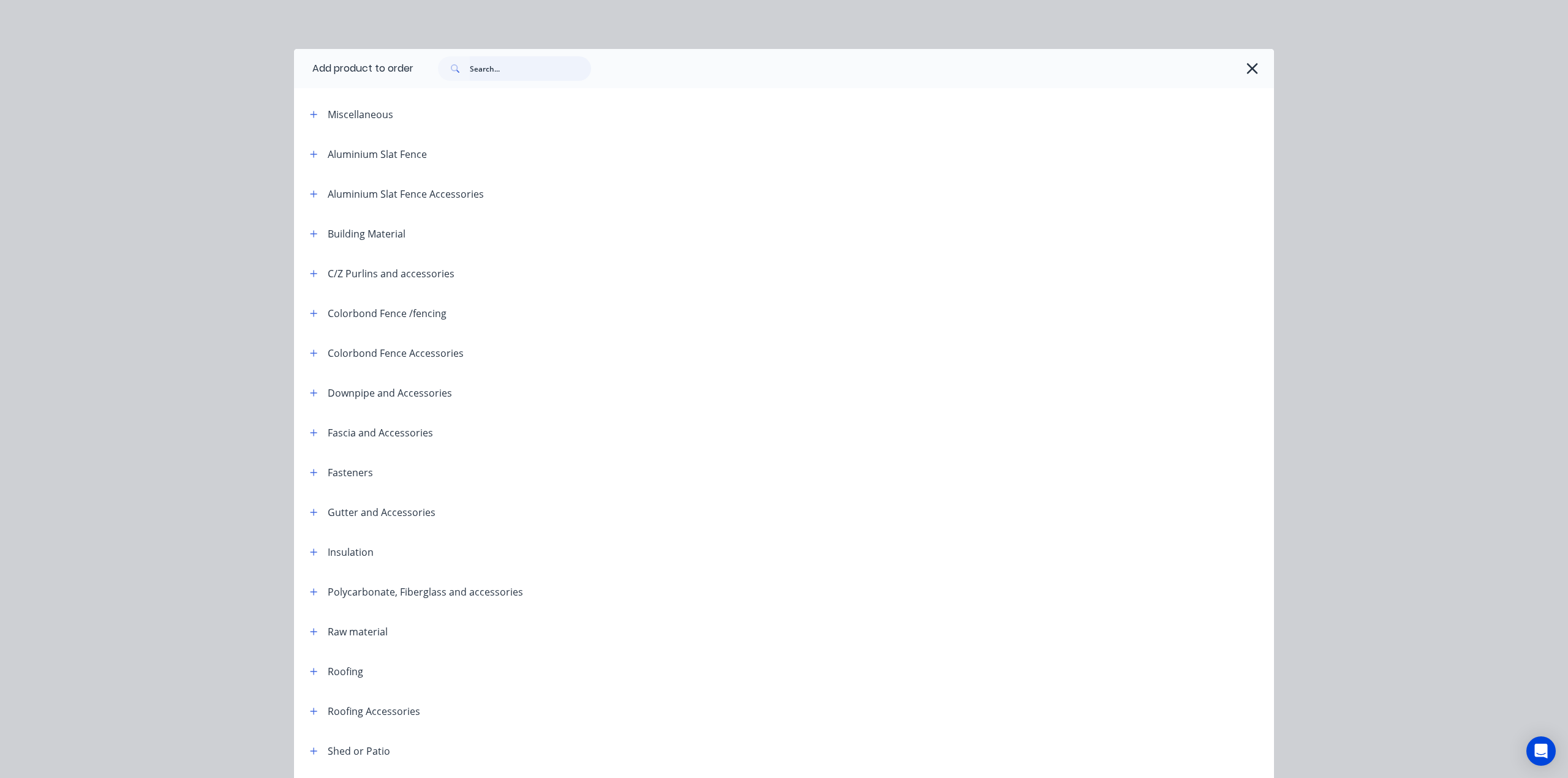
click at [509, 65] on input "text" at bounding box center [530, 69] width 121 height 24
click at [1253, 69] on icon "button" at bounding box center [1252, 68] width 13 height 17
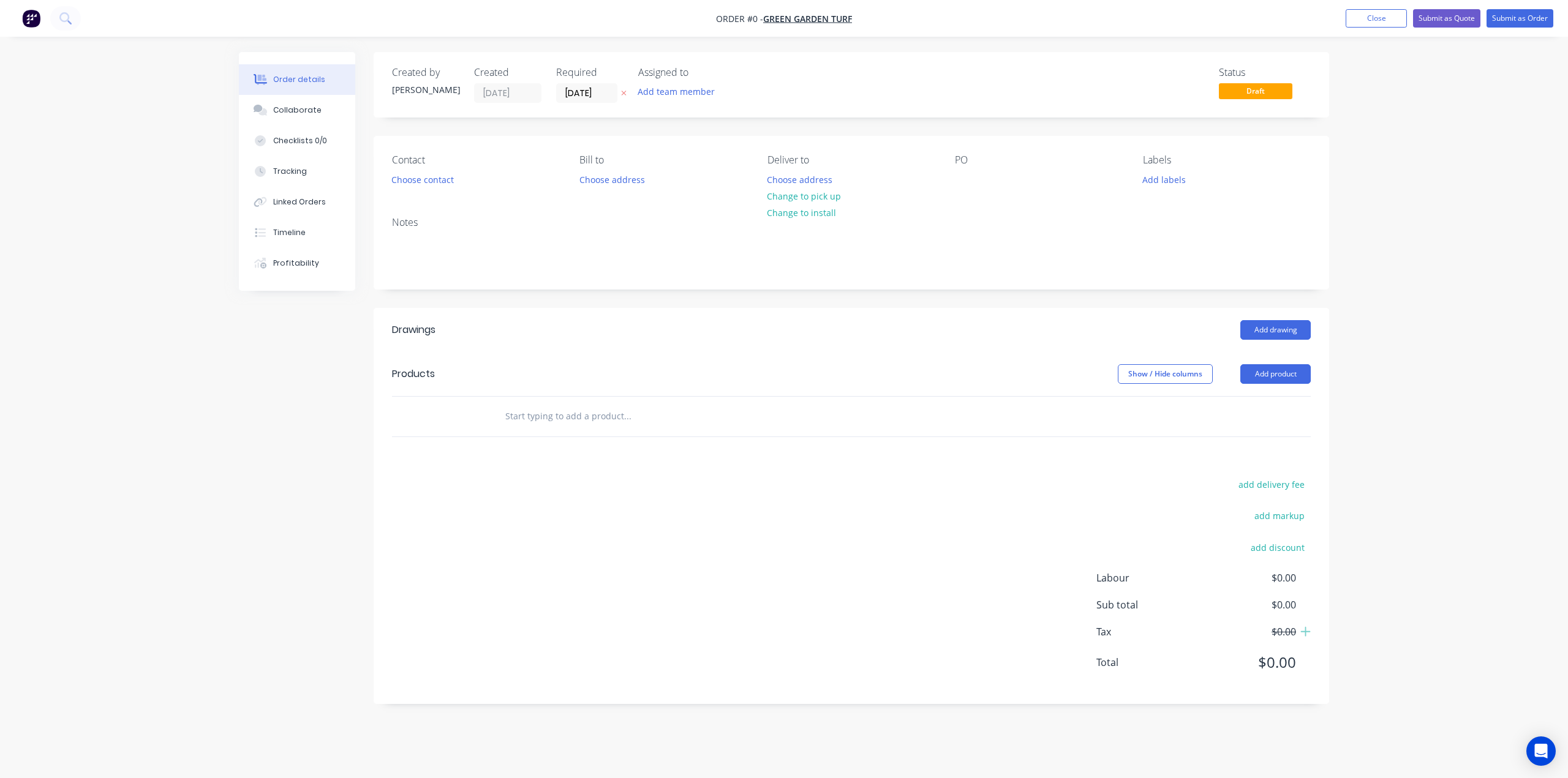
click at [1466, 194] on div "Order details Collaborate Checklists 0/0 Tracking Linked Orders Timeline Profit…" at bounding box center [784, 389] width 1568 height 778
click at [1450, 13] on button "Submit as Quote" at bounding box center [1447, 18] width 67 height 18
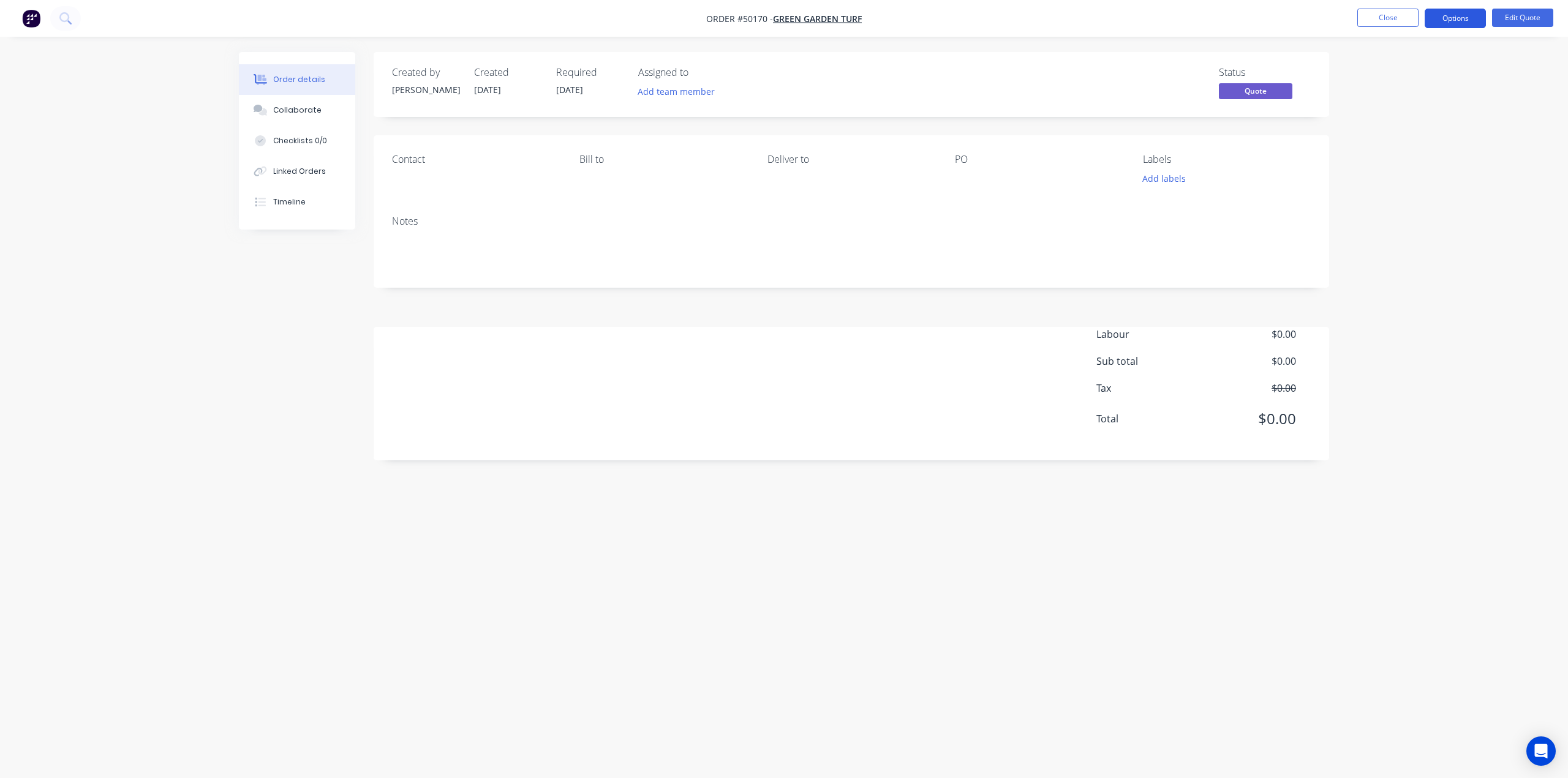
click at [1452, 15] on button "Options" at bounding box center [1455, 18] width 61 height 20
click at [1425, 247] on div "Cancel Quote" at bounding box center [1419, 245] width 113 height 17
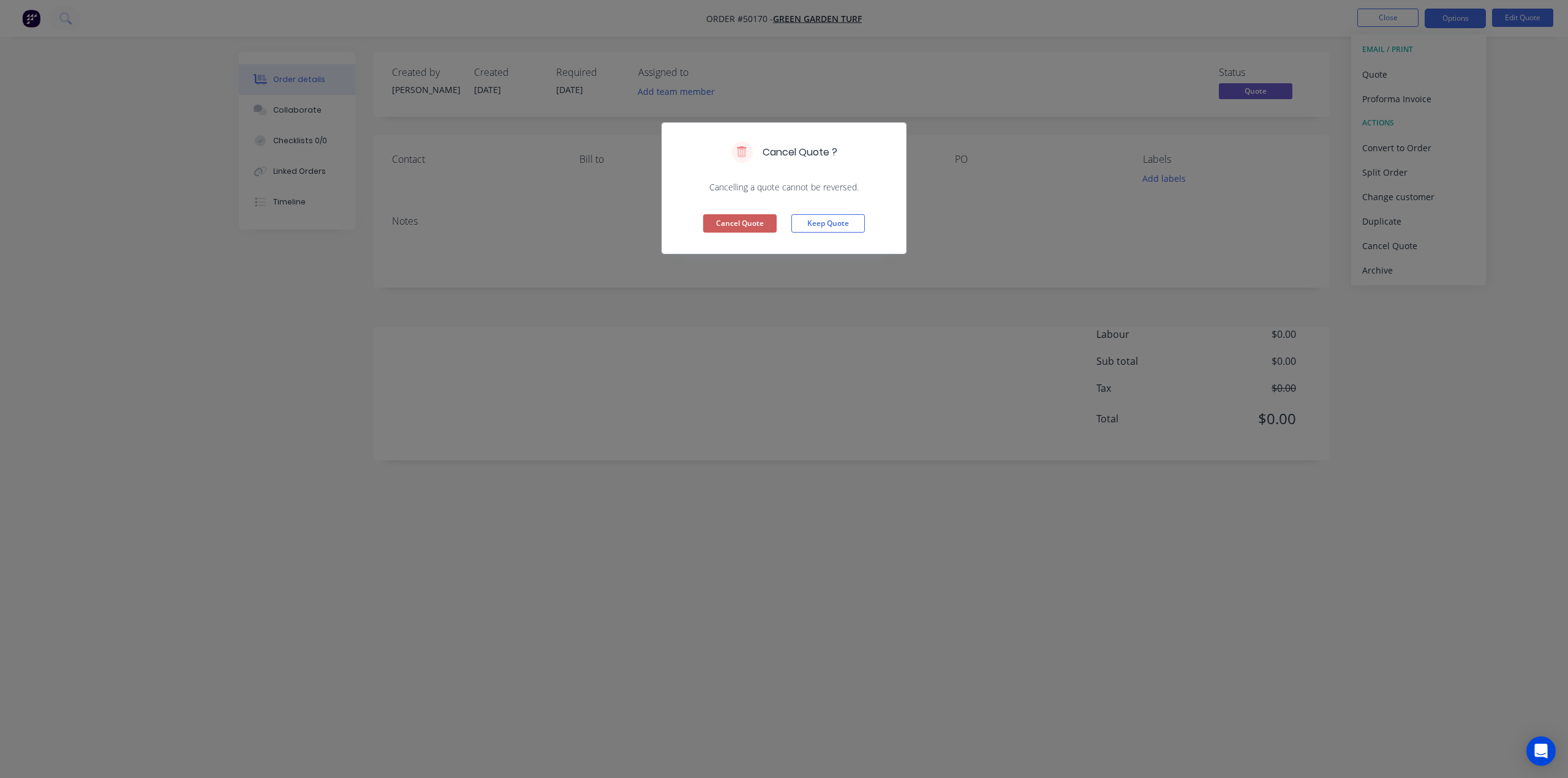
click at [745, 225] on button "Cancel Quote" at bounding box center [739, 223] width 73 height 18
